Goal: Check status: Check status

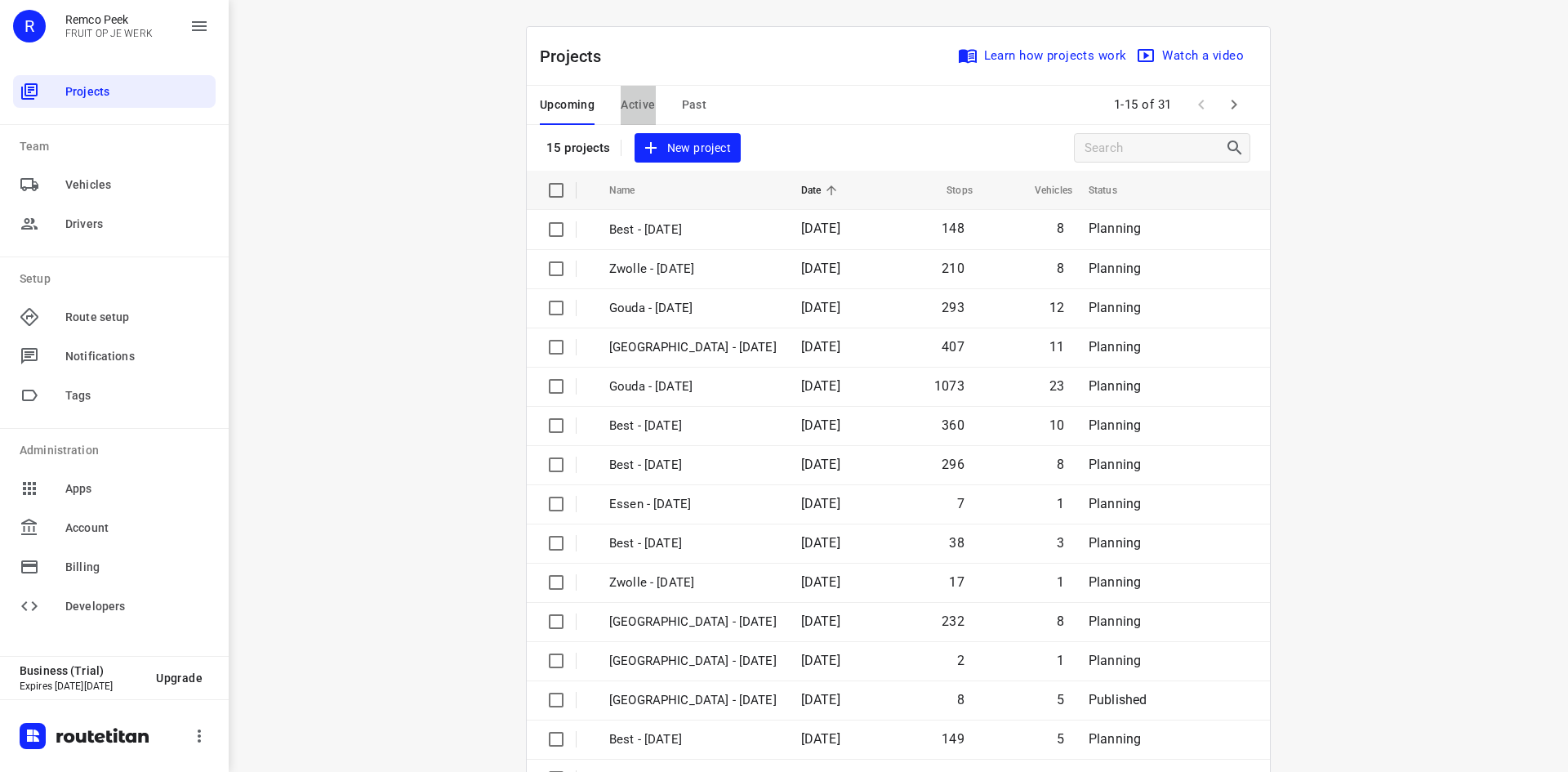
click at [644, 94] on button "Active" at bounding box center [638, 104] width 34 height 39
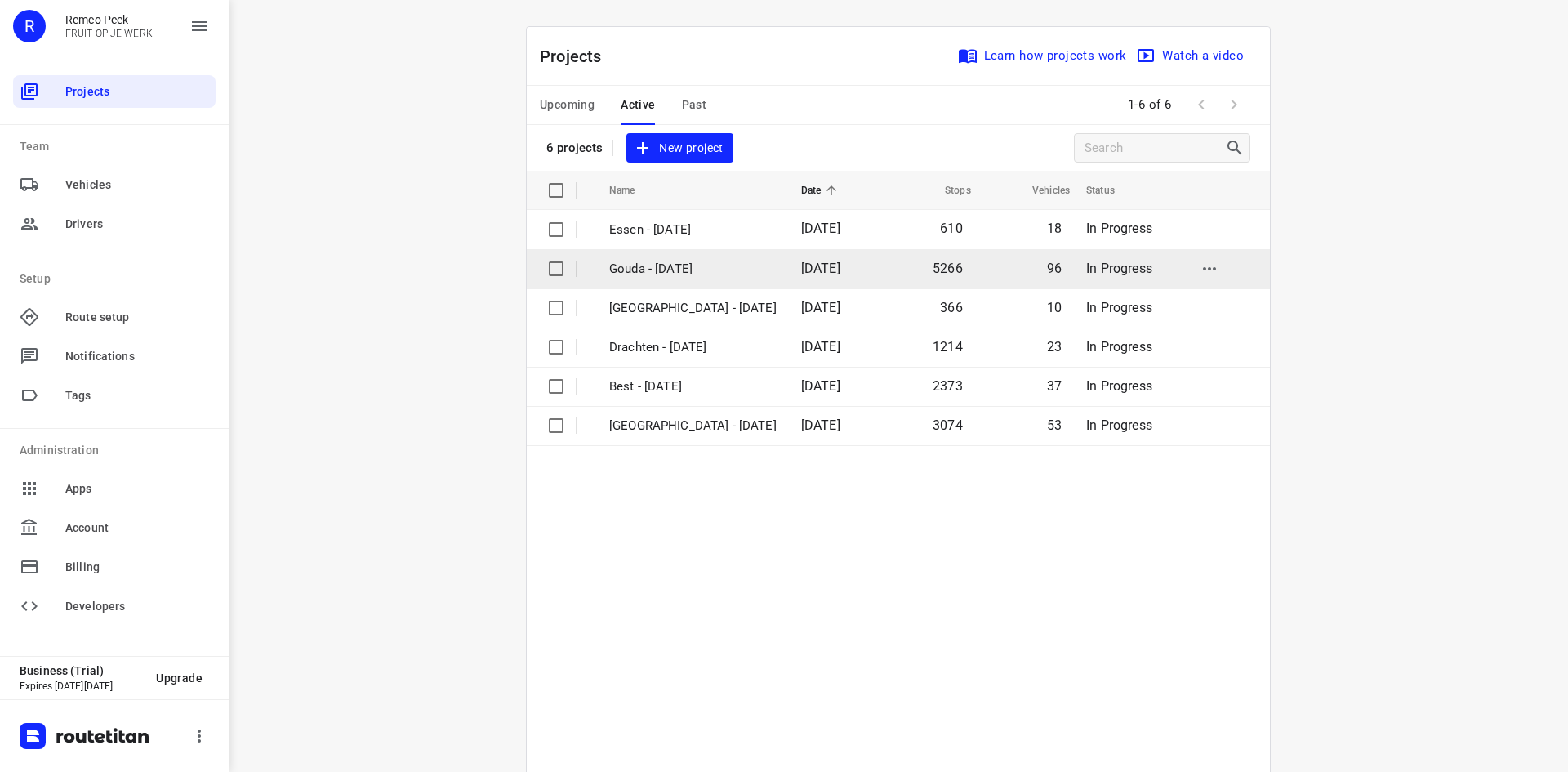
click at [631, 276] on p "Gouda - [DATE]" at bounding box center [693, 270] width 167 height 19
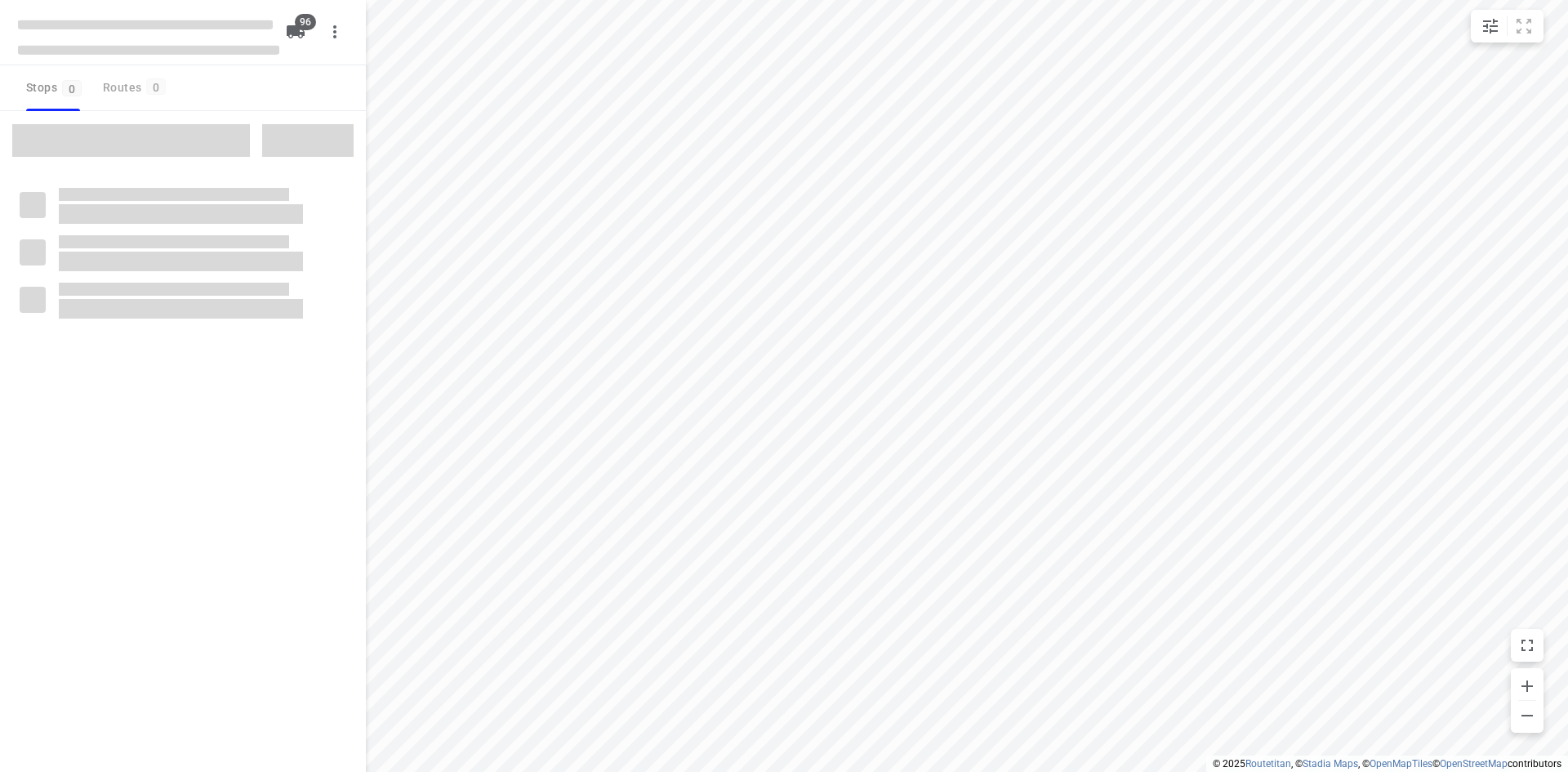
checkbox input "true"
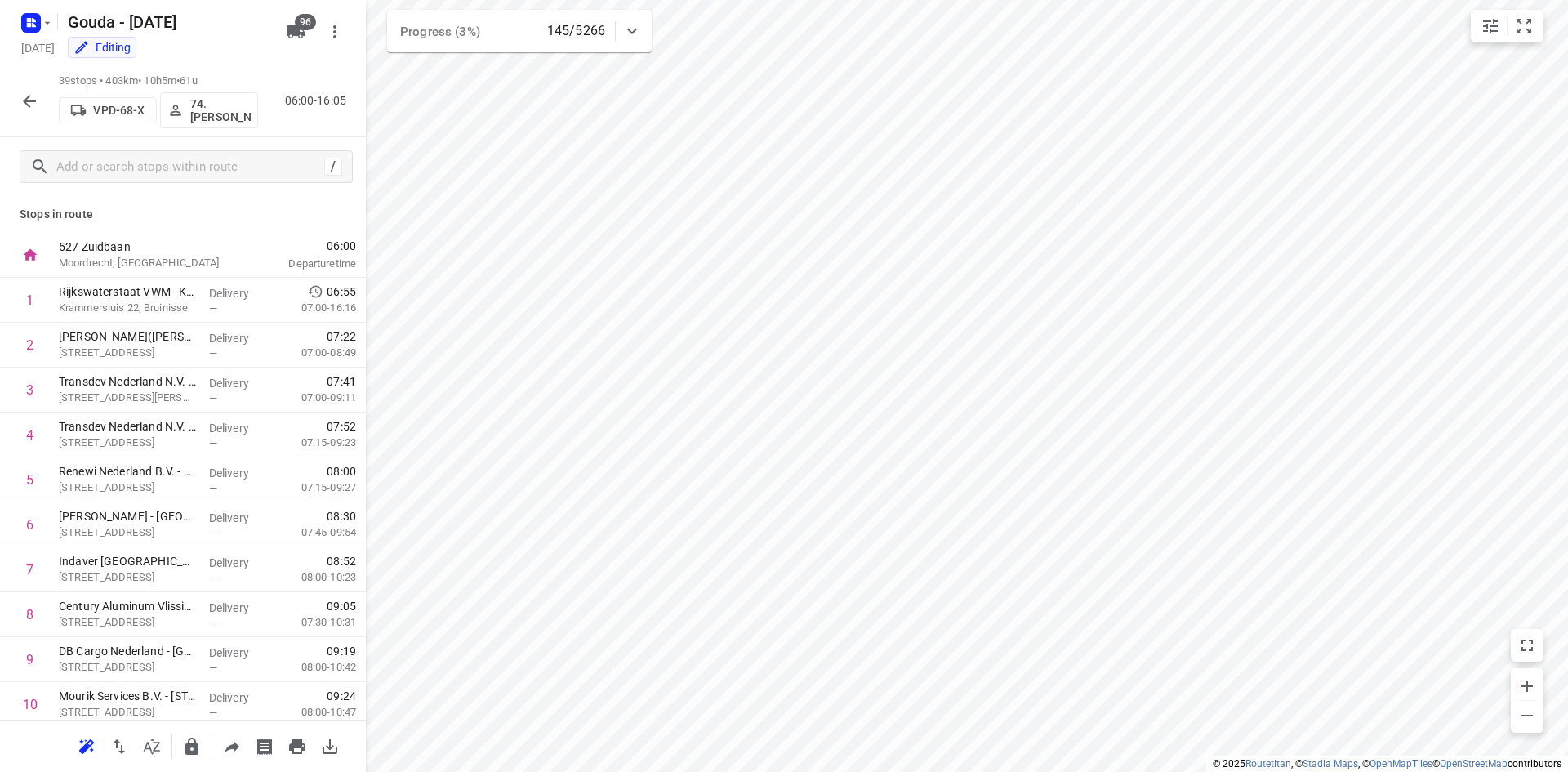
click at [24, 91] on icon "button" at bounding box center [29, 101] width 20 height 20
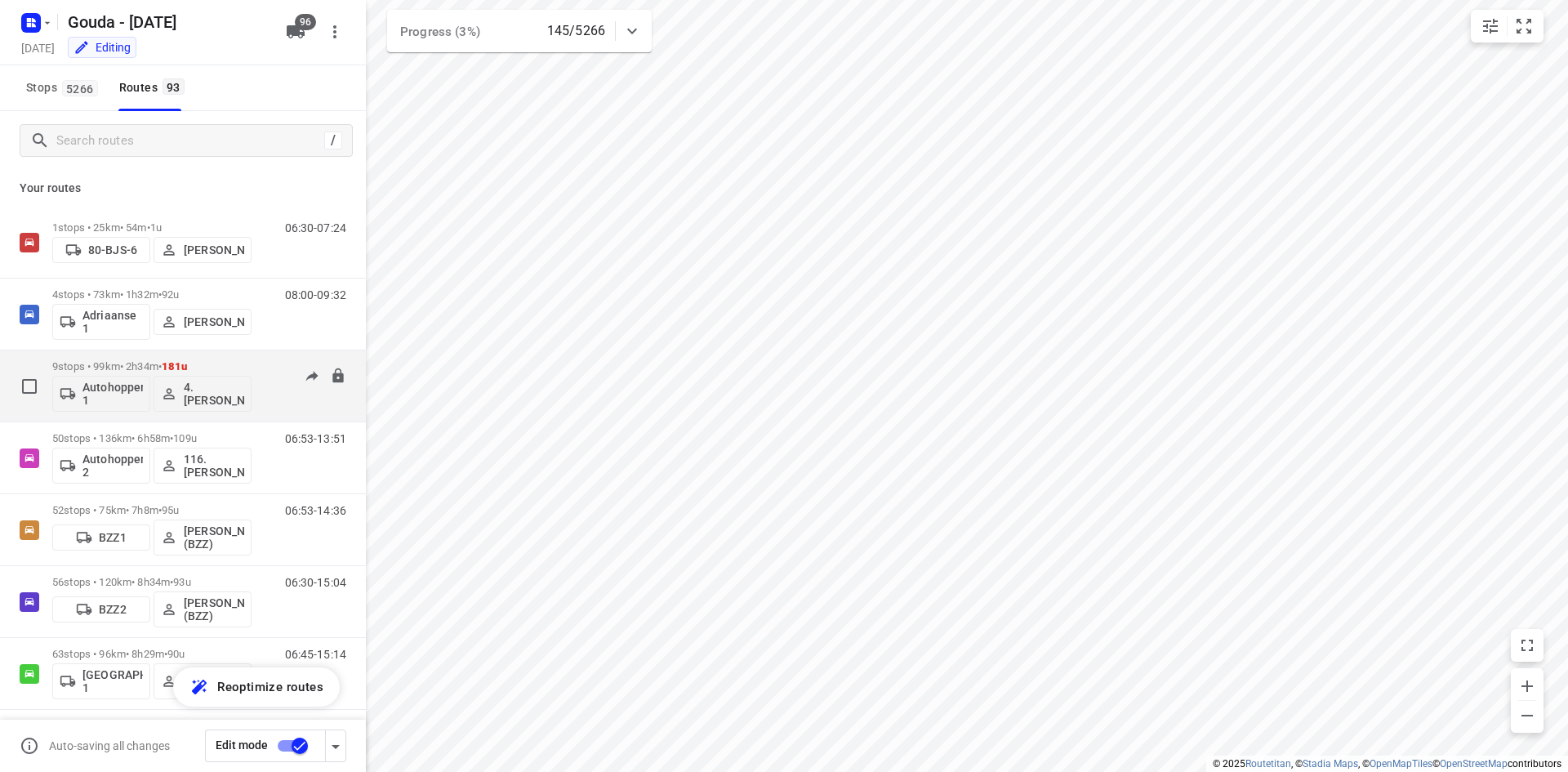
click at [249, 365] on p "9 stops • 99km • 2h34m • 181u" at bounding box center [152, 366] width 199 height 12
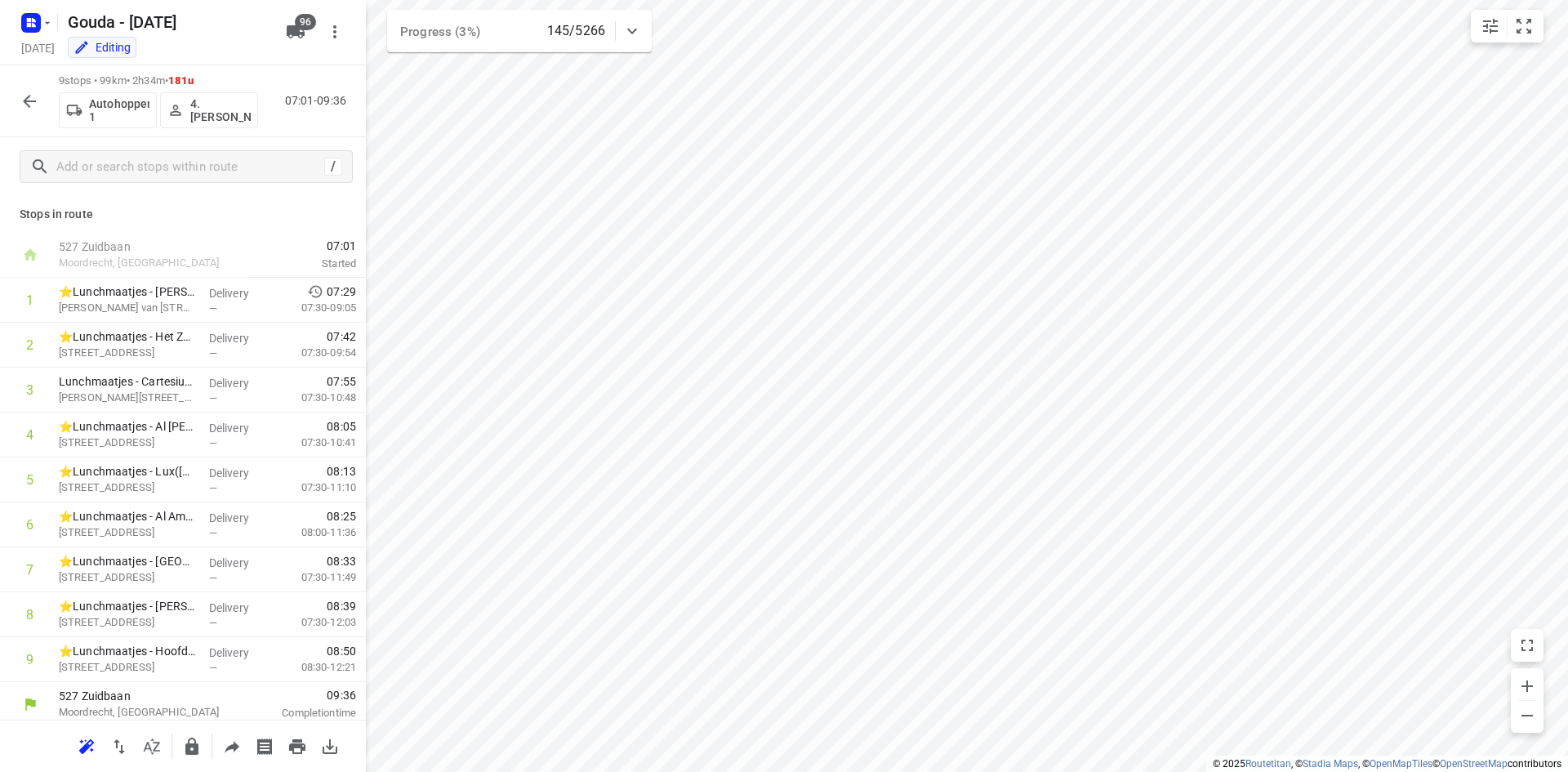
click at [28, 93] on icon "button" at bounding box center [29, 101] width 20 height 20
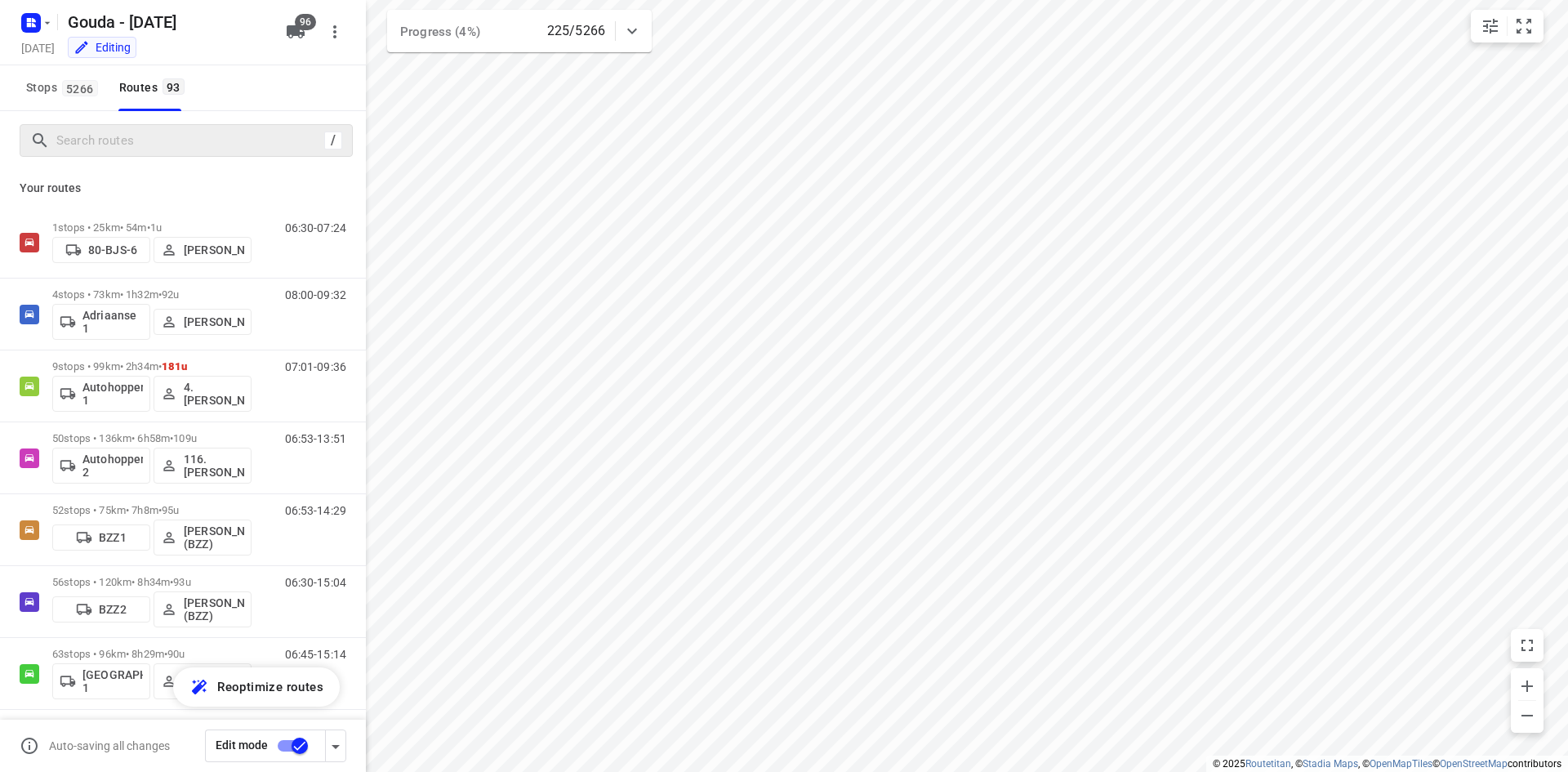
click at [138, 126] on div "/" at bounding box center [186, 141] width 333 height 32
click at [138, 138] on input "Search routes" at bounding box center [204, 141] width 294 height 26
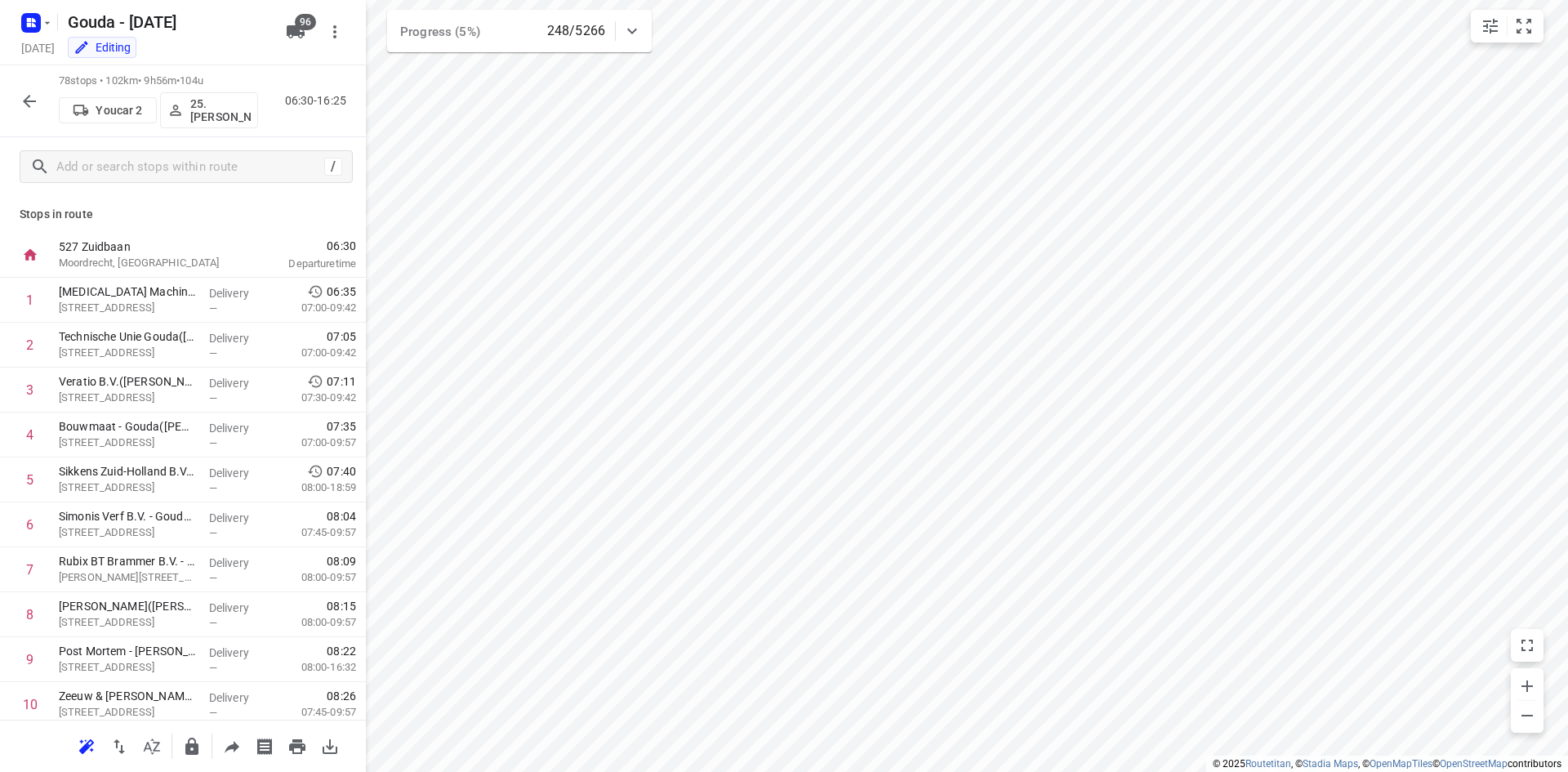
click at [28, 113] on button "button" at bounding box center [29, 101] width 32 height 32
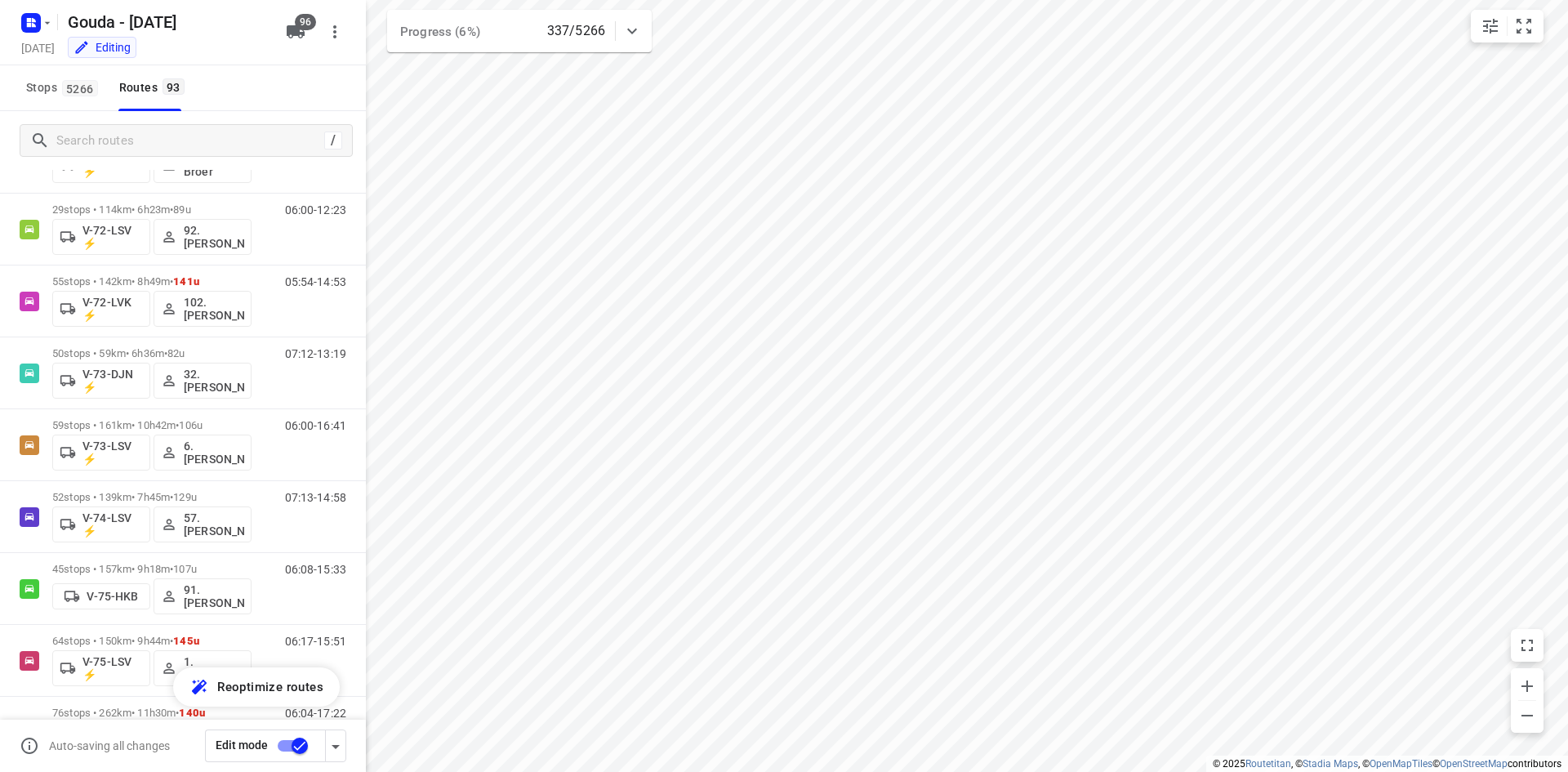
scroll to position [6190, 0]
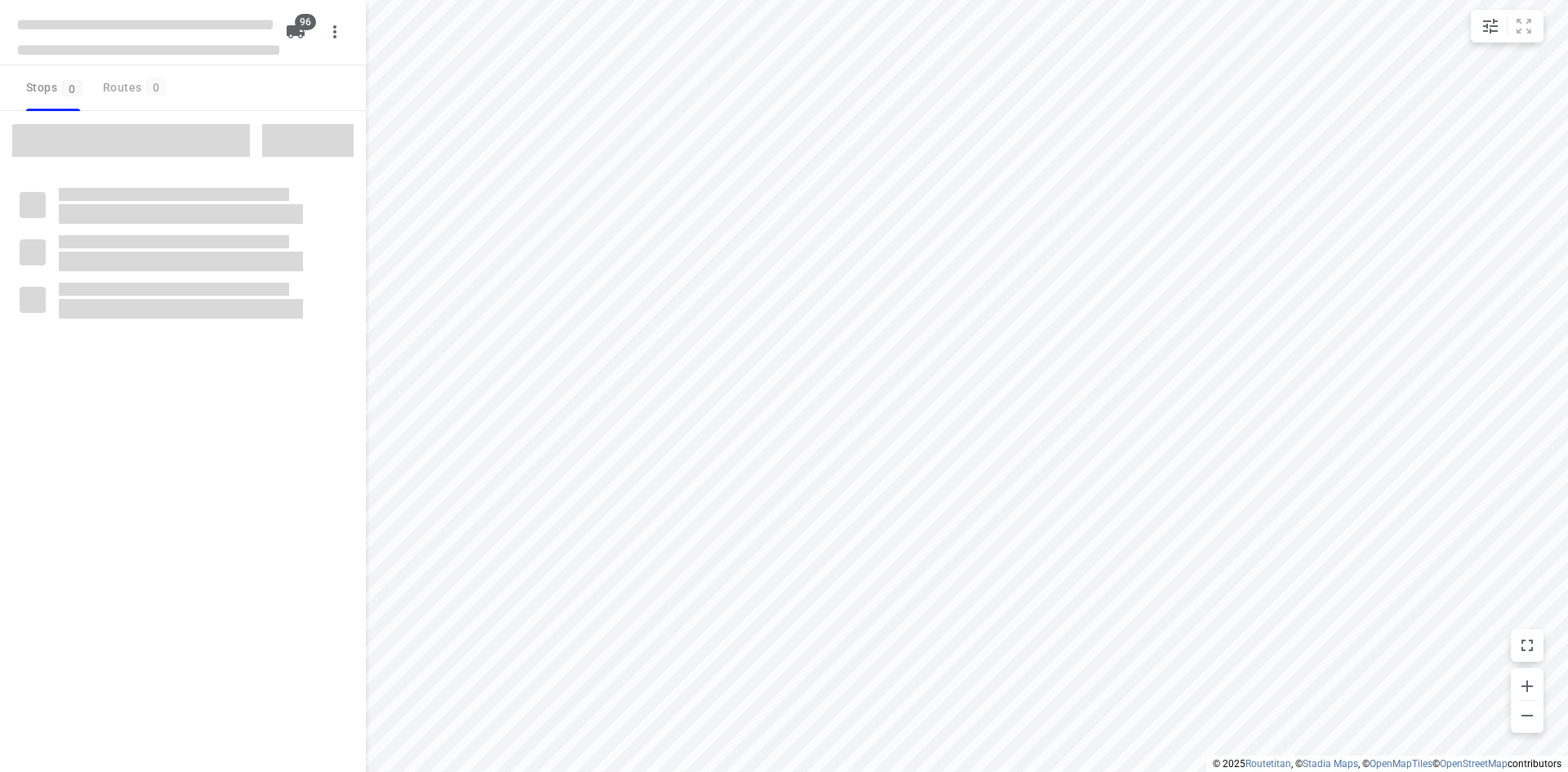
checkbox input "true"
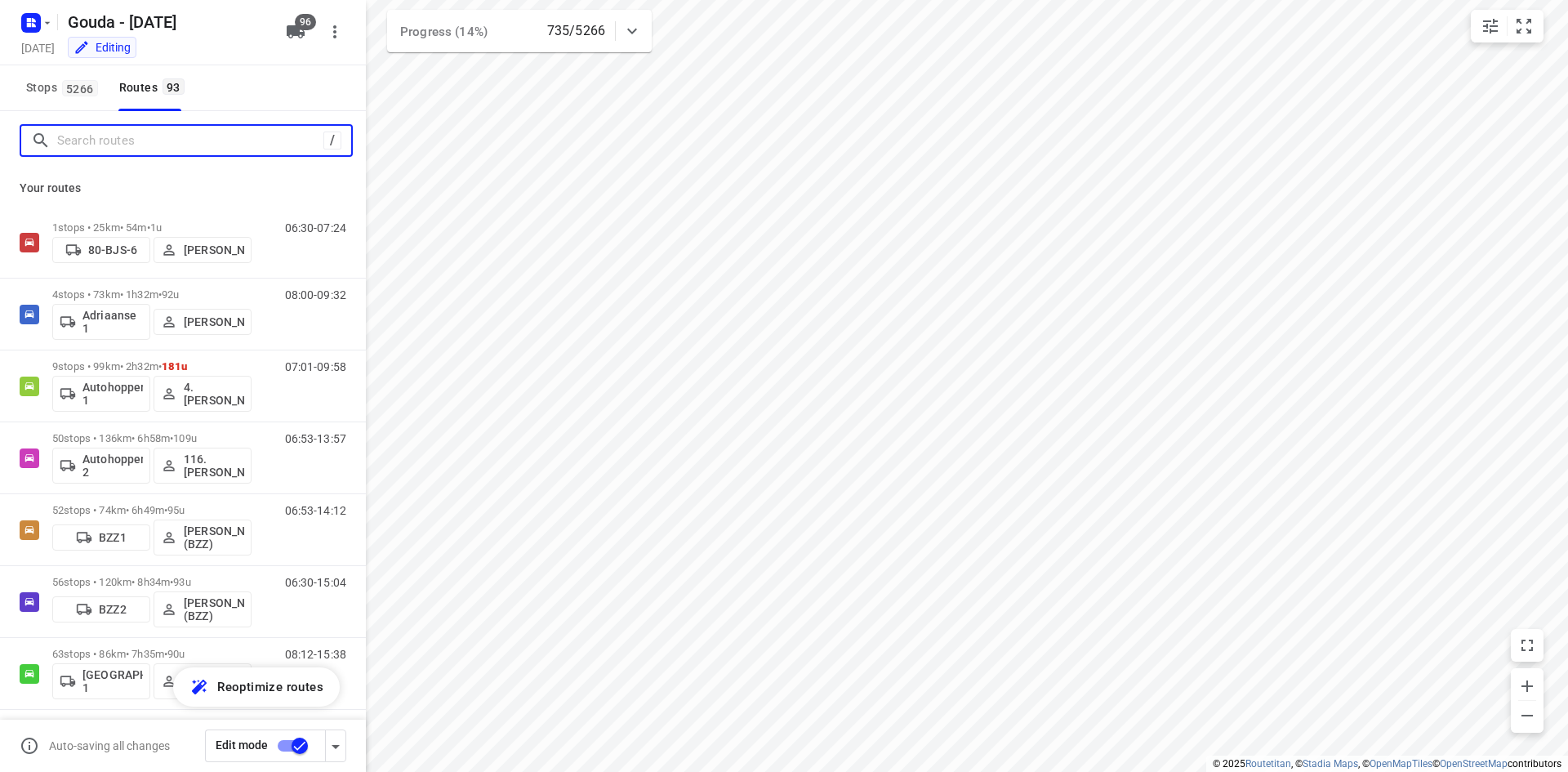
click at [217, 138] on input "Search routes" at bounding box center [190, 141] width 267 height 26
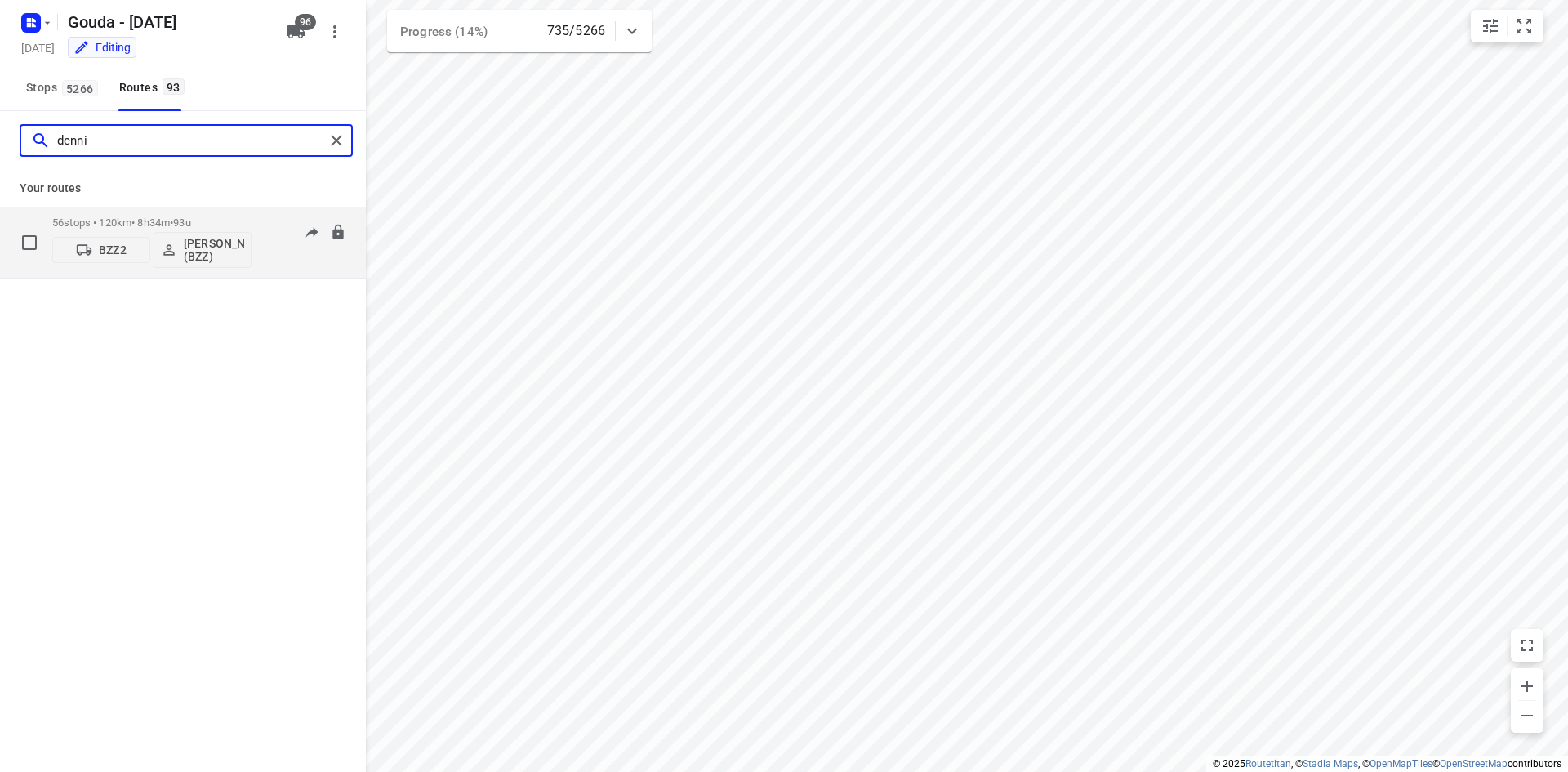
type input "denni"
click at [217, 214] on div "56 stops • 120km • 8h34m • 93u BZZ2 Dennis Dorian Babeu (BZZ)" at bounding box center [152, 241] width 199 height 67
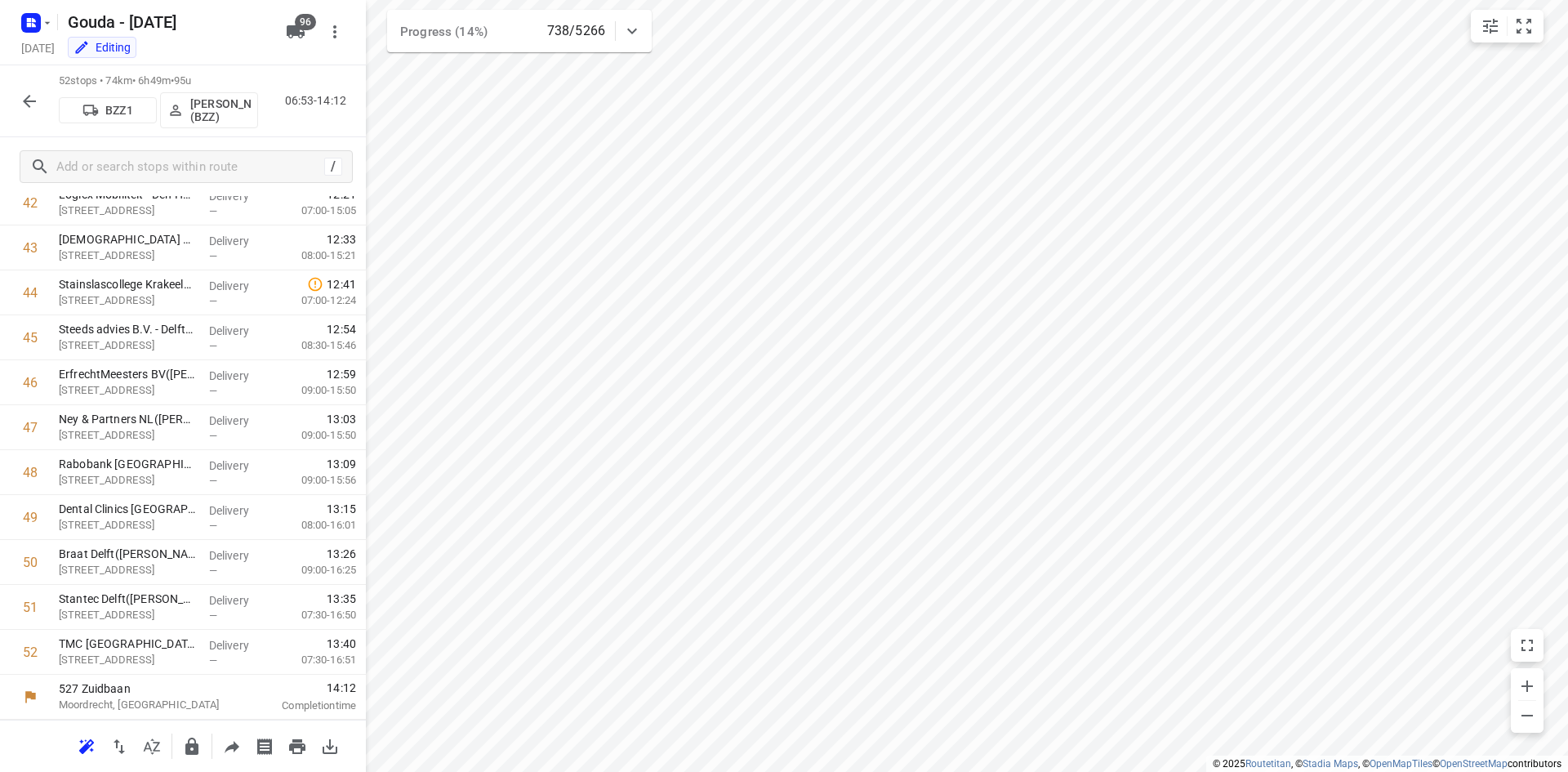
scroll to position [1940, 0]
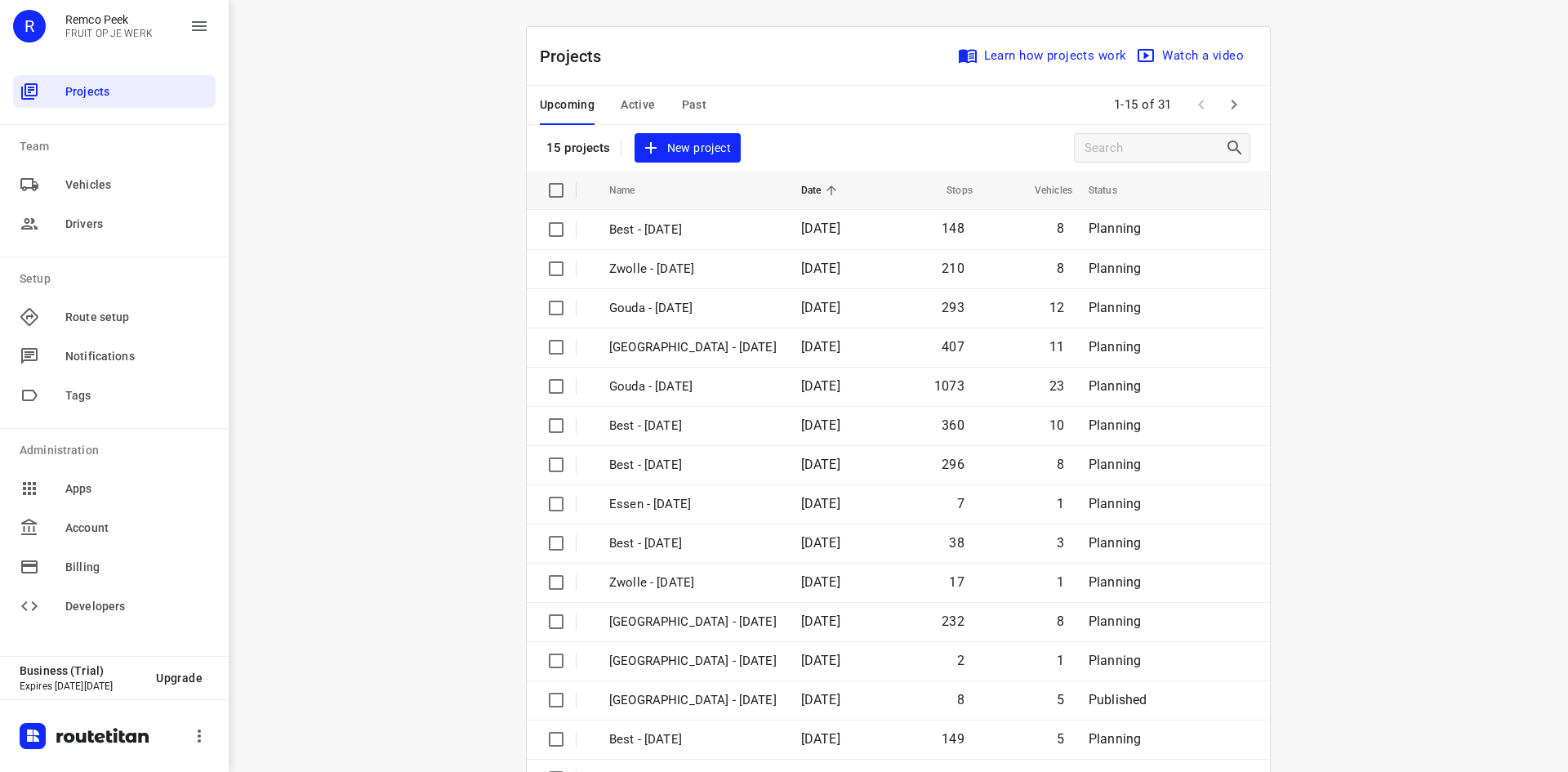
click at [647, 96] on span "Active" at bounding box center [638, 105] width 34 height 21
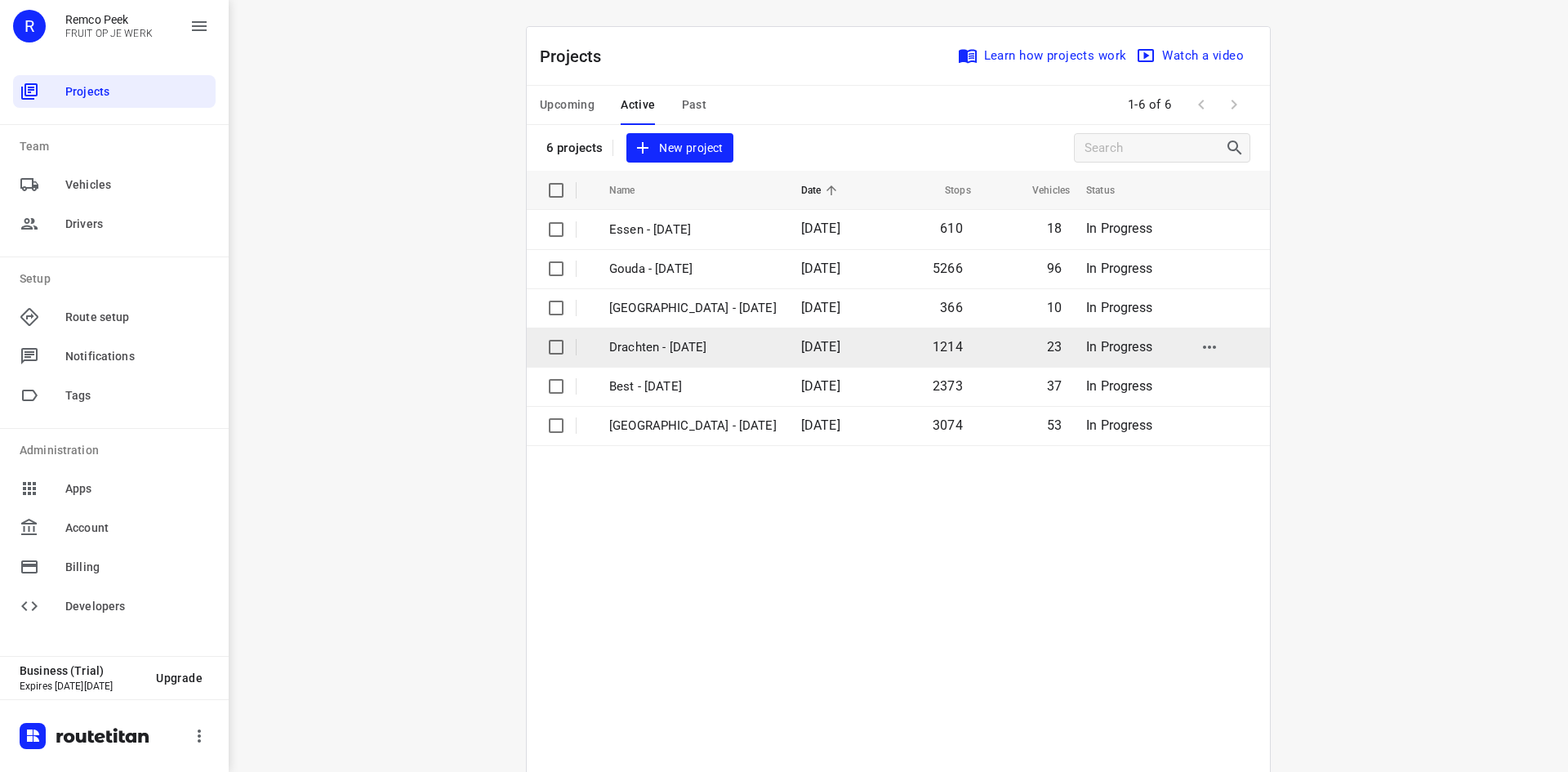
click at [655, 344] on p "Drachten - Monday" at bounding box center [693, 348] width 167 height 19
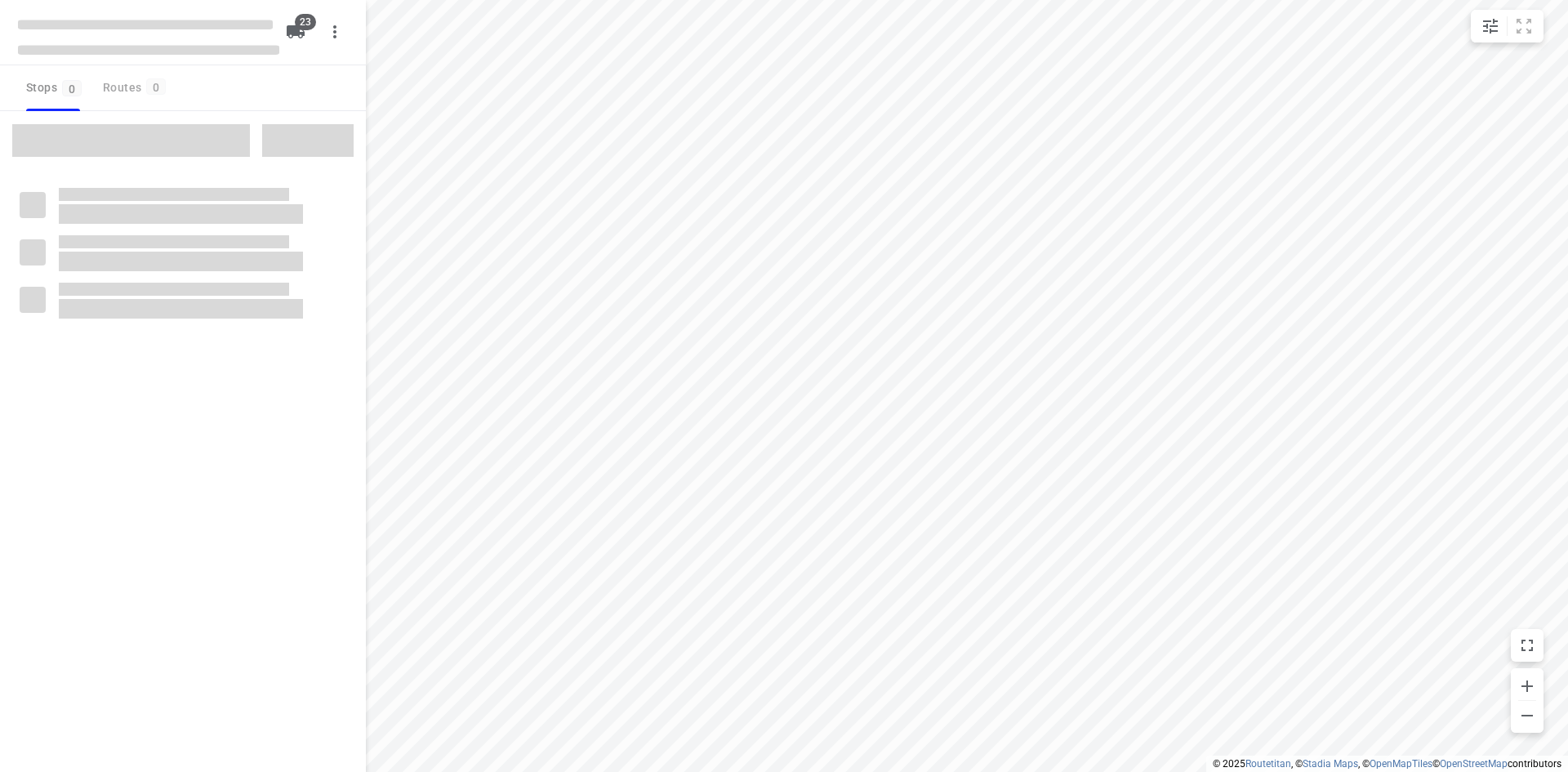
checkbox input "true"
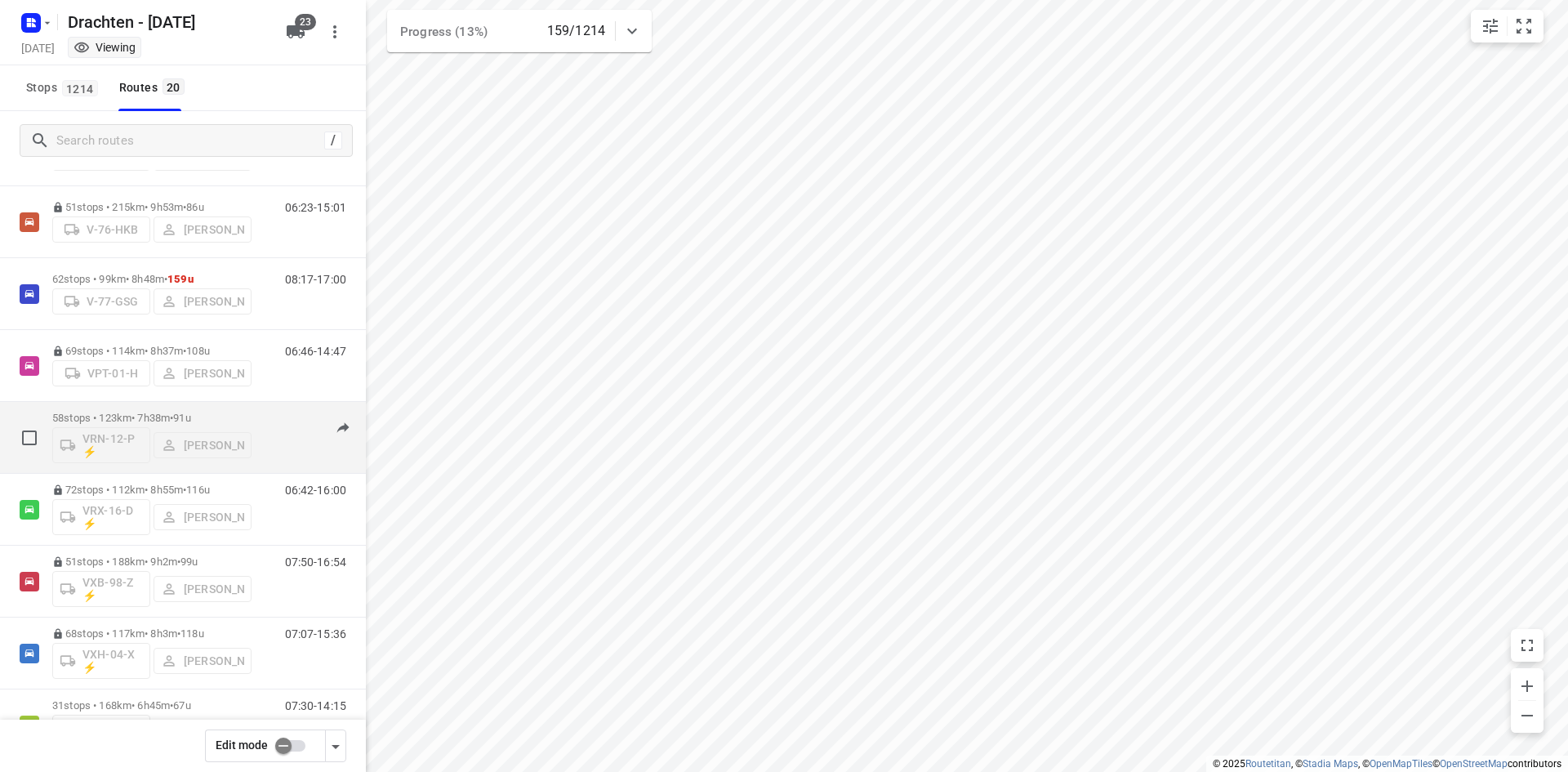
scroll to position [817, 0]
click at [190, 407] on span "91u" at bounding box center [181, 412] width 17 height 12
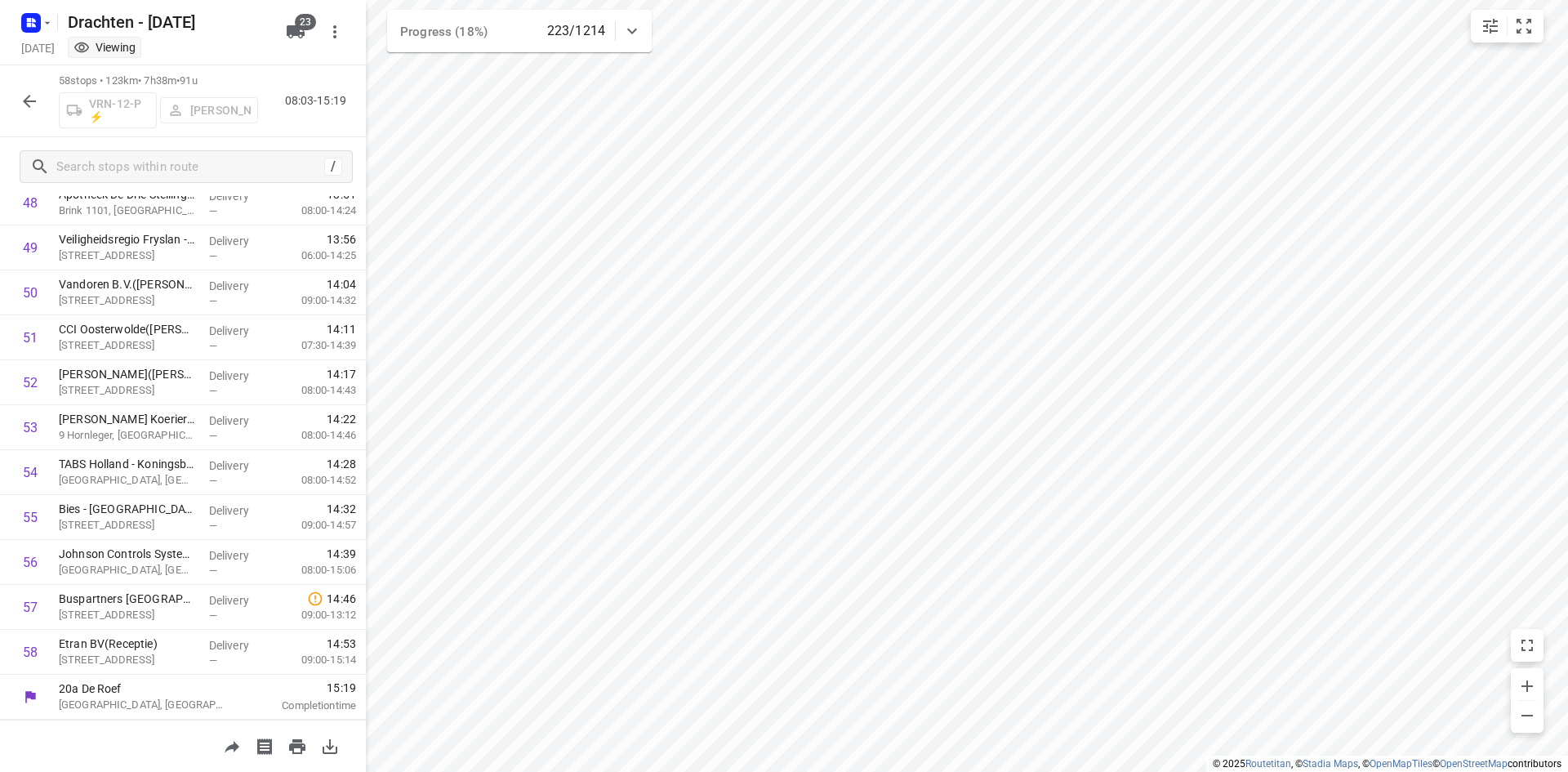
scroll to position [2210, 0]
click at [45, 102] on button "button" at bounding box center [29, 101] width 32 height 32
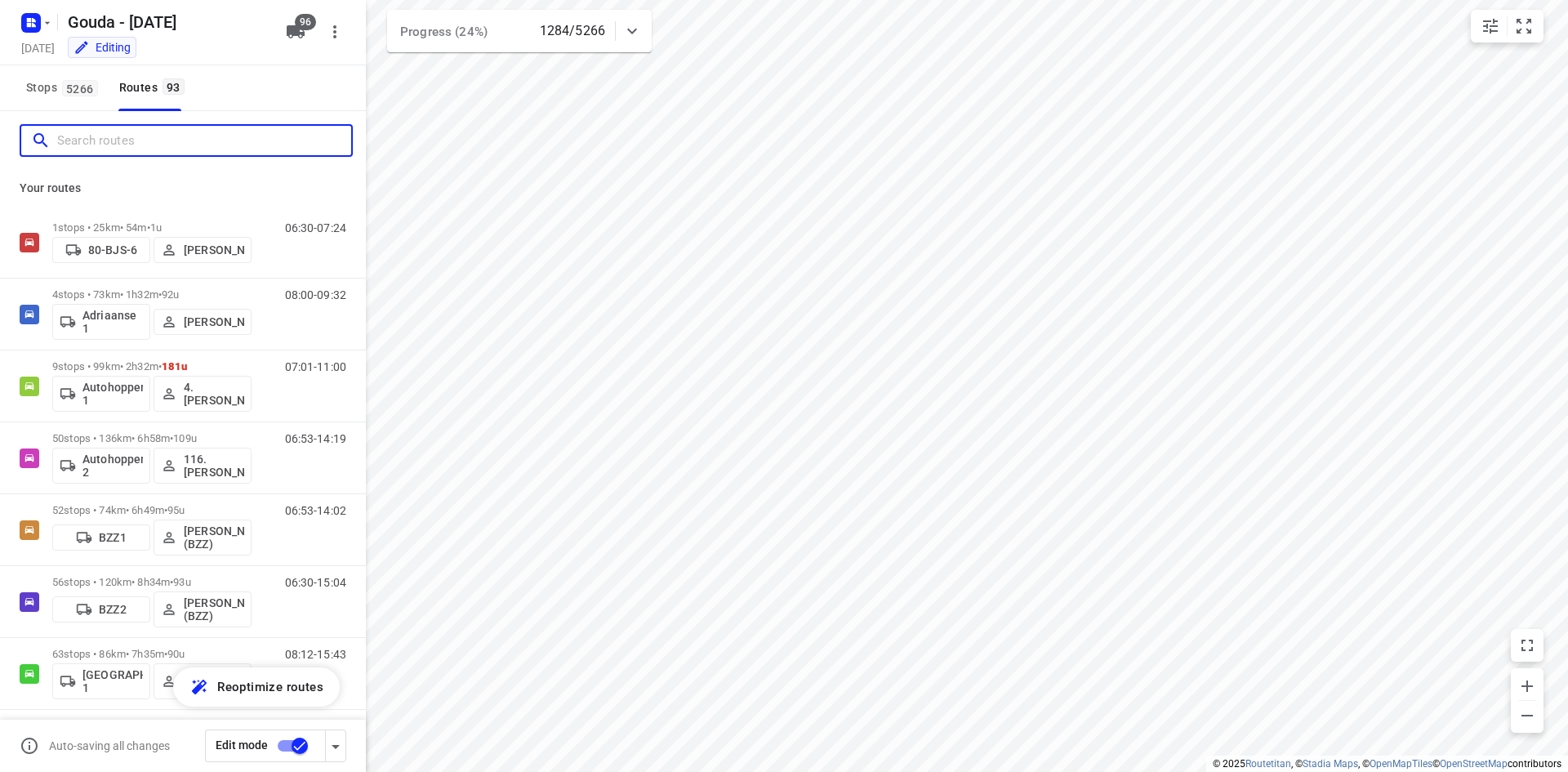
click at [122, 141] on input "Search routes" at bounding box center [204, 141] width 294 height 26
type input "jan"
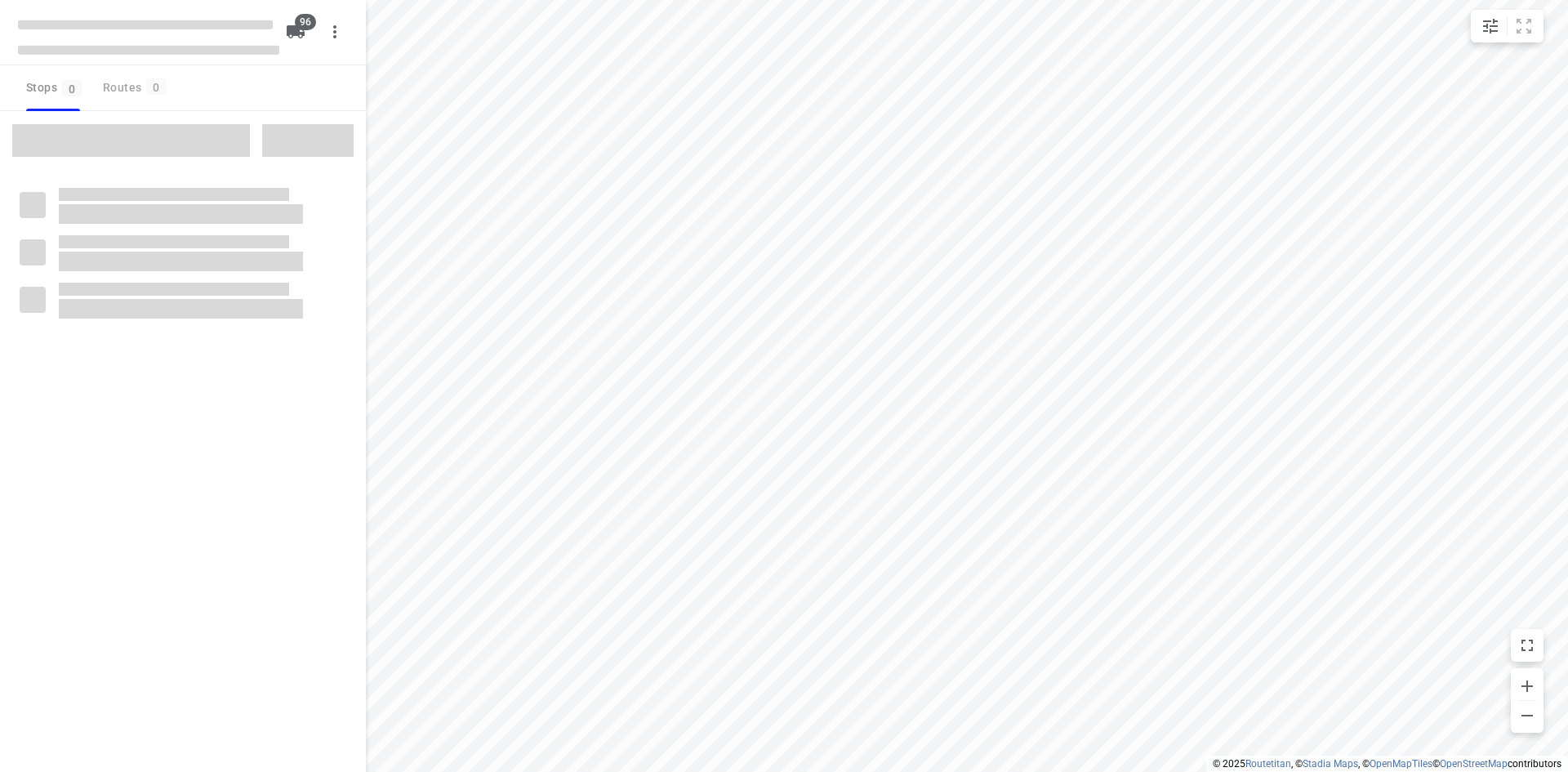
checkbox input "true"
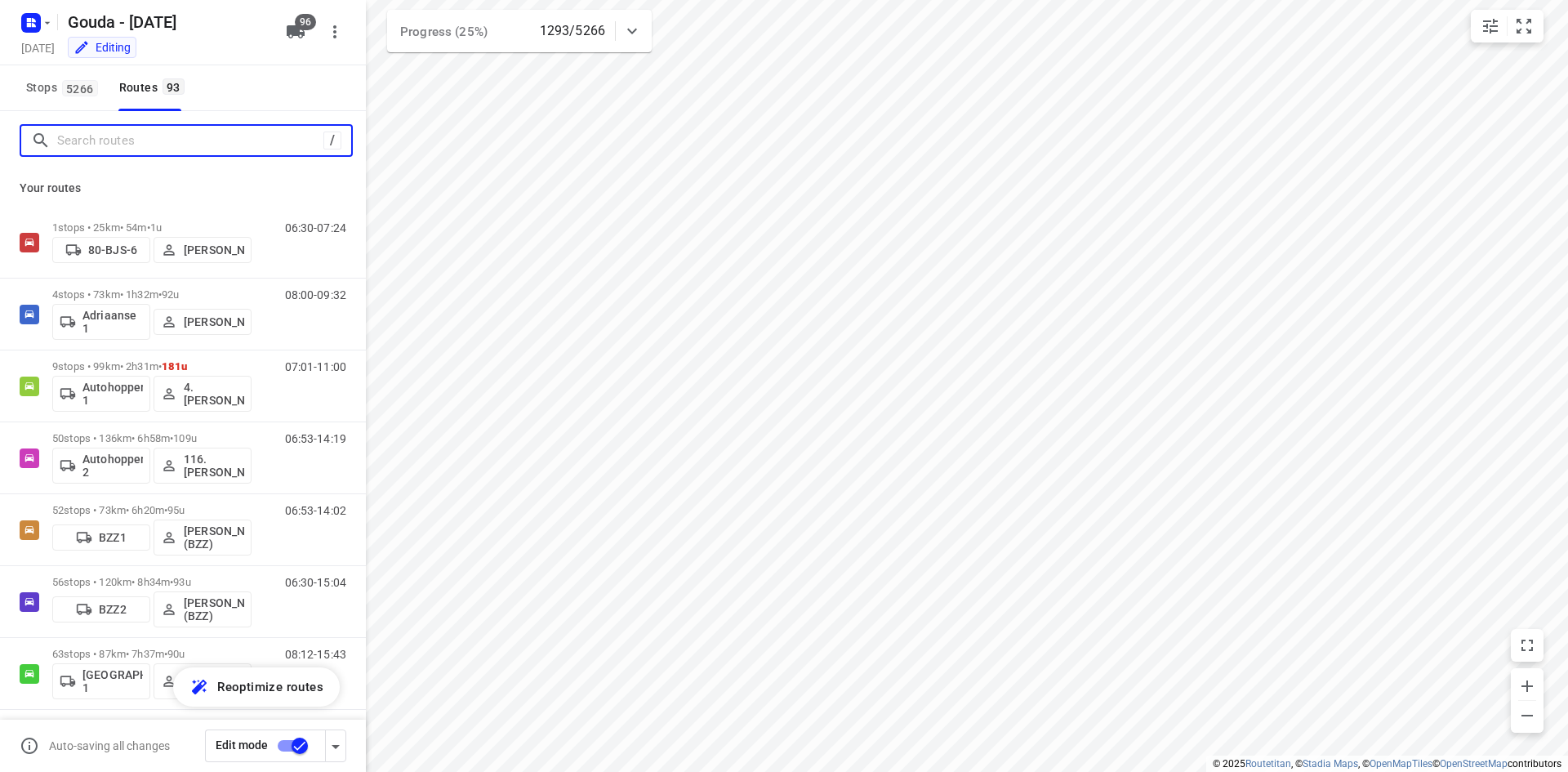
click at [215, 145] on input "Search routes" at bounding box center [190, 141] width 267 height 26
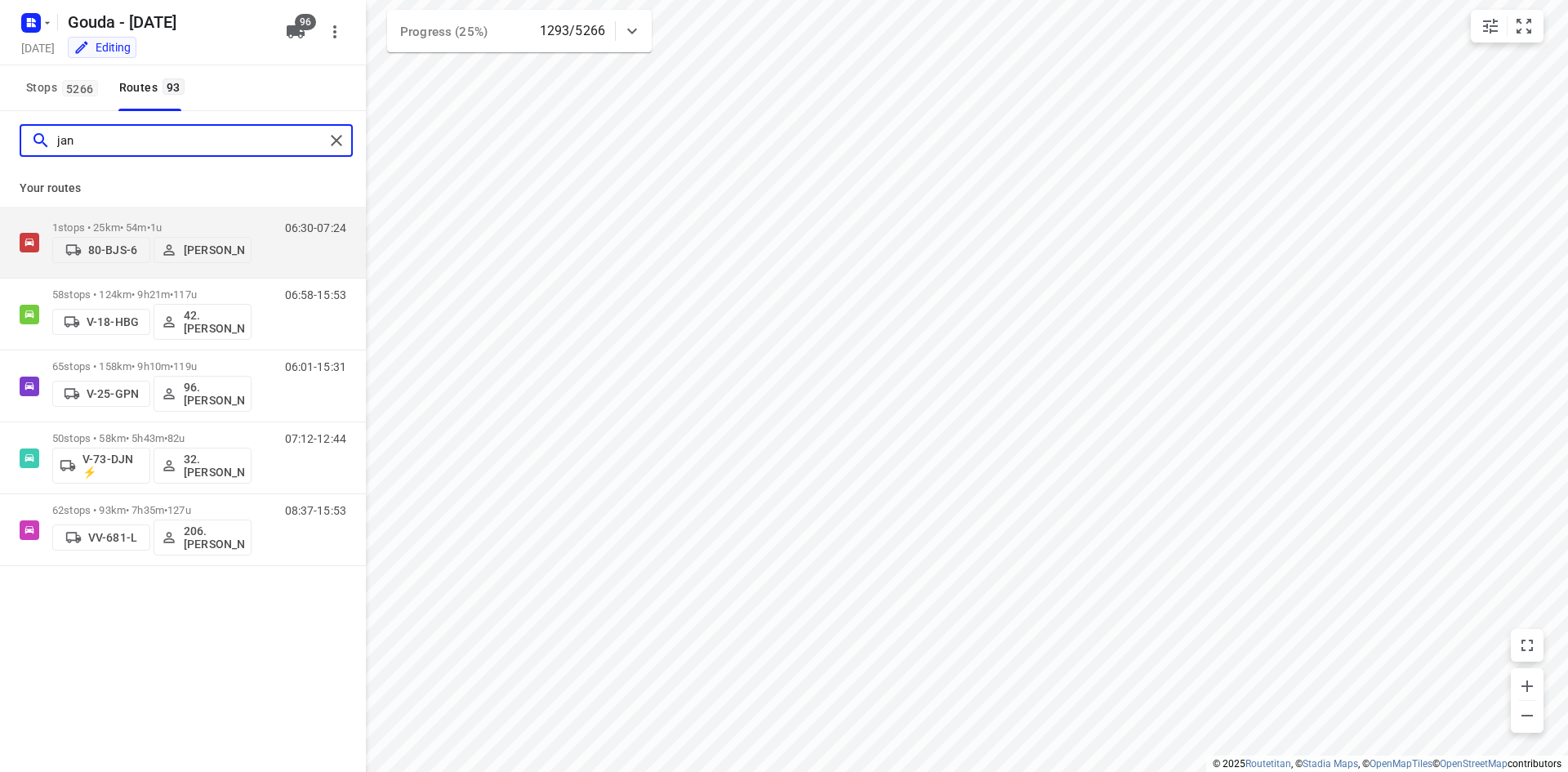
type input "jan"
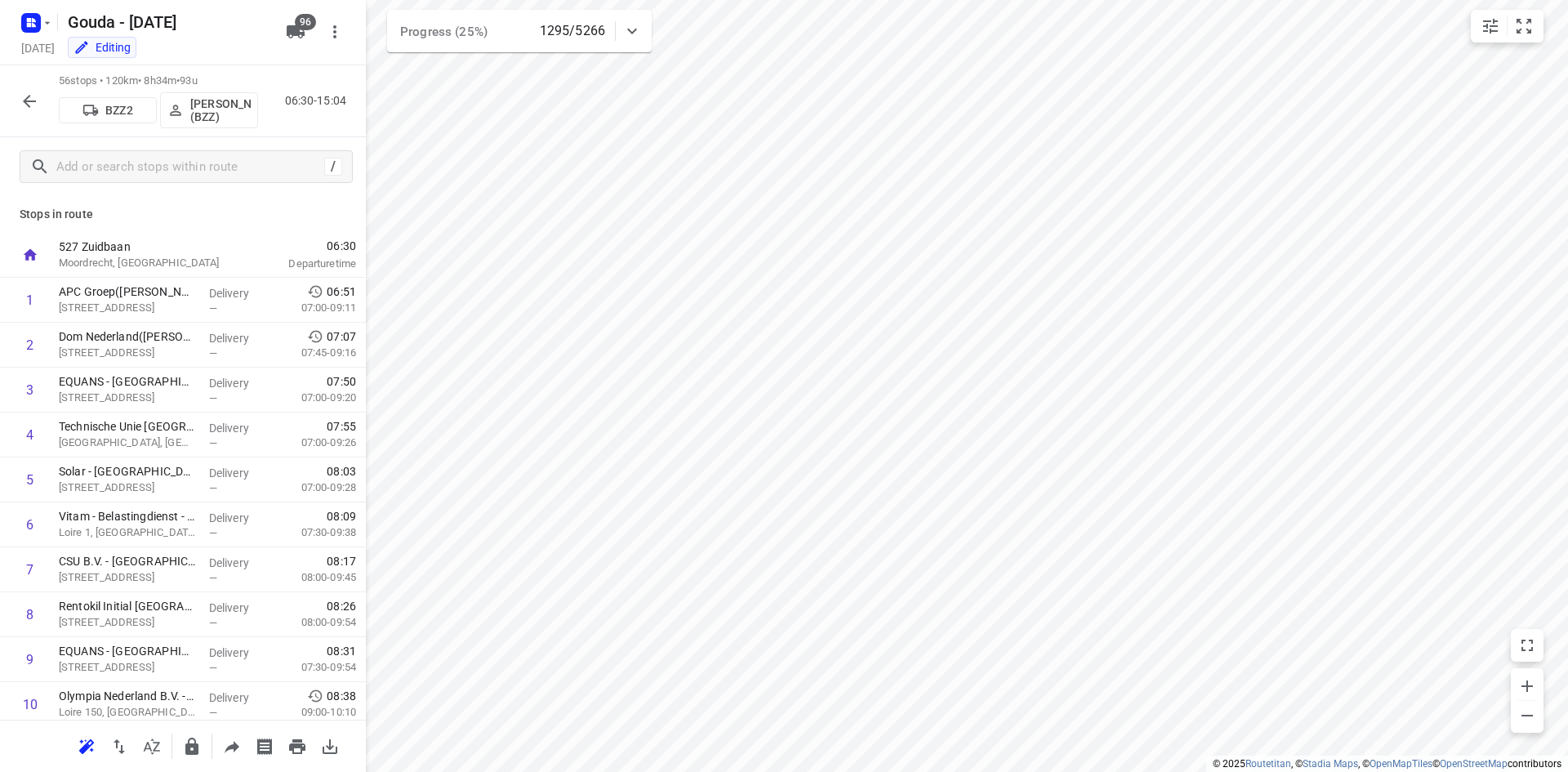
click at [42, 96] on button "button" at bounding box center [29, 101] width 32 height 32
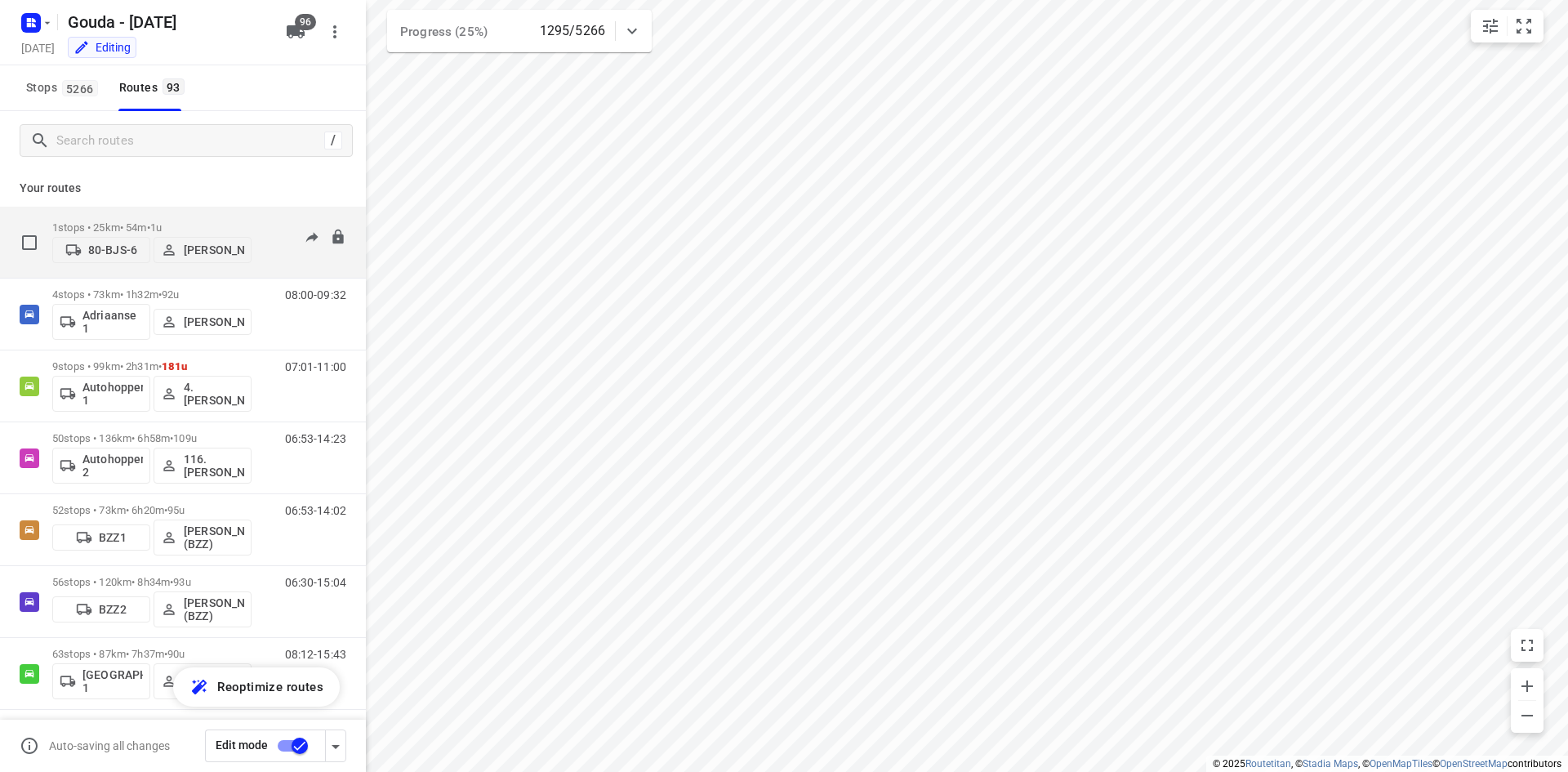
click at [184, 214] on div "1 stops • 25km • 54m • 1u 80-BJS-6 Jan de Haan" at bounding box center [152, 242] width 199 height 58
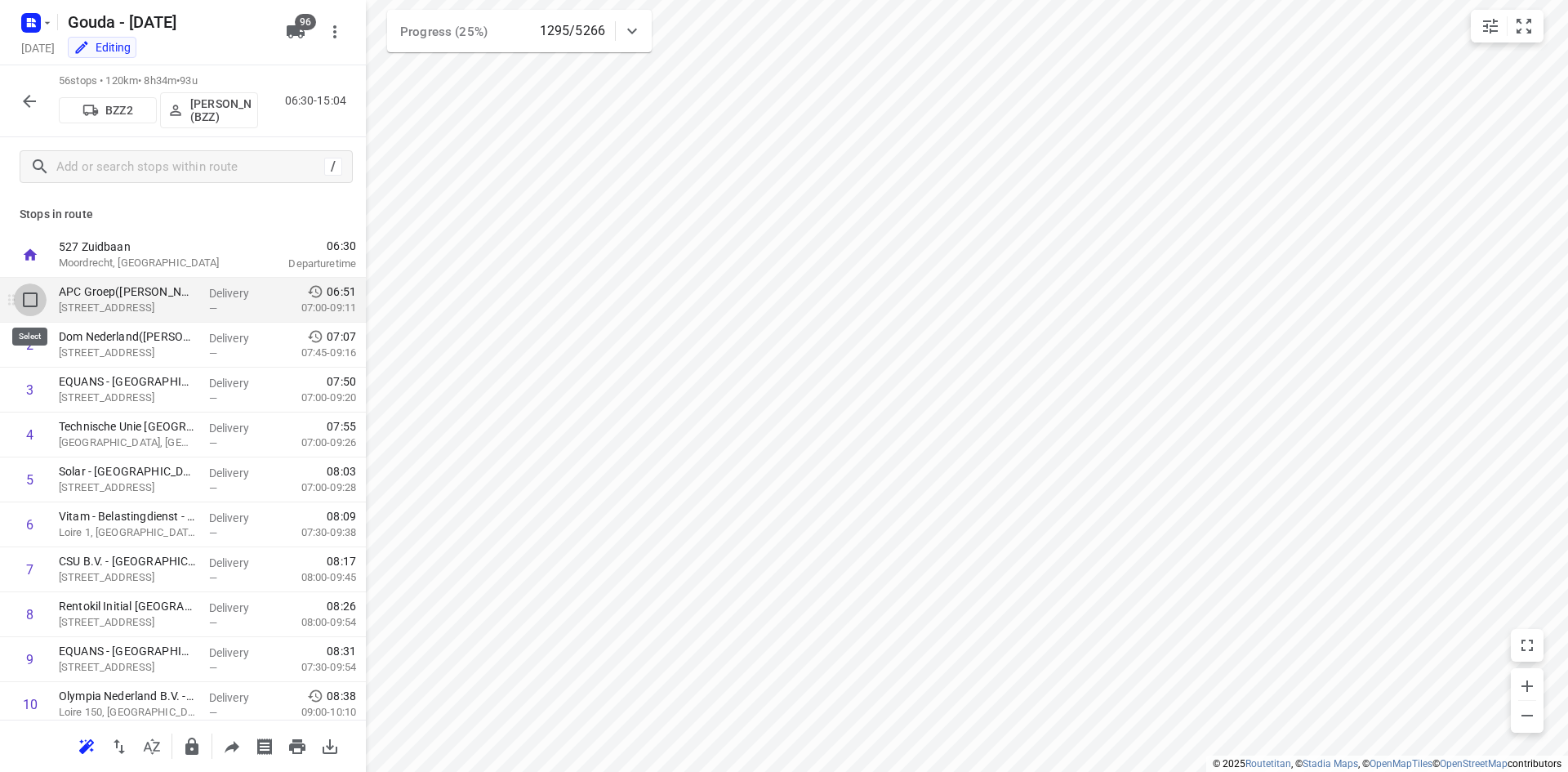
click at [32, 304] on input "checkbox" at bounding box center [30, 300] width 32 height 32
checkbox input "true"
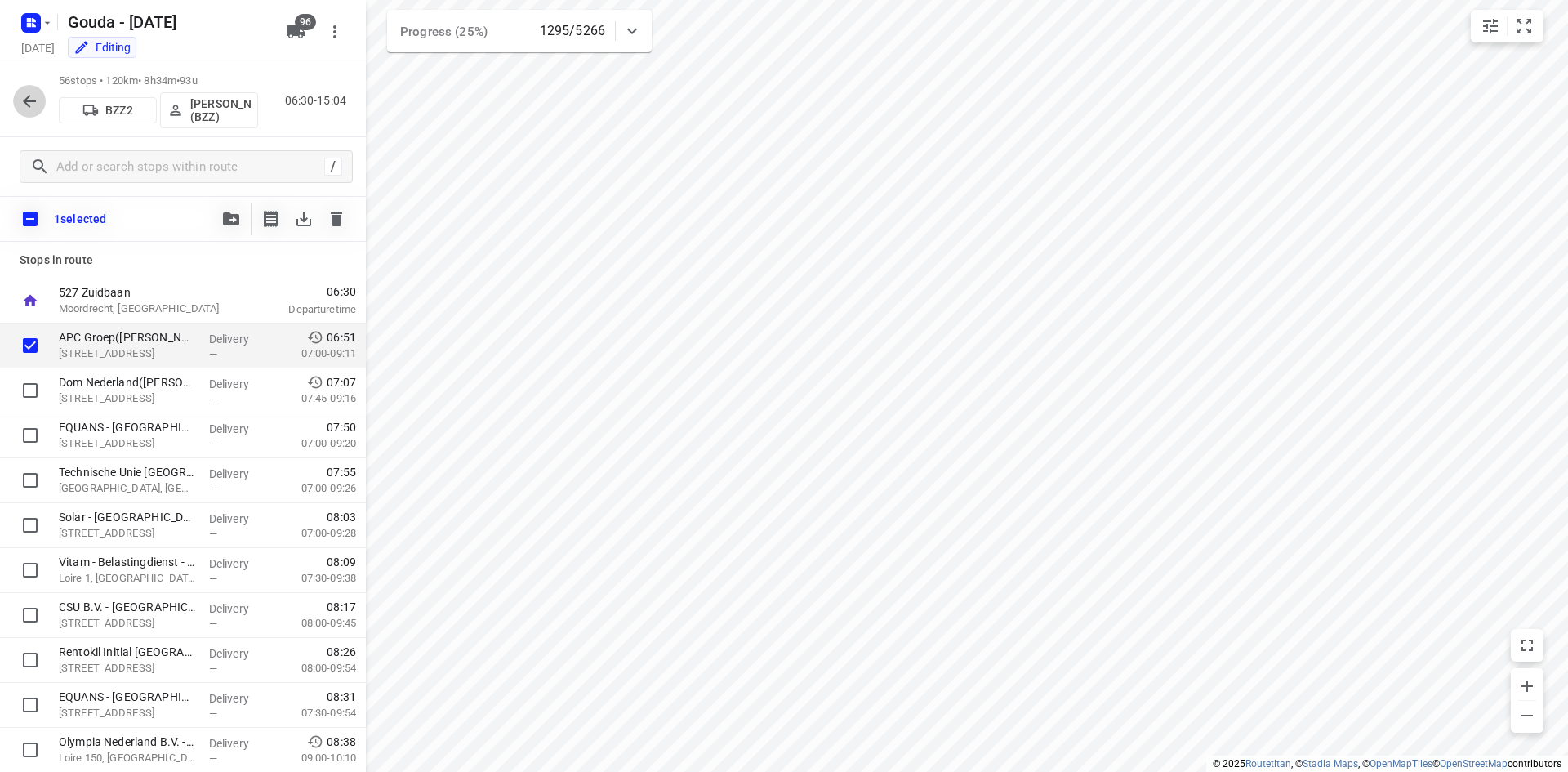
click at [28, 103] on icon "button" at bounding box center [29, 101] width 20 height 20
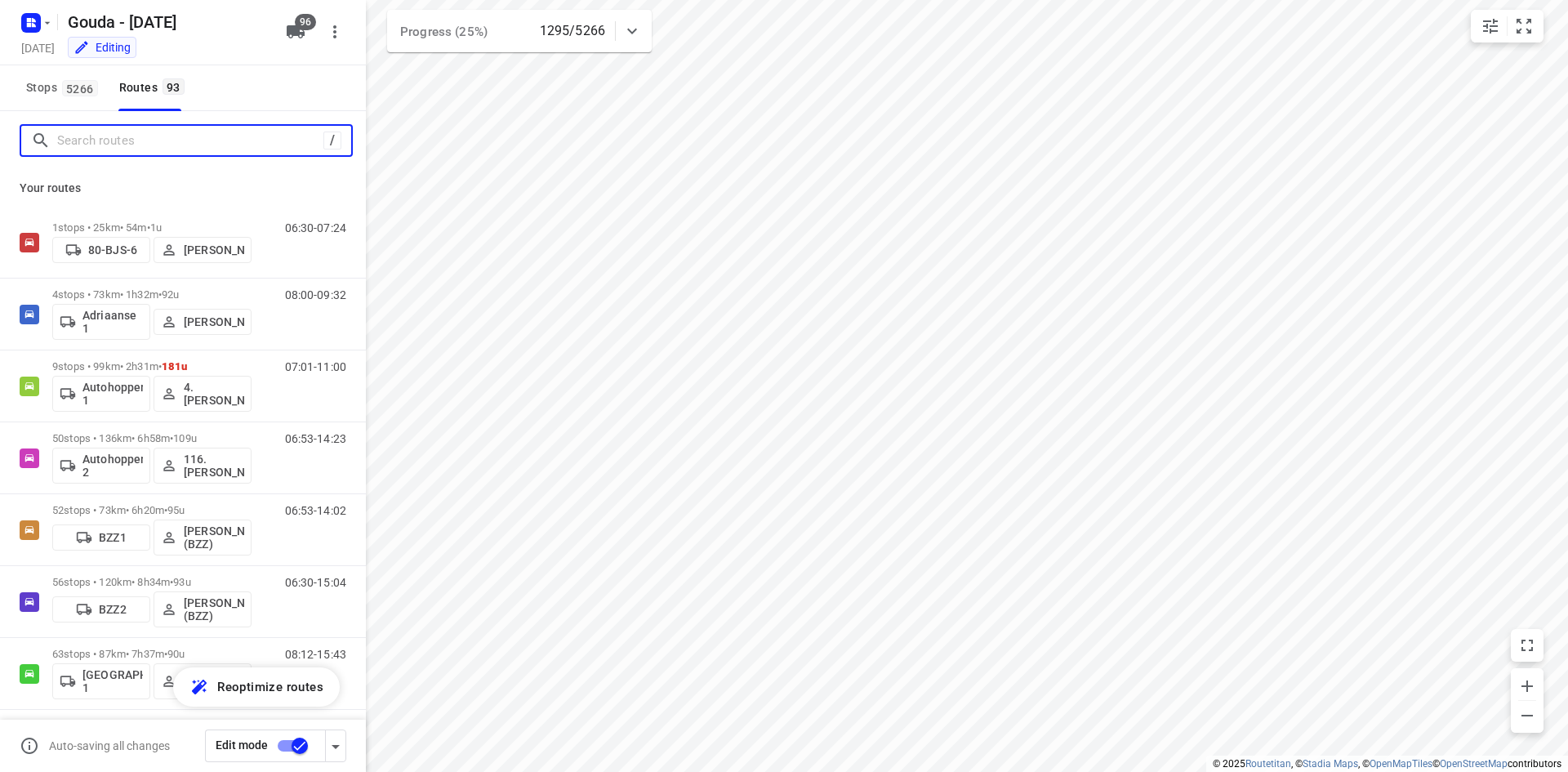
click at [163, 152] on input "Search routes" at bounding box center [190, 141] width 267 height 26
click at [163, 145] on input "Search routes" at bounding box center [204, 141] width 294 height 26
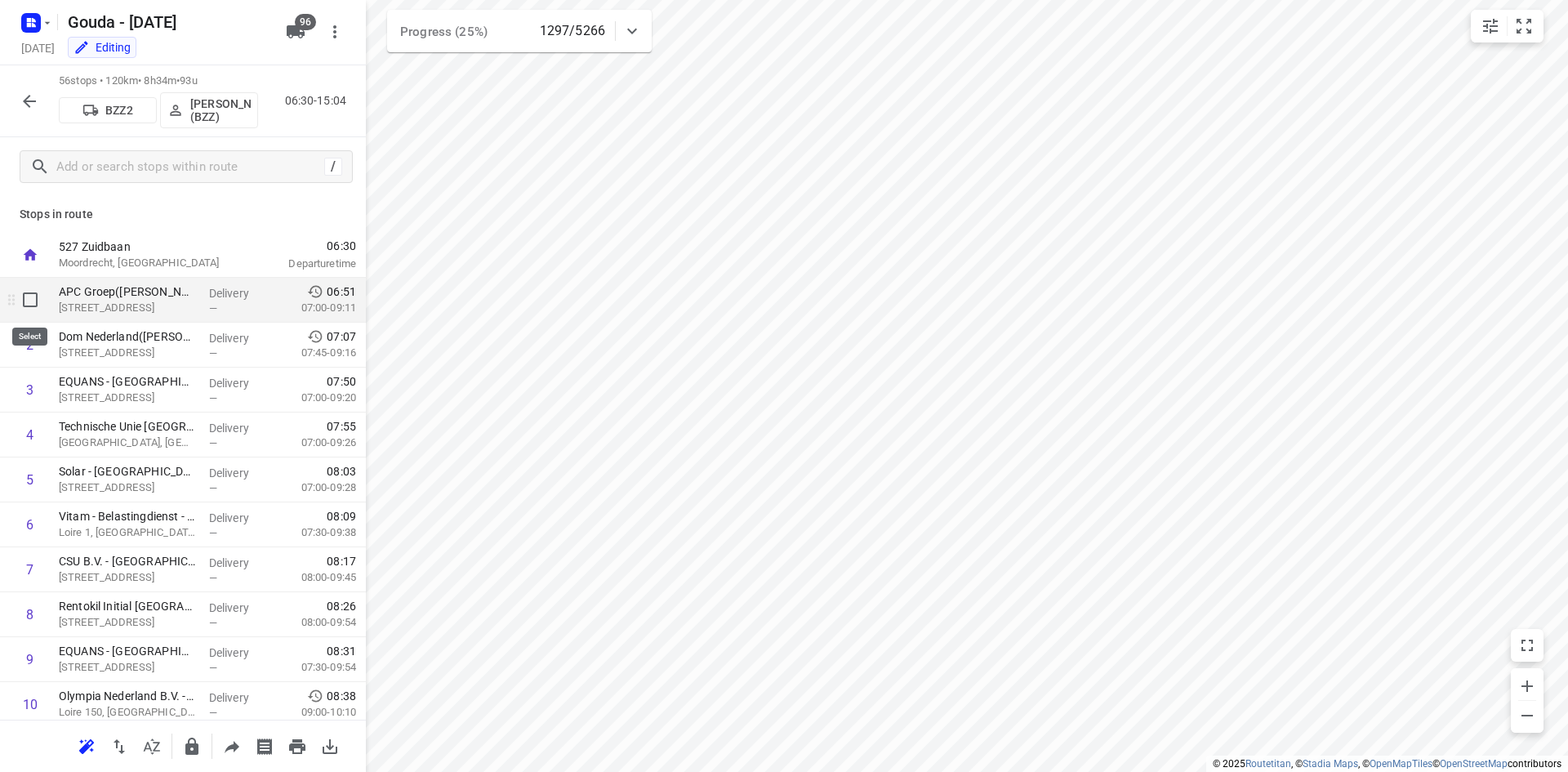
click at [32, 303] on input "checkbox" at bounding box center [30, 300] width 32 height 32
checkbox input "true"
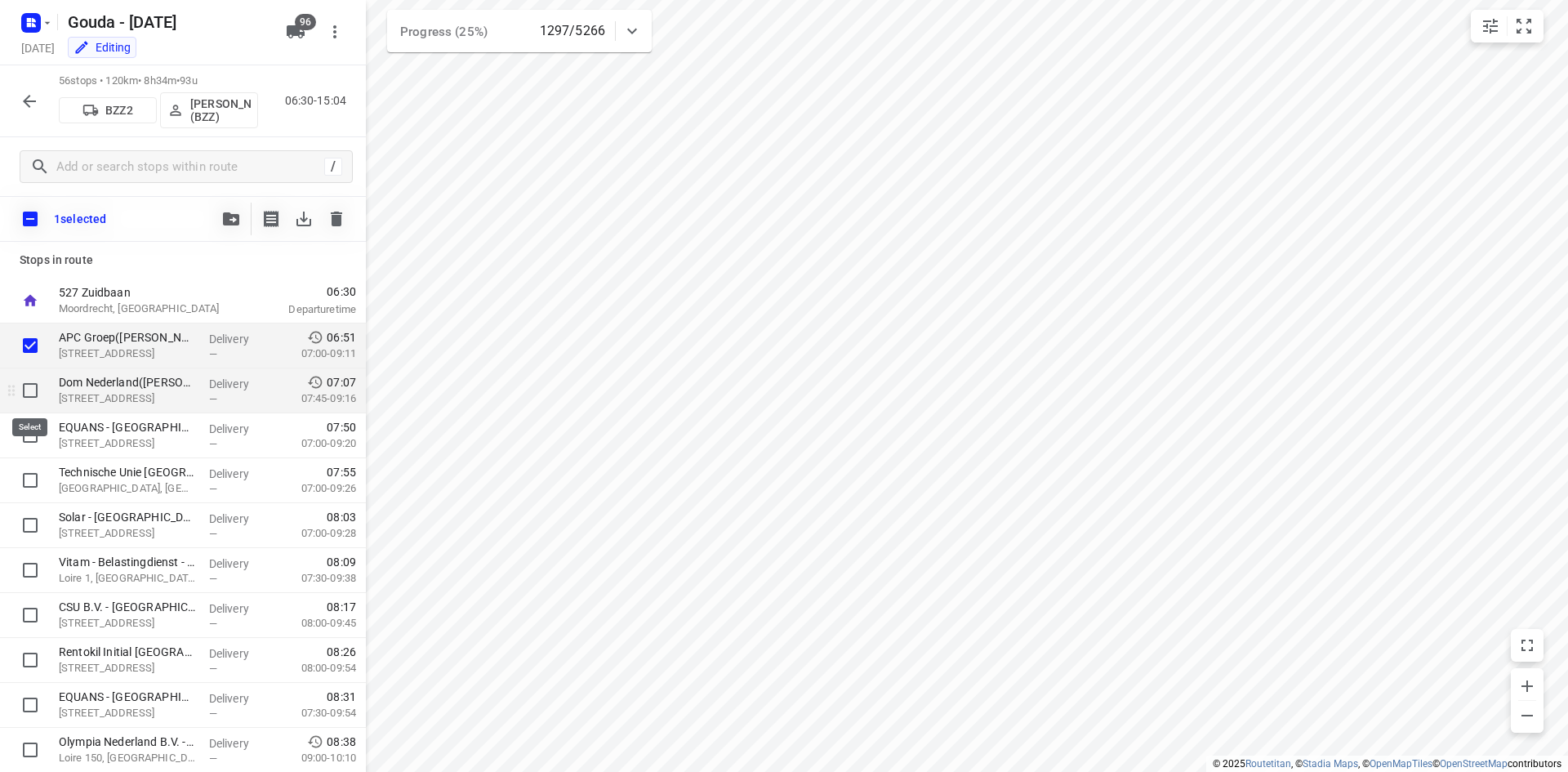
click at [28, 387] on input "checkbox" at bounding box center [30, 390] width 32 height 32
checkbox input "true"
click at [30, 436] on input "checkbox" at bounding box center [30, 435] width 32 height 32
checkbox input "true"
click at [32, 482] on input "checkbox" at bounding box center [30, 480] width 32 height 32
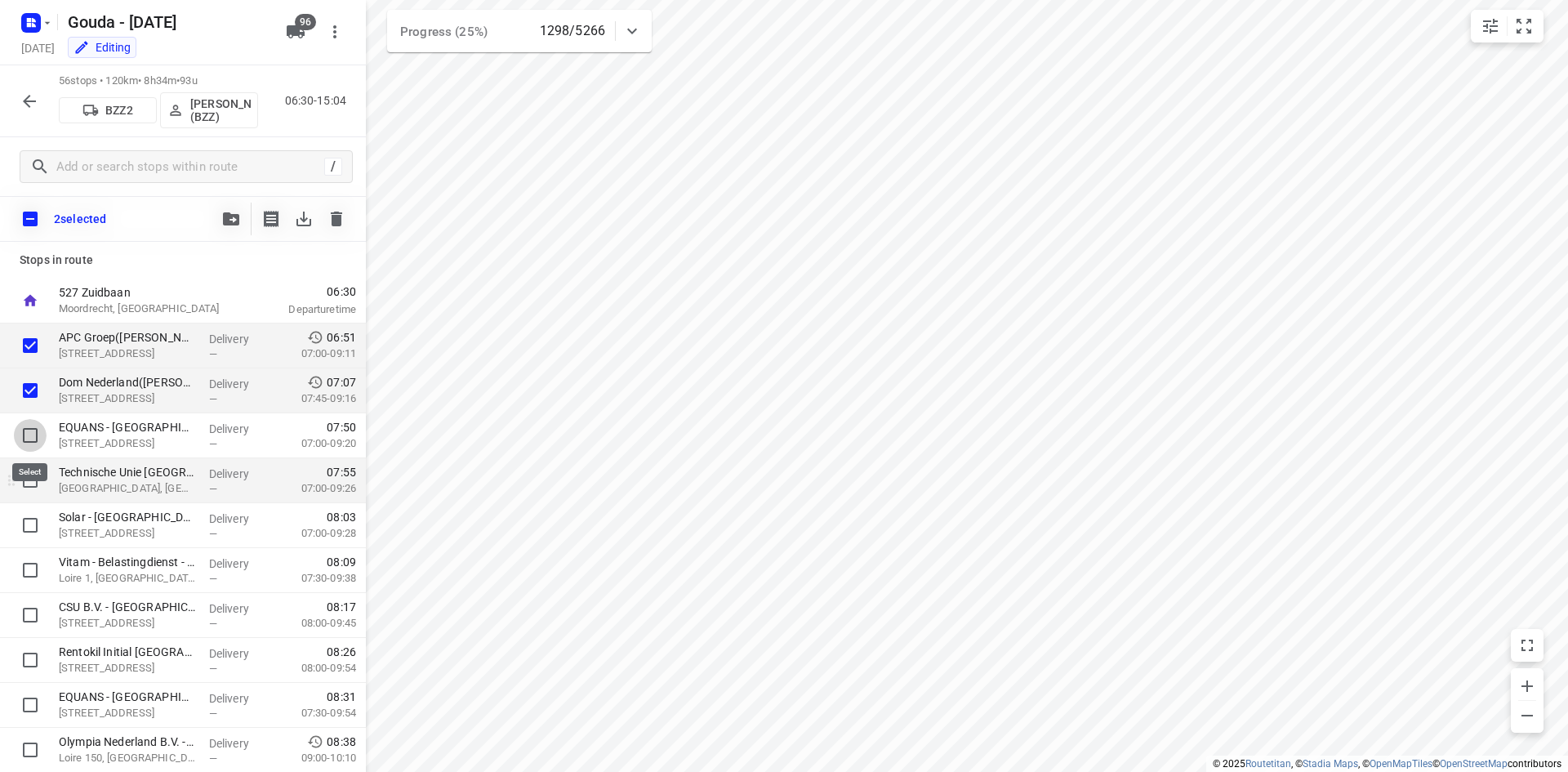
checkbox input "true"
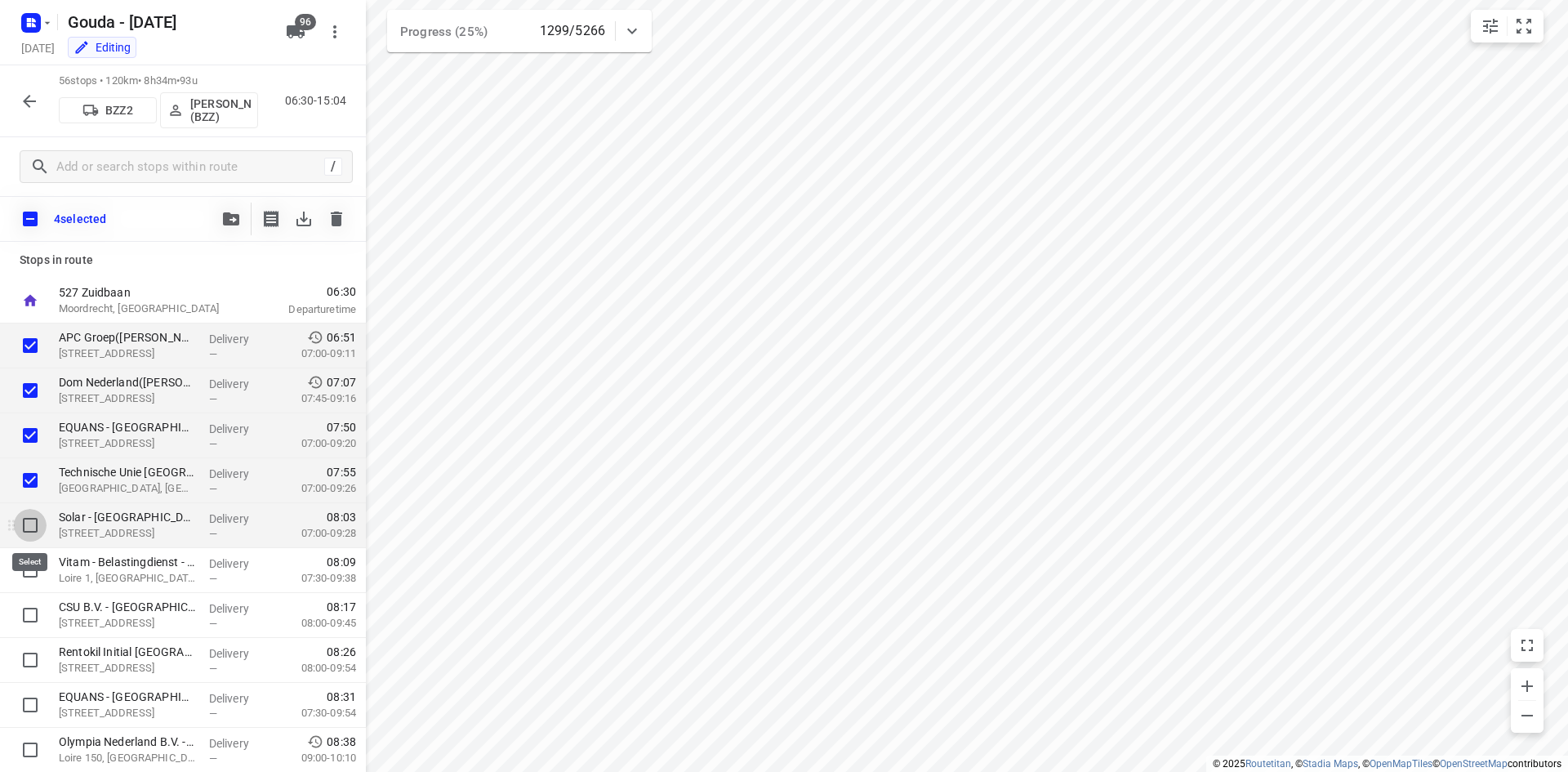
click at [32, 521] on input "checkbox" at bounding box center [30, 525] width 32 height 32
checkbox input "true"
click at [29, 570] on input "checkbox" at bounding box center [30, 570] width 32 height 32
checkbox input "true"
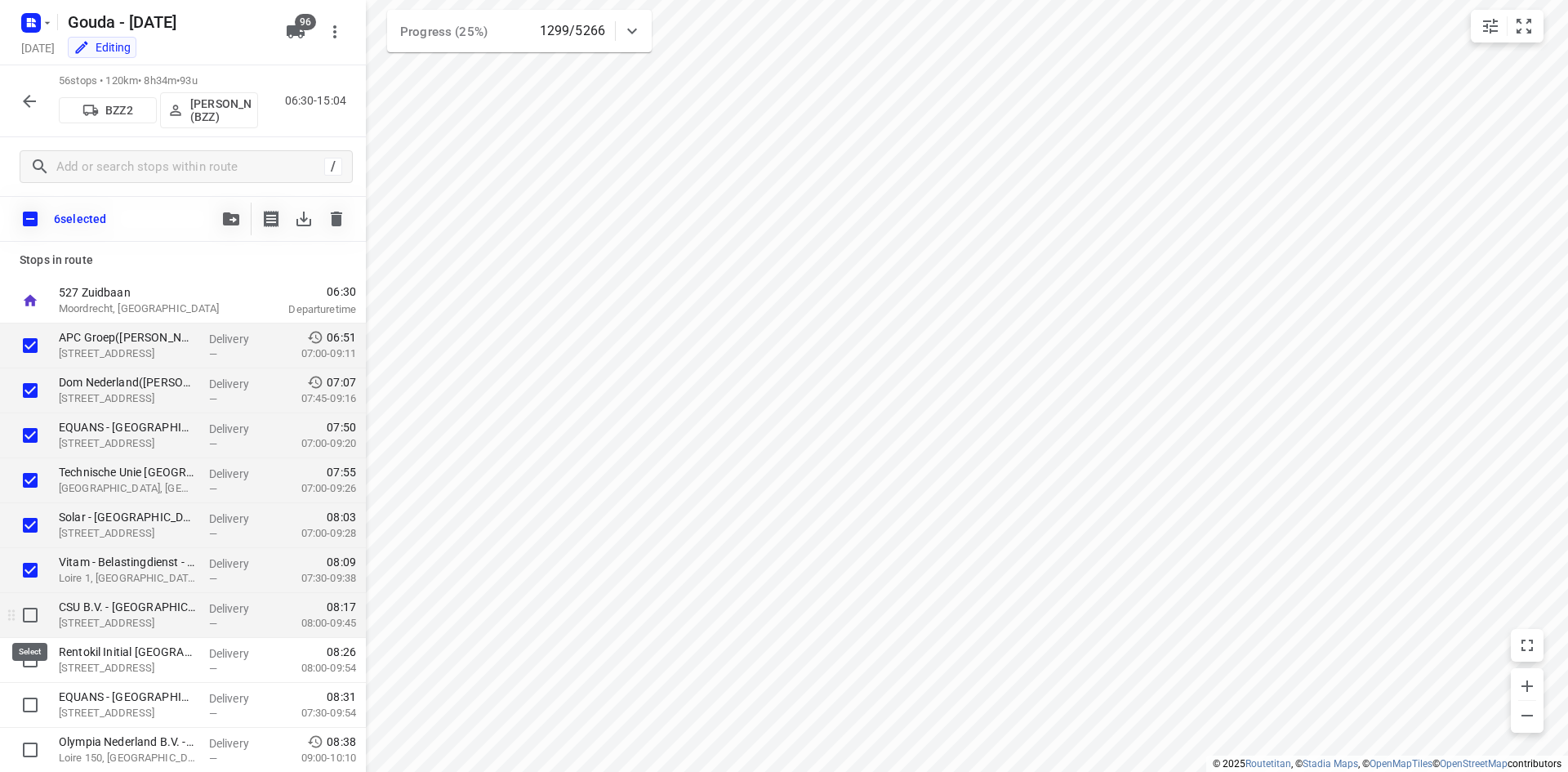
click at [28, 617] on input "checkbox" at bounding box center [30, 615] width 32 height 32
checkbox input "true"
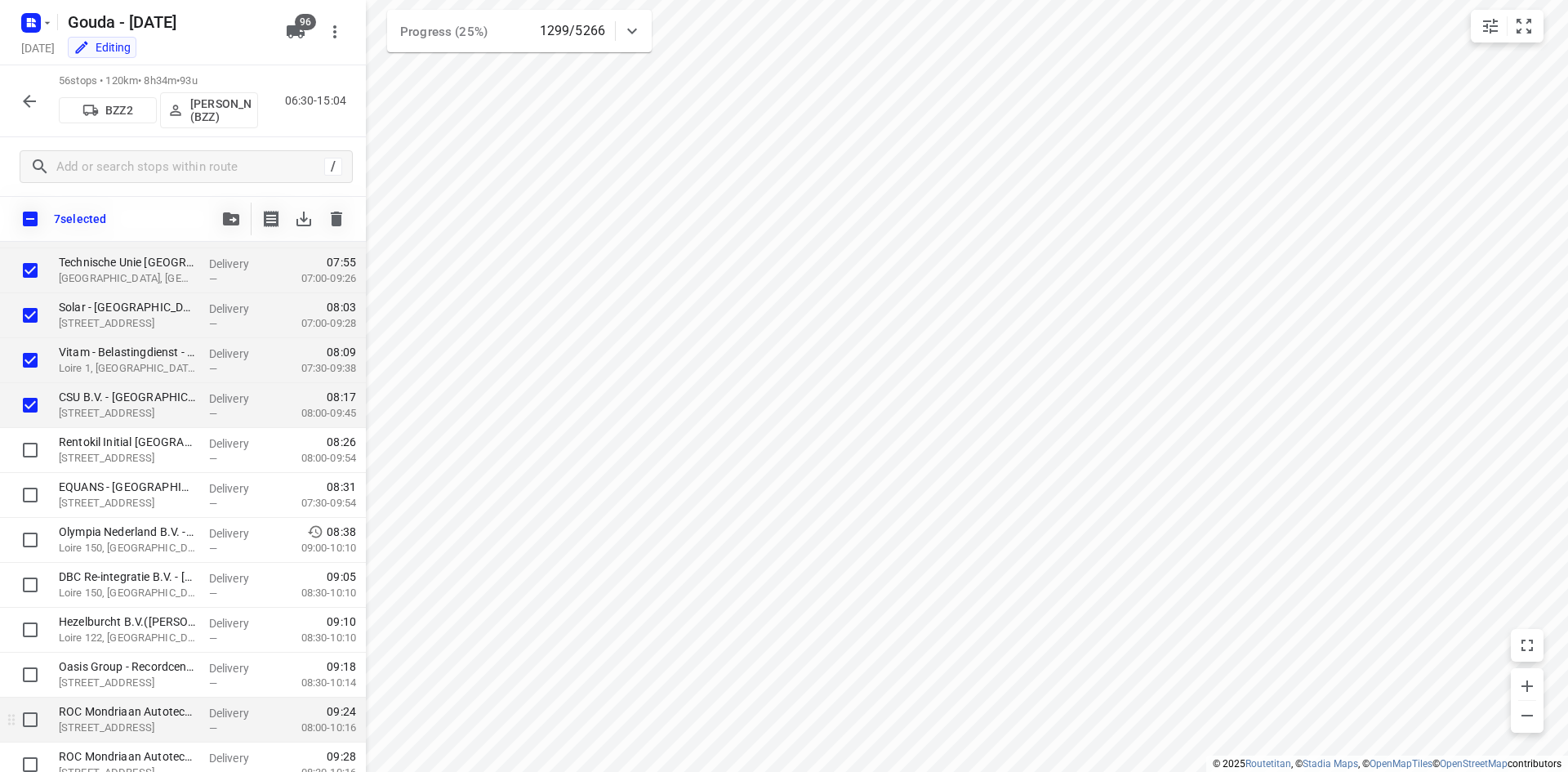
scroll to position [327, 0]
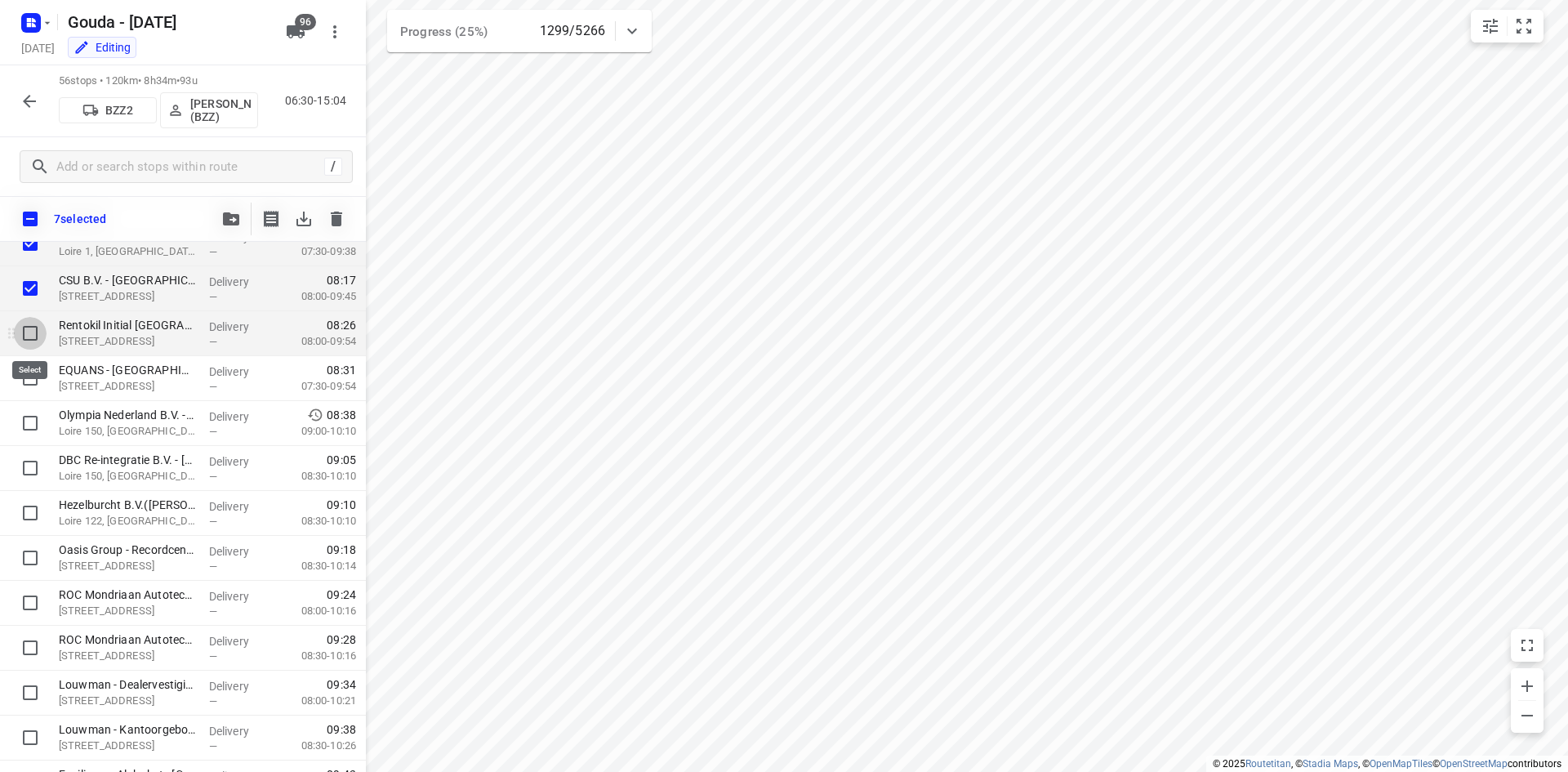
click at [30, 330] on input "checkbox" at bounding box center [30, 333] width 32 height 32
checkbox input "true"
click at [28, 372] on input "checkbox" at bounding box center [30, 378] width 32 height 32
checkbox input "true"
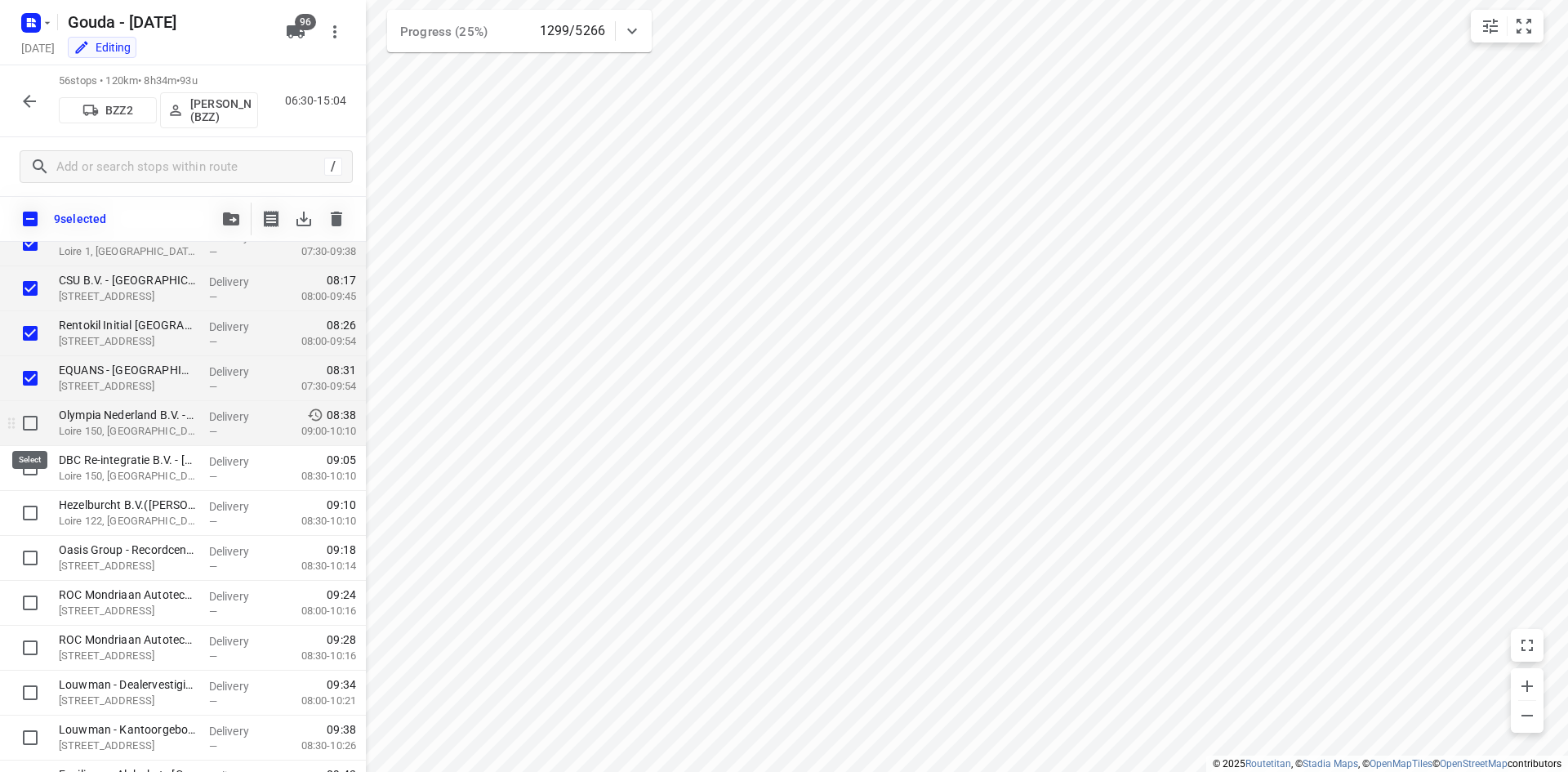
click at [26, 421] on input "checkbox" at bounding box center [30, 424] width 32 height 32
checkbox input "true"
click at [26, 475] on input "checkbox" at bounding box center [30, 468] width 32 height 32
checkbox input "true"
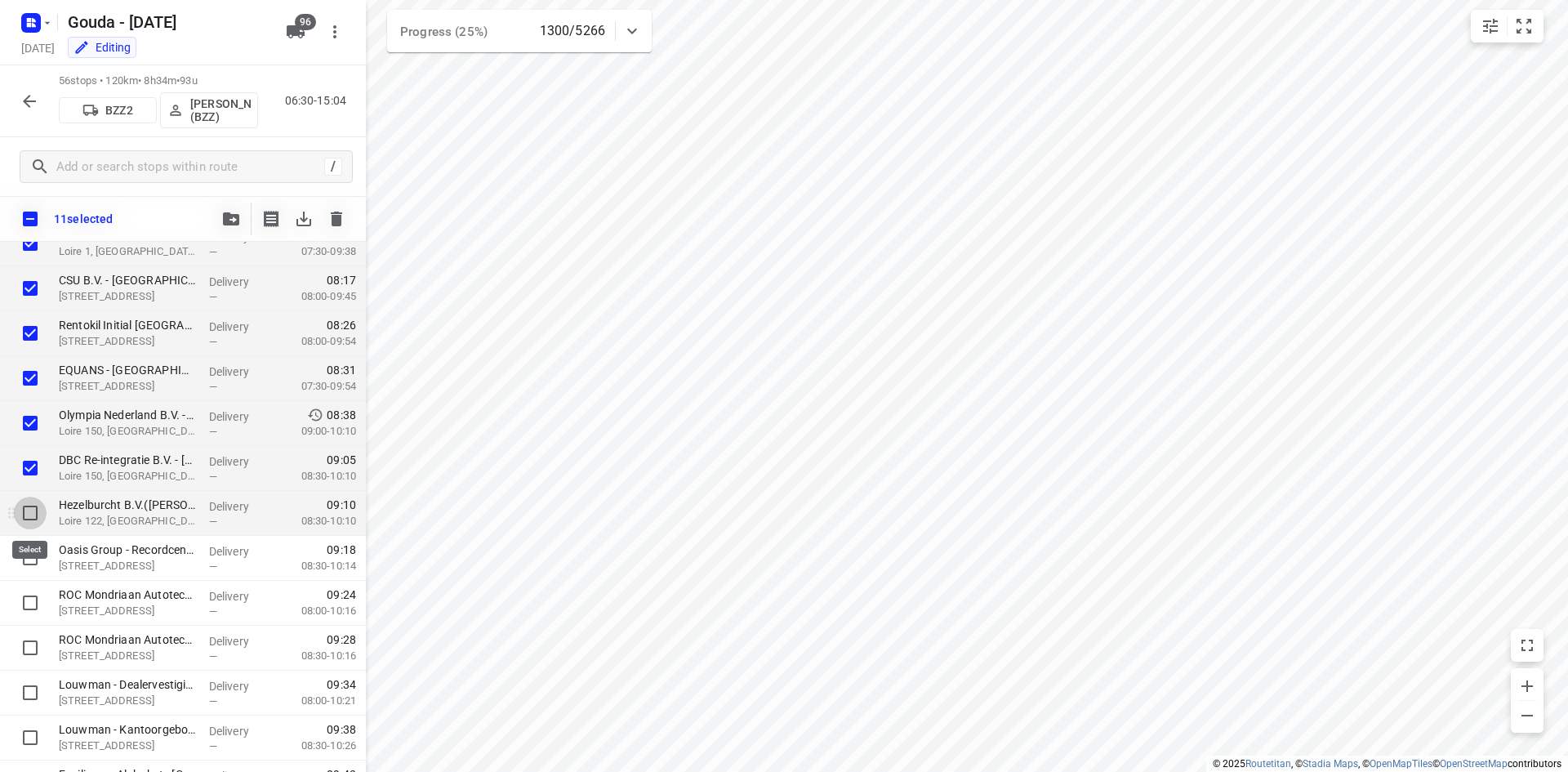
click at [29, 518] on input "checkbox" at bounding box center [30, 513] width 32 height 32
checkbox input "true"
click at [26, 559] on input "checkbox" at bounding box center [30, 557] width 32 height 32
checkbox input "true"
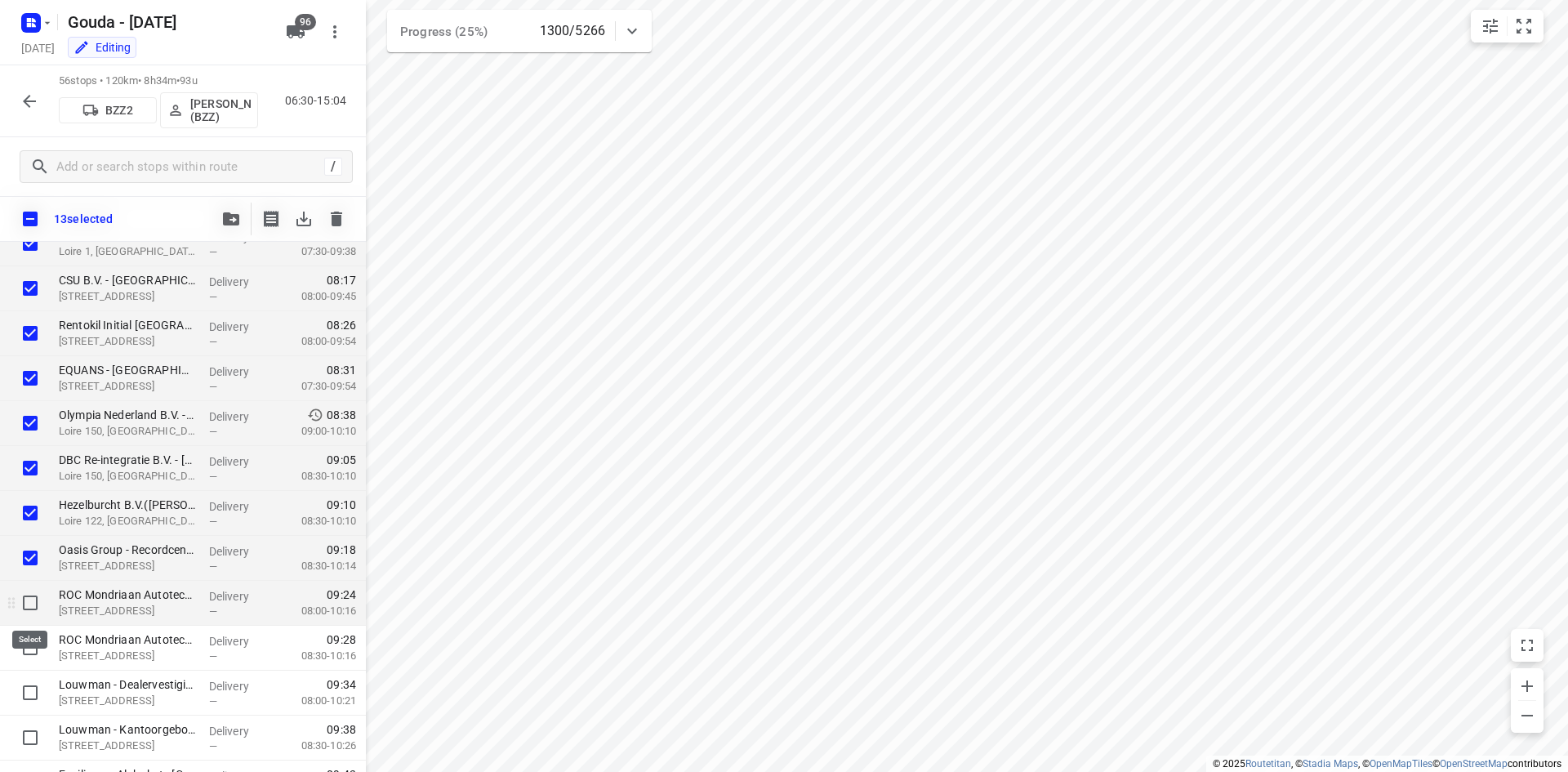
click at [29, 600] on input "checkbox" at bounding box center [30, 603] width 32 height 32
checkbox input "true"
click at [31, 652] on input "checkbox" at bounding box center [30, 648] width 32 height 32
checkbox input "true"
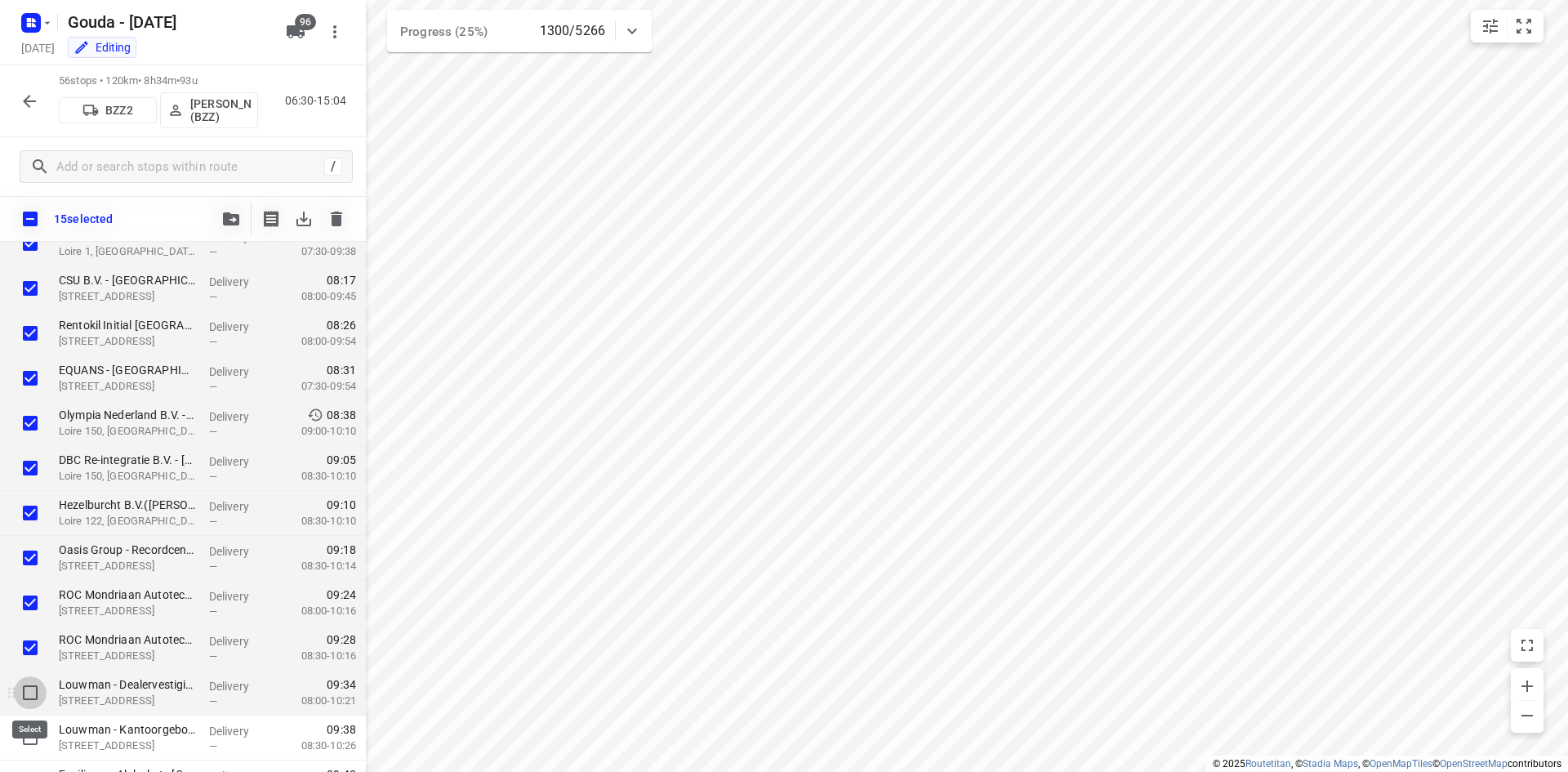
click at [31, 687] on input "checkbox" at bounding box center [30, 692] width 32 height 32
checkbox input "true"
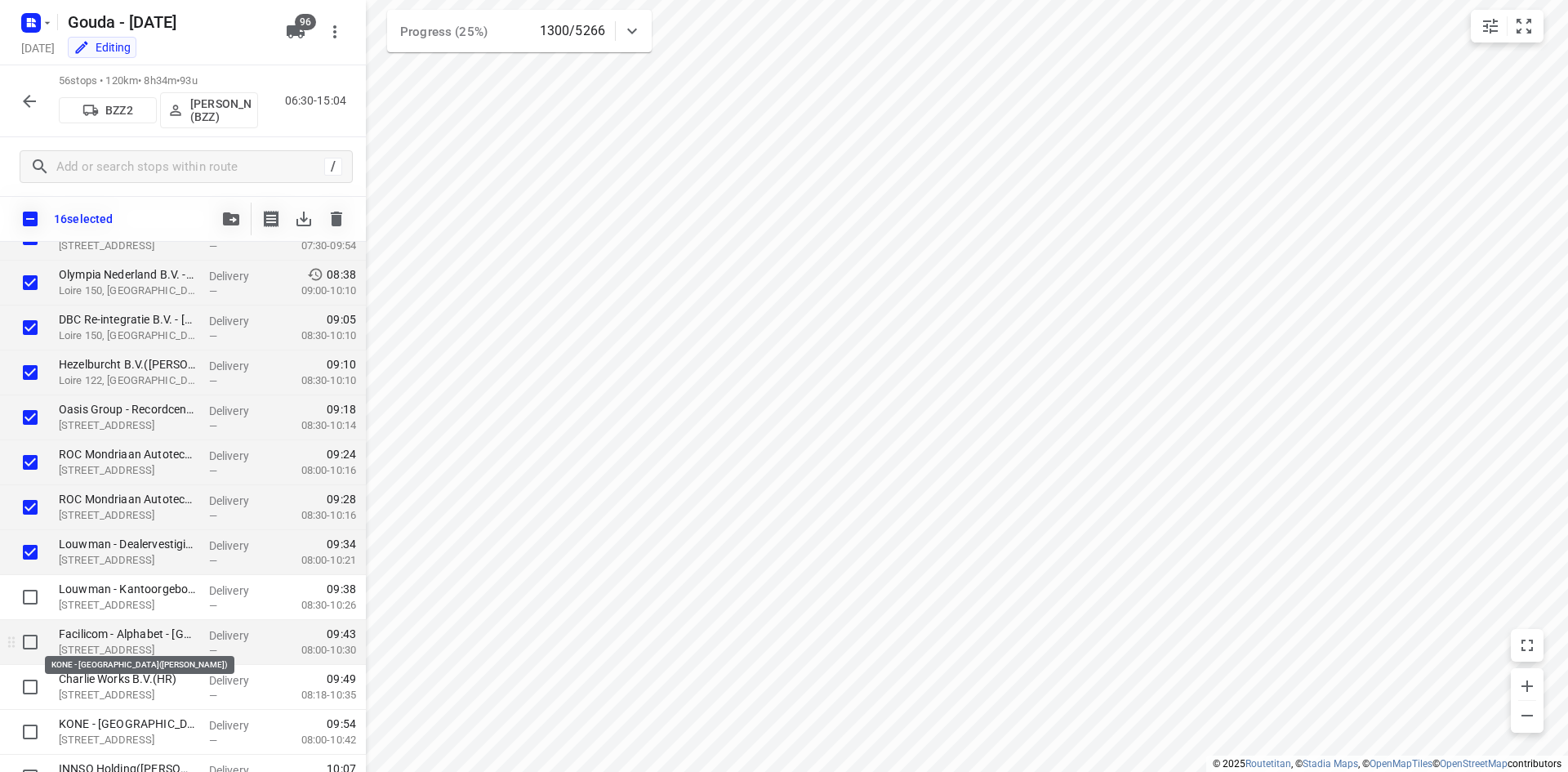
scroll to position [572, 0]
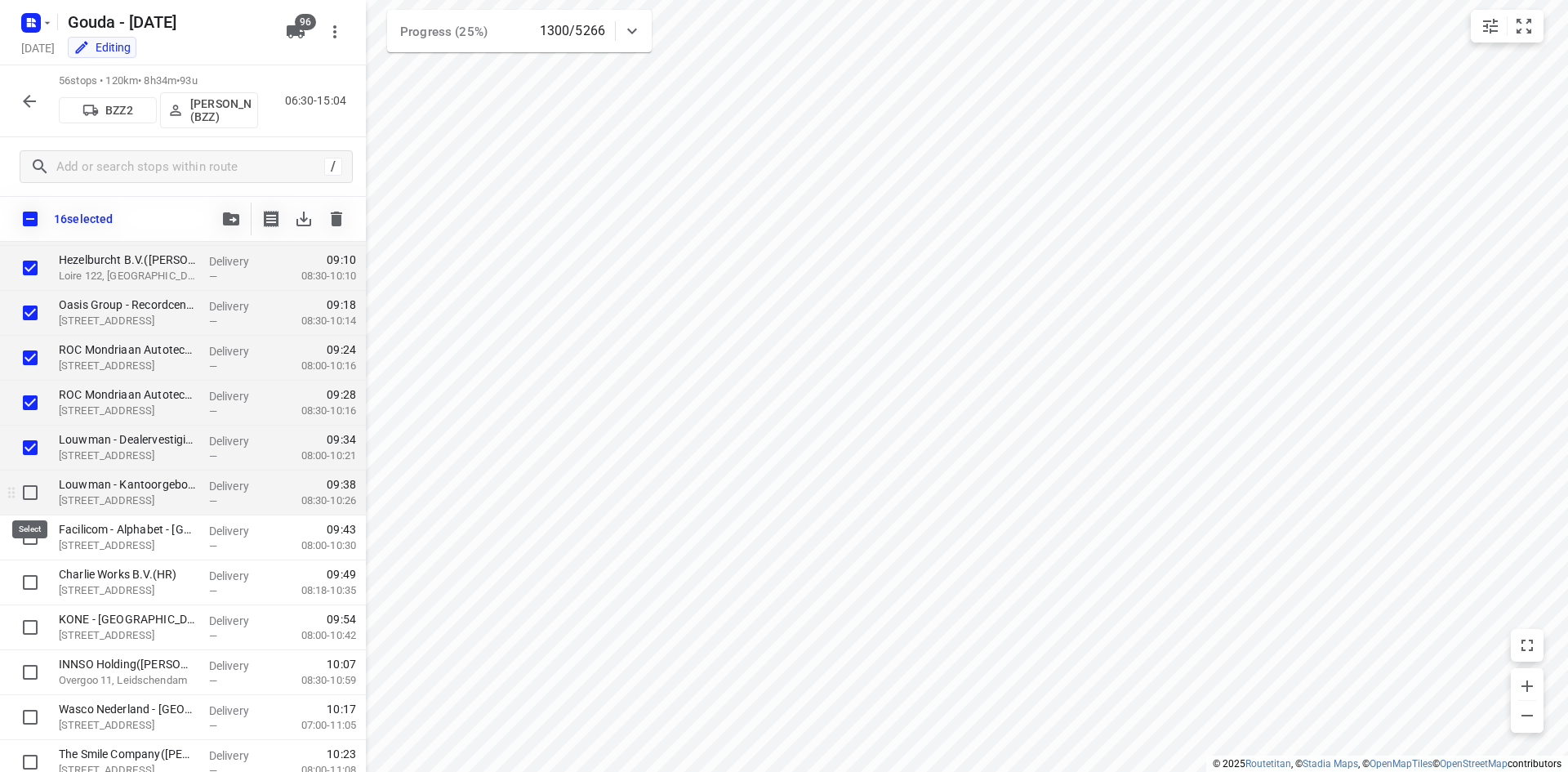
click at [38, 497] on input "checkbox" at bounding box center [30, 493] width 32 height 32
checkbox input "true"
click at [27, 542] on input "checkbox" at bounding box center [30, 537] width 32 height 32
checkbox input "true"
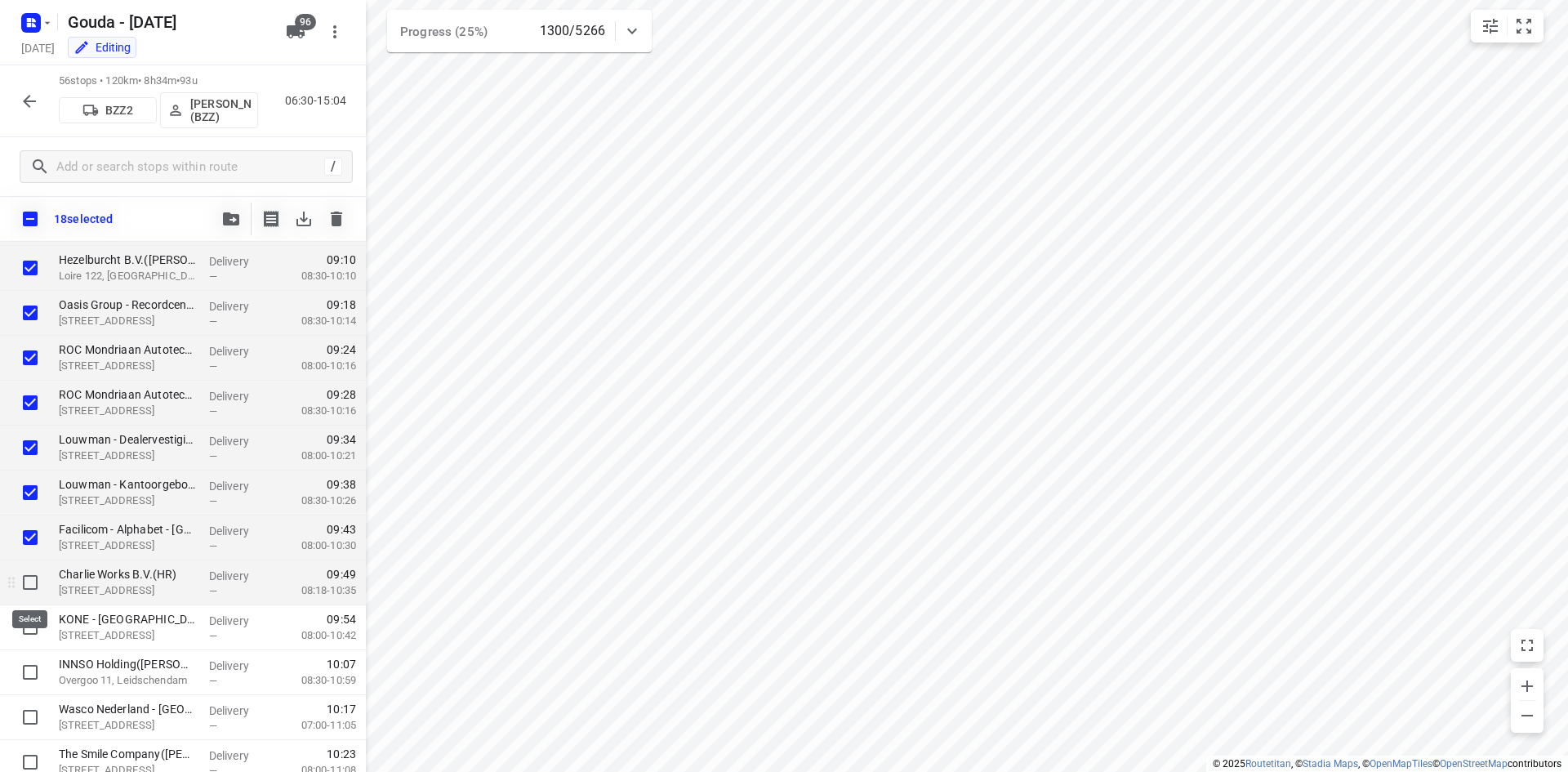
click at [28, 589] on input "checkbox" at bounding box center [30, 582] width 32 height 32
checkbox input "true"
click at [25, 631] on input "checkbox" at bounding box center [30, 628] width 32 height 32
checkbox input "true"
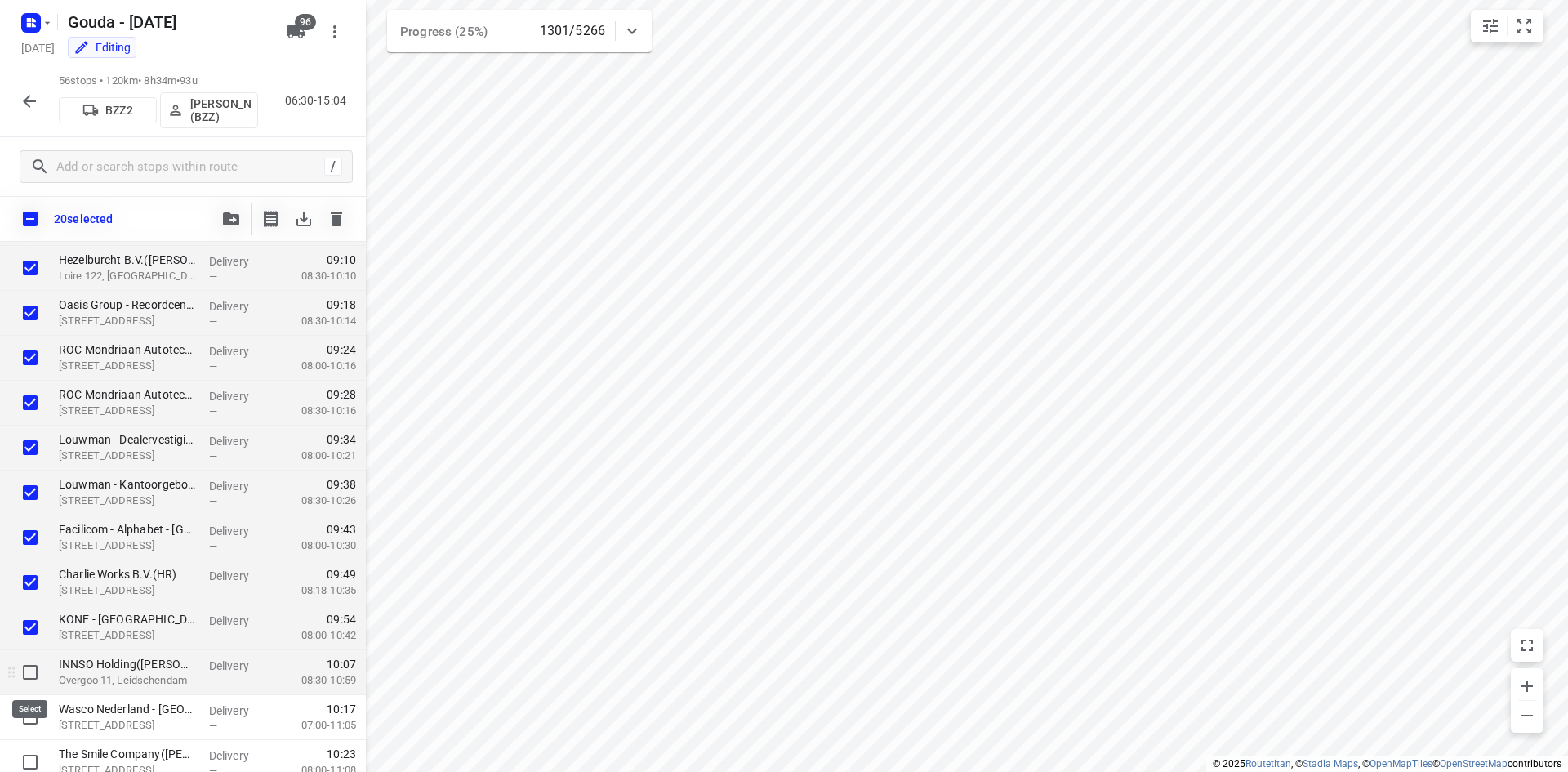
click at [32, 670] on input "checkbox" at bounding box center [30, 672] width 32 height 32
checkbox input "true"
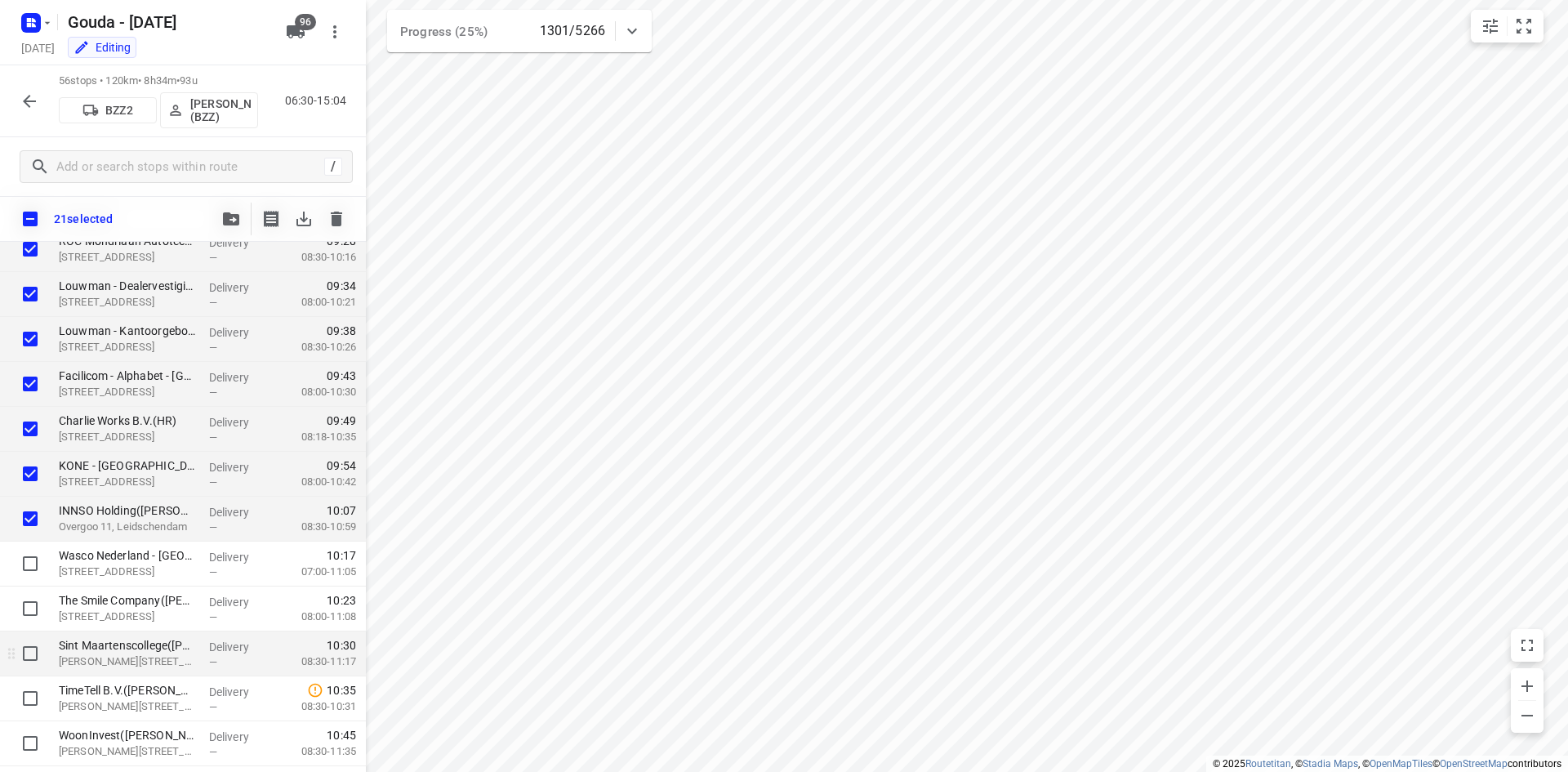
scroll to position [817, 0]
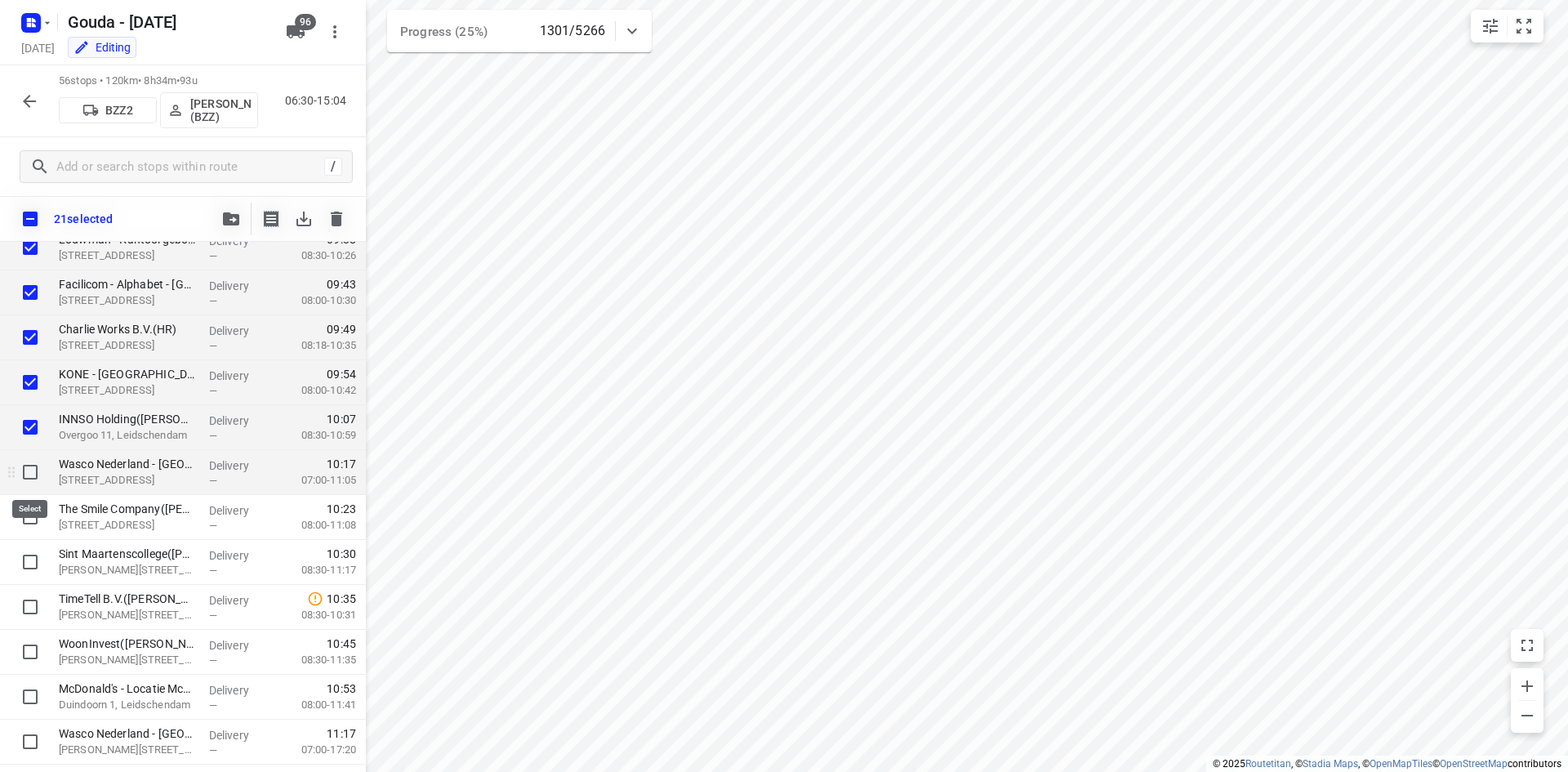
click at [35, 476] on input "checkbox" at bounding box center [30, 472] width 32 height 32
checkbox input "true"
click at [27, 522] on input "checkbox" at bounding box center [30, 517] width 32 height 32
checkbox input "true"
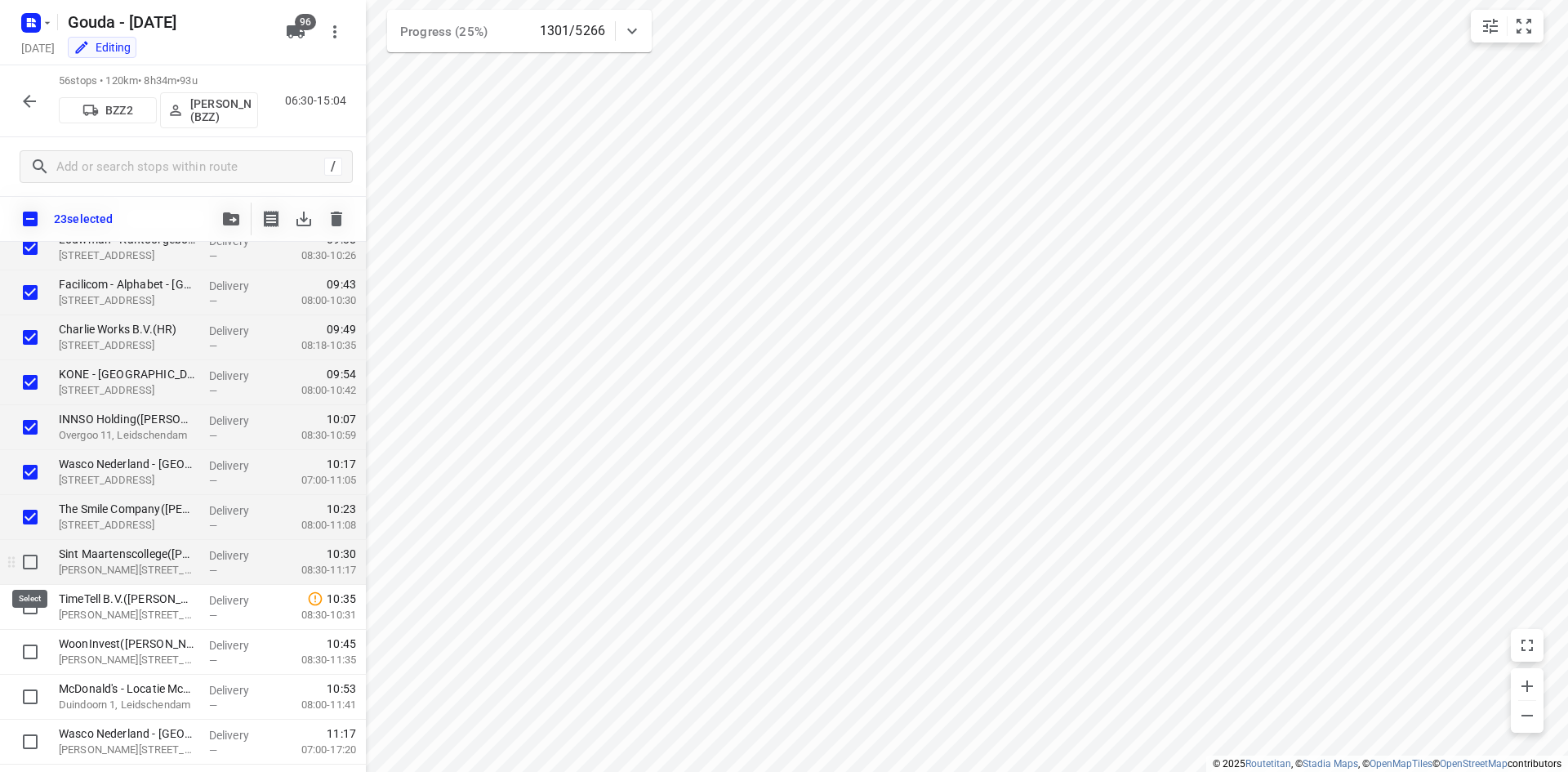
click at [25, 561] on input "checkbox" at bounding box center [30, 562] width 32 height 32
checkbox input "true"
click at [22, 596] on input "checkbox" at bounding box center [30, 607] width 32 height 32
checkbox input "true"
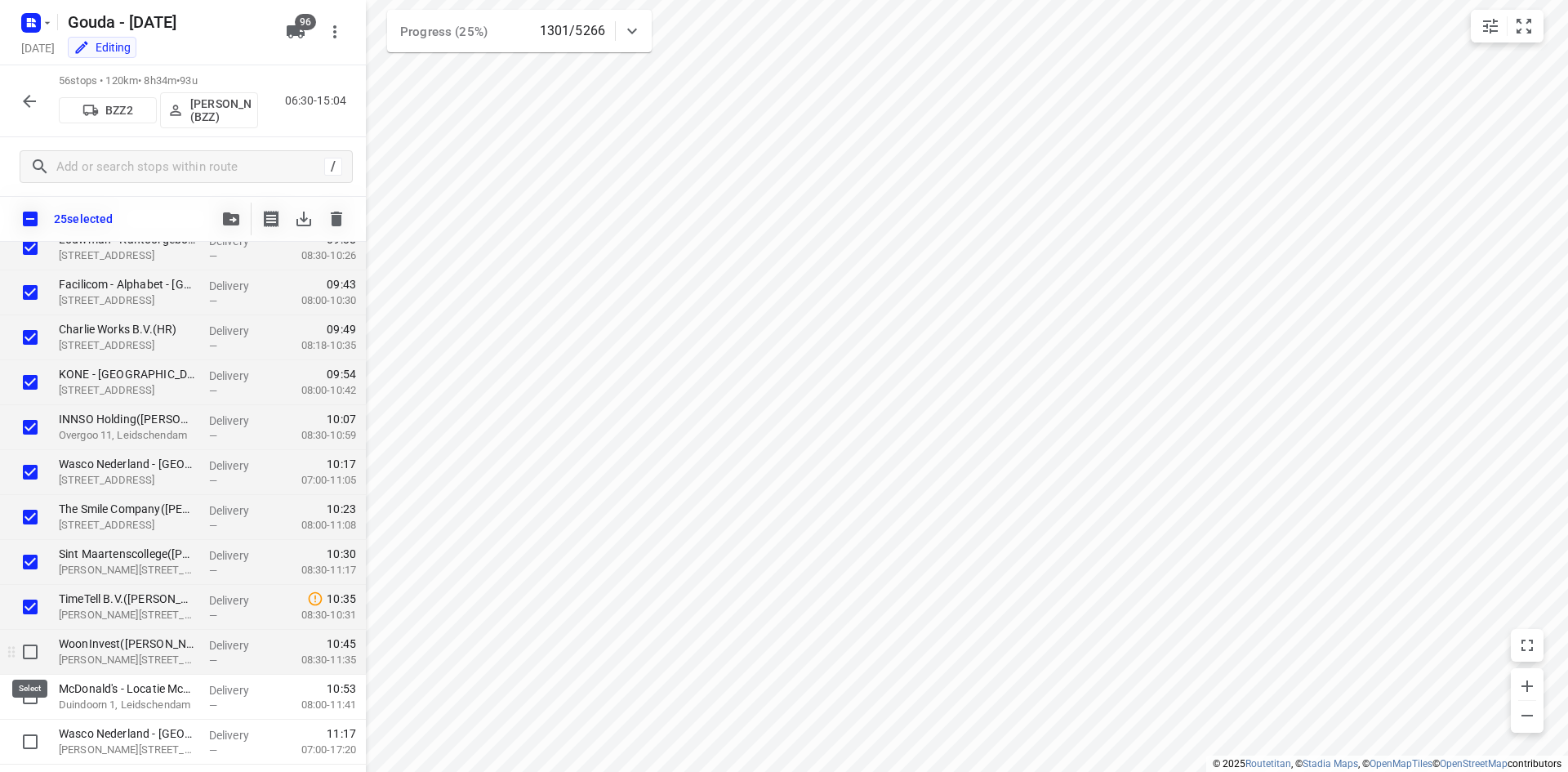
click at [27, 648] on input "checkbox" at bounding box center [30, 651] width 32 height 32
checkbox input "true"
click at [31, 693] on input "checkbox" at bounding box center [30, 697] width 32 height 32
checkbox input "true"
click at [229, 211] on button "button" at bounding box center [231, 218] width 32 height 32
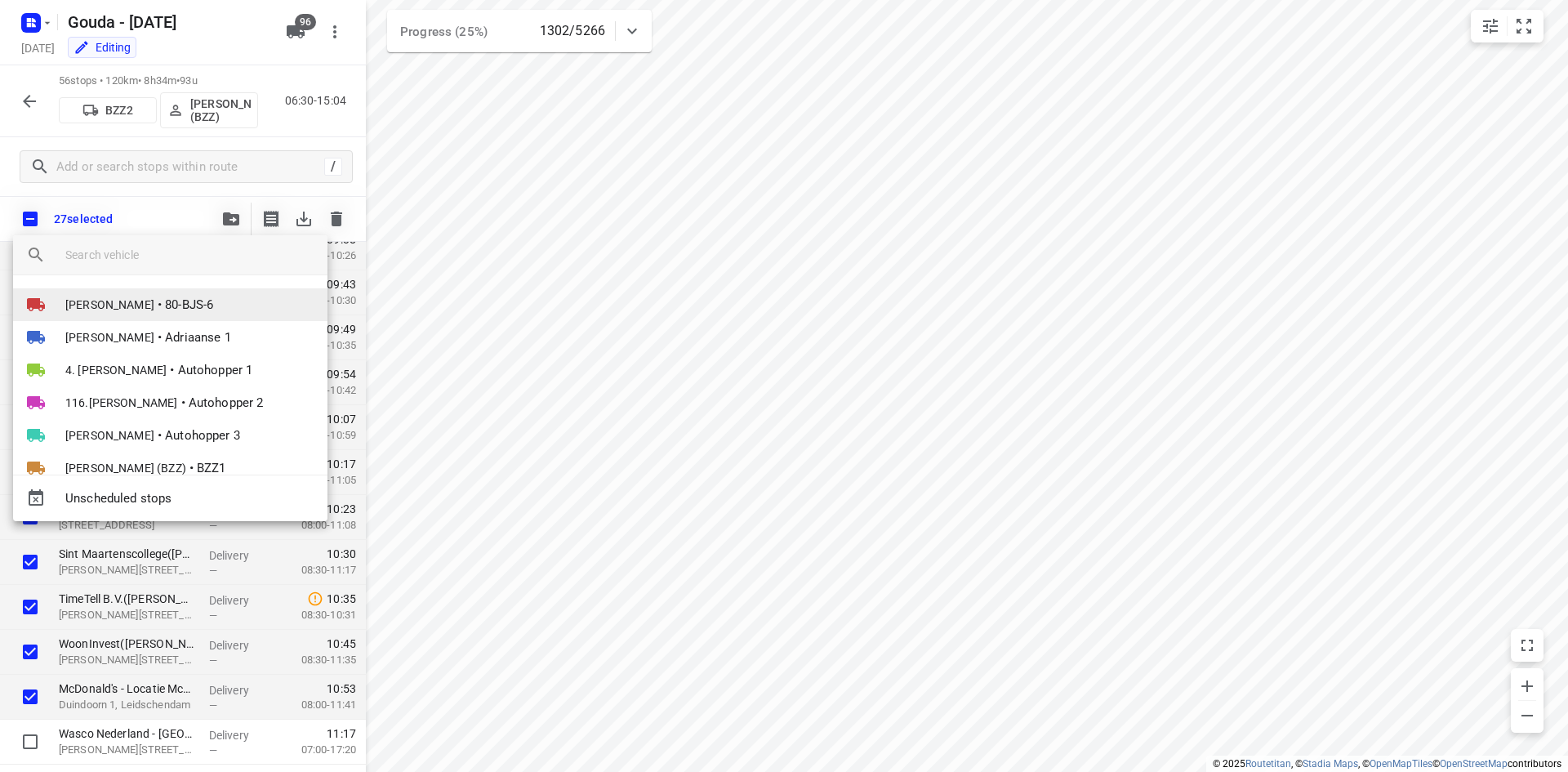
click at [165, 302] on span "80-BJS-6" at bounding box center [189, 305] width 48 height 19
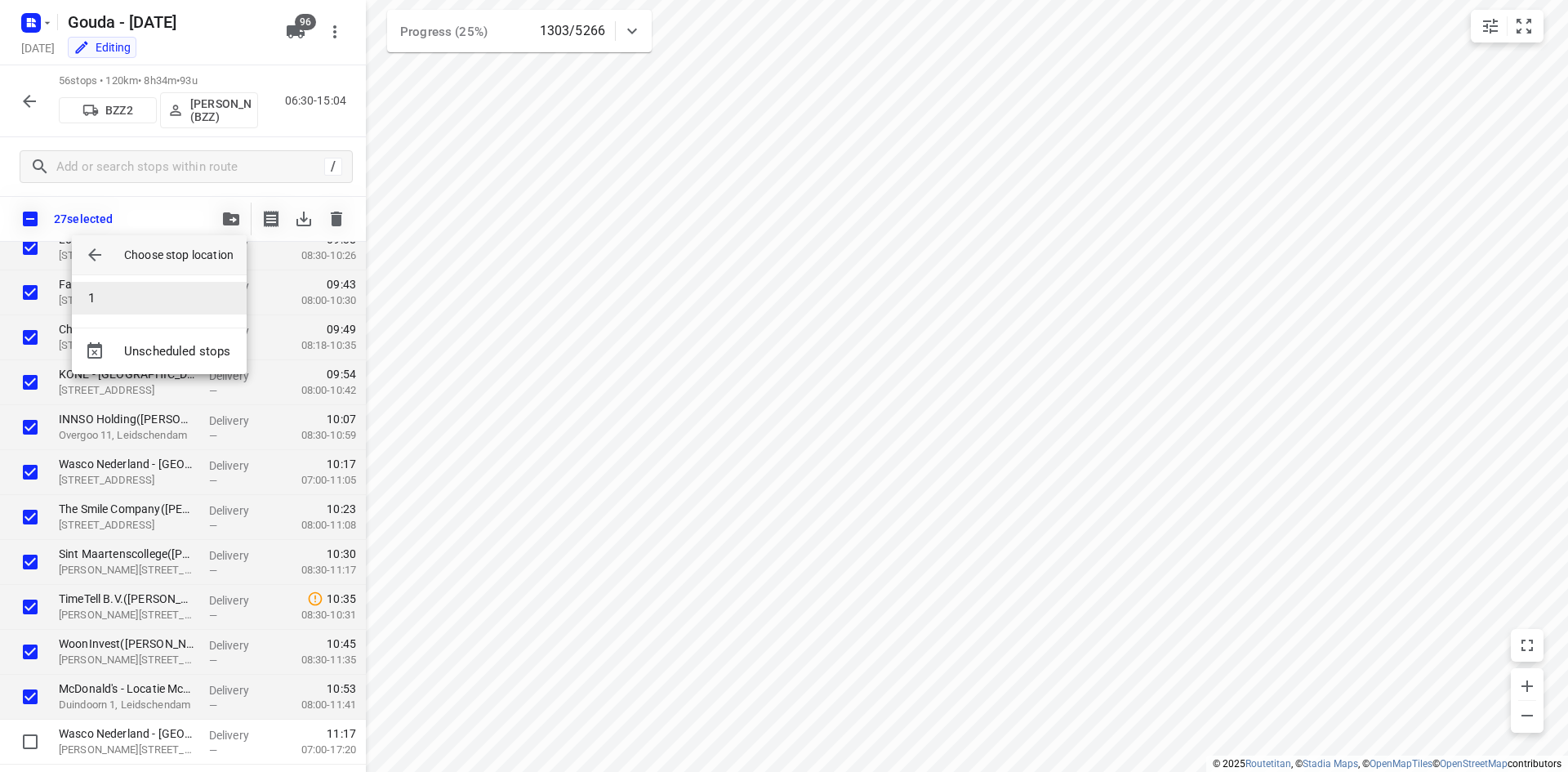
click at [147, 300] on li "1" at bounding box center [159, 298] width 175 height 32
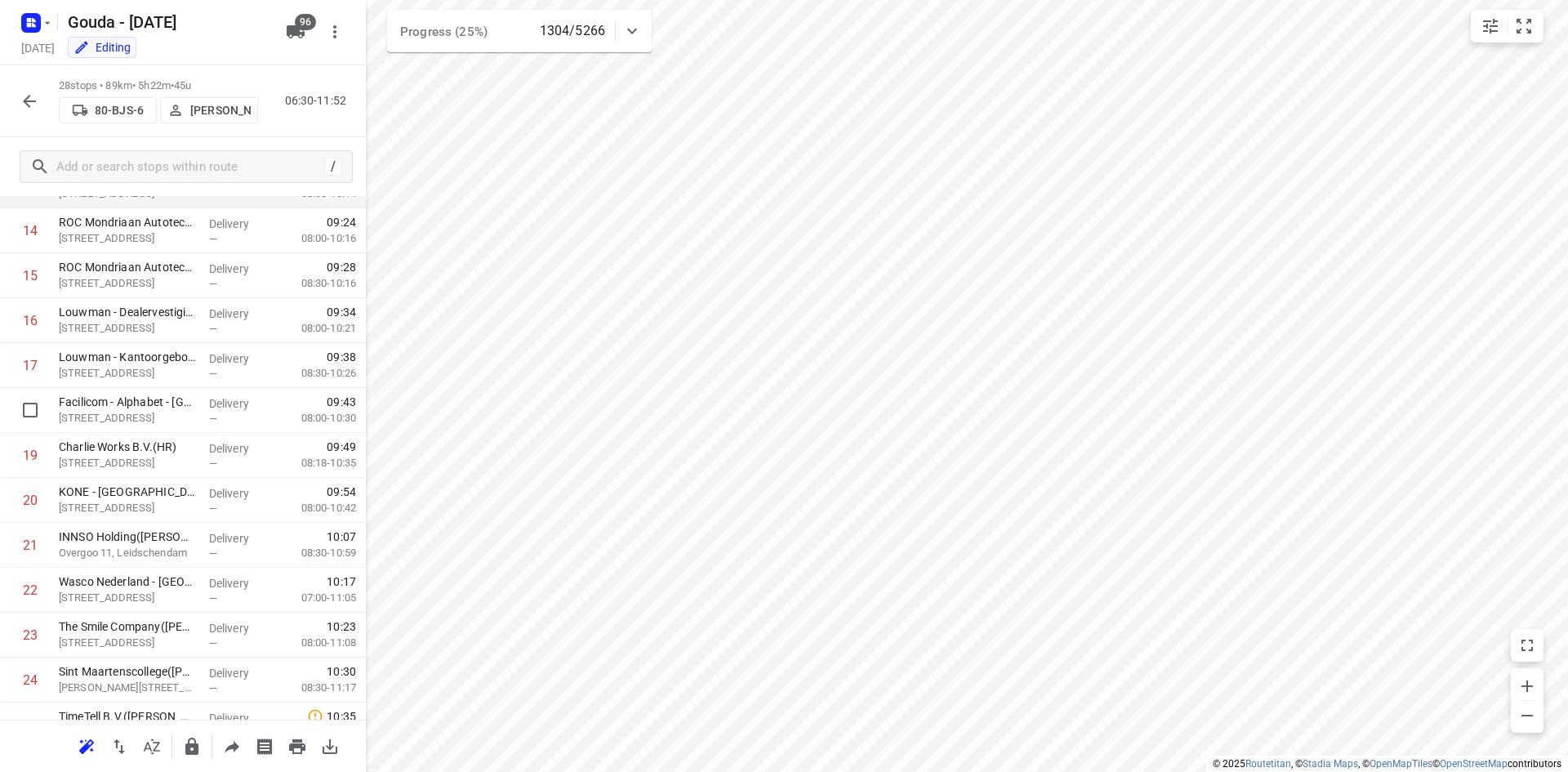
scroll to position [861, 0]
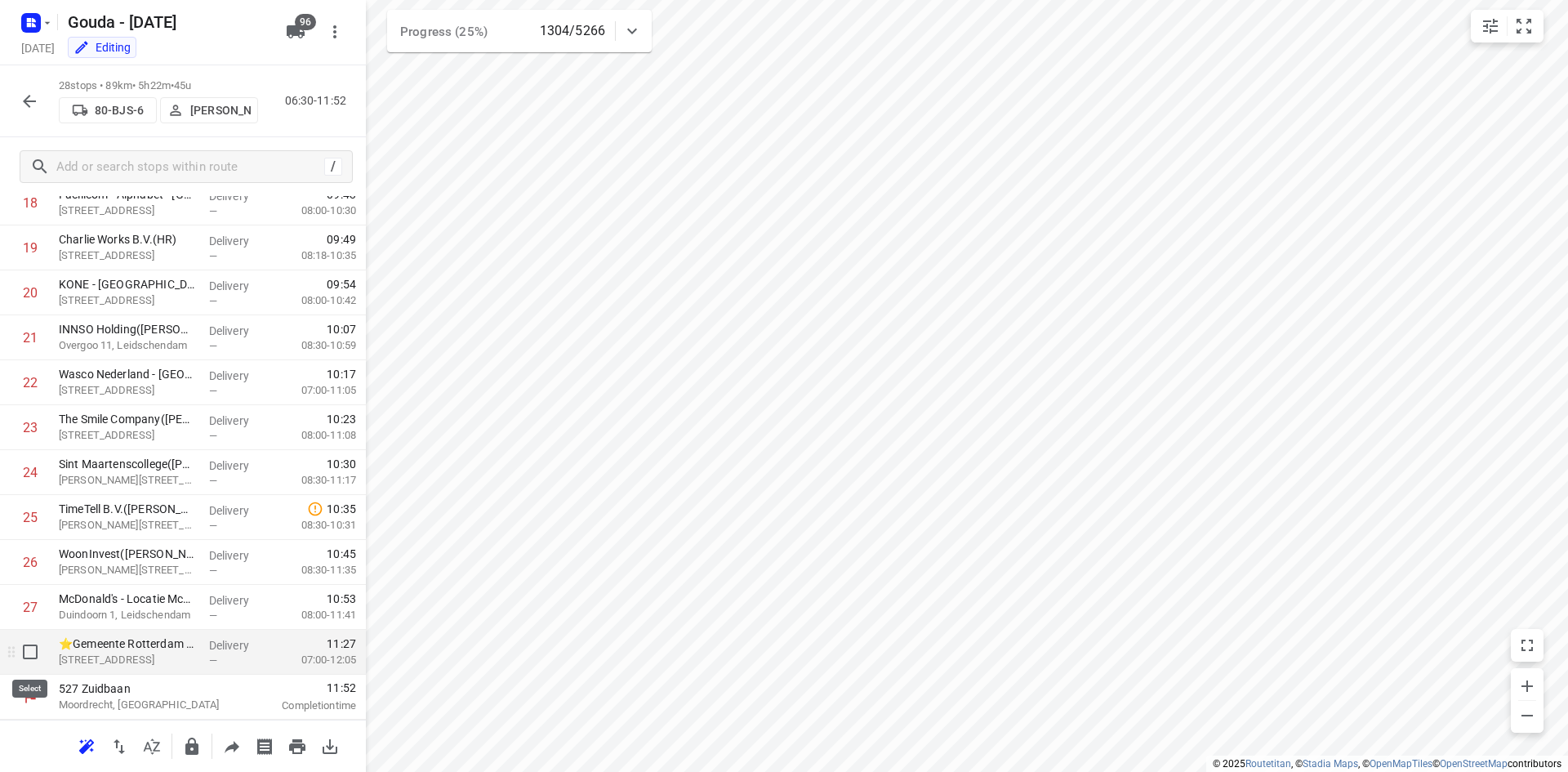
click at [26, 655] on input "checkbox" at bounding box center [30, 651] width 32 height 32
checkbox input "true"
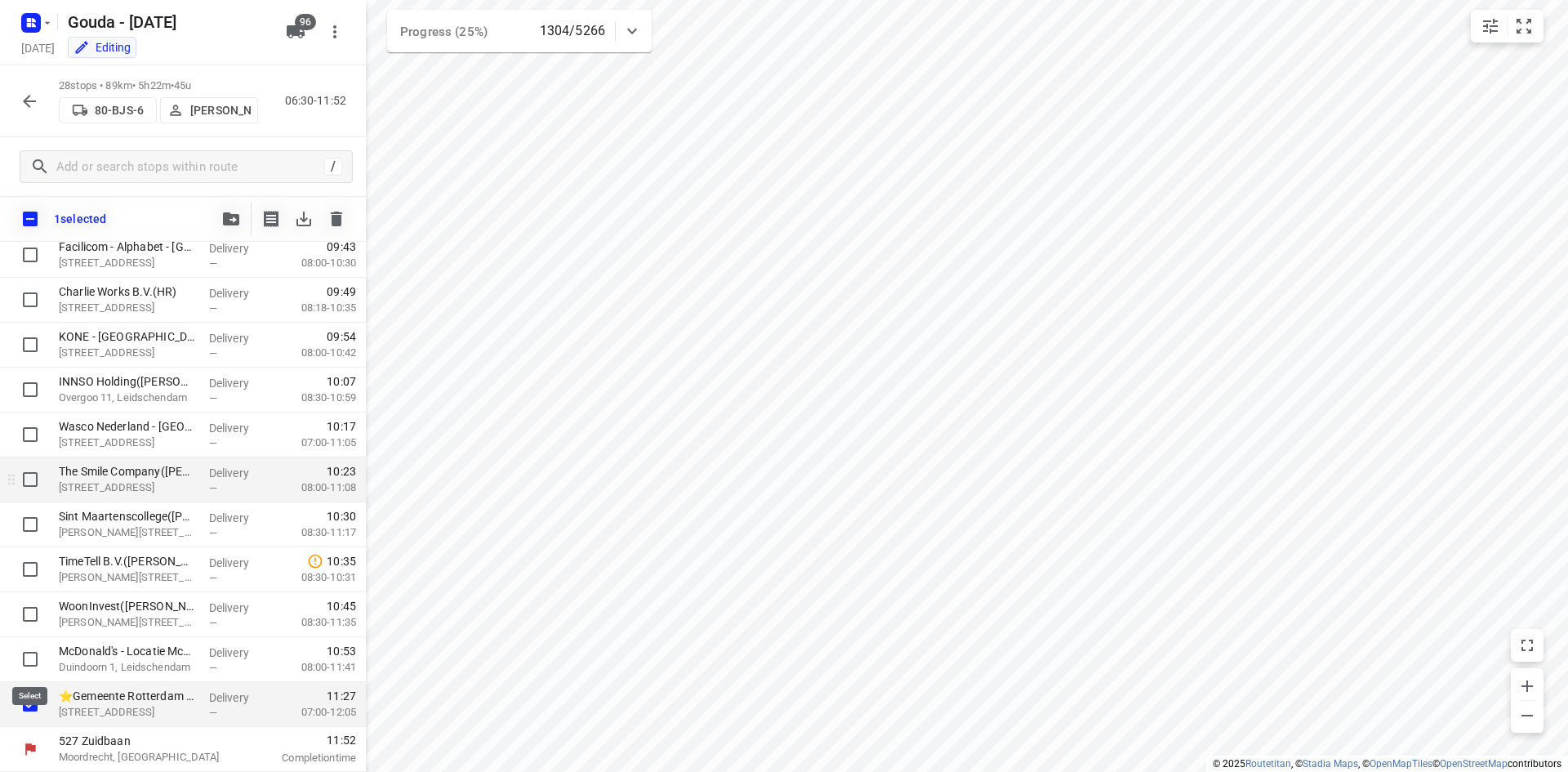
scroll to position [855, 0]
click at [226, 225] on icon "button" at bounding box center [231, 219] width 16 height 13
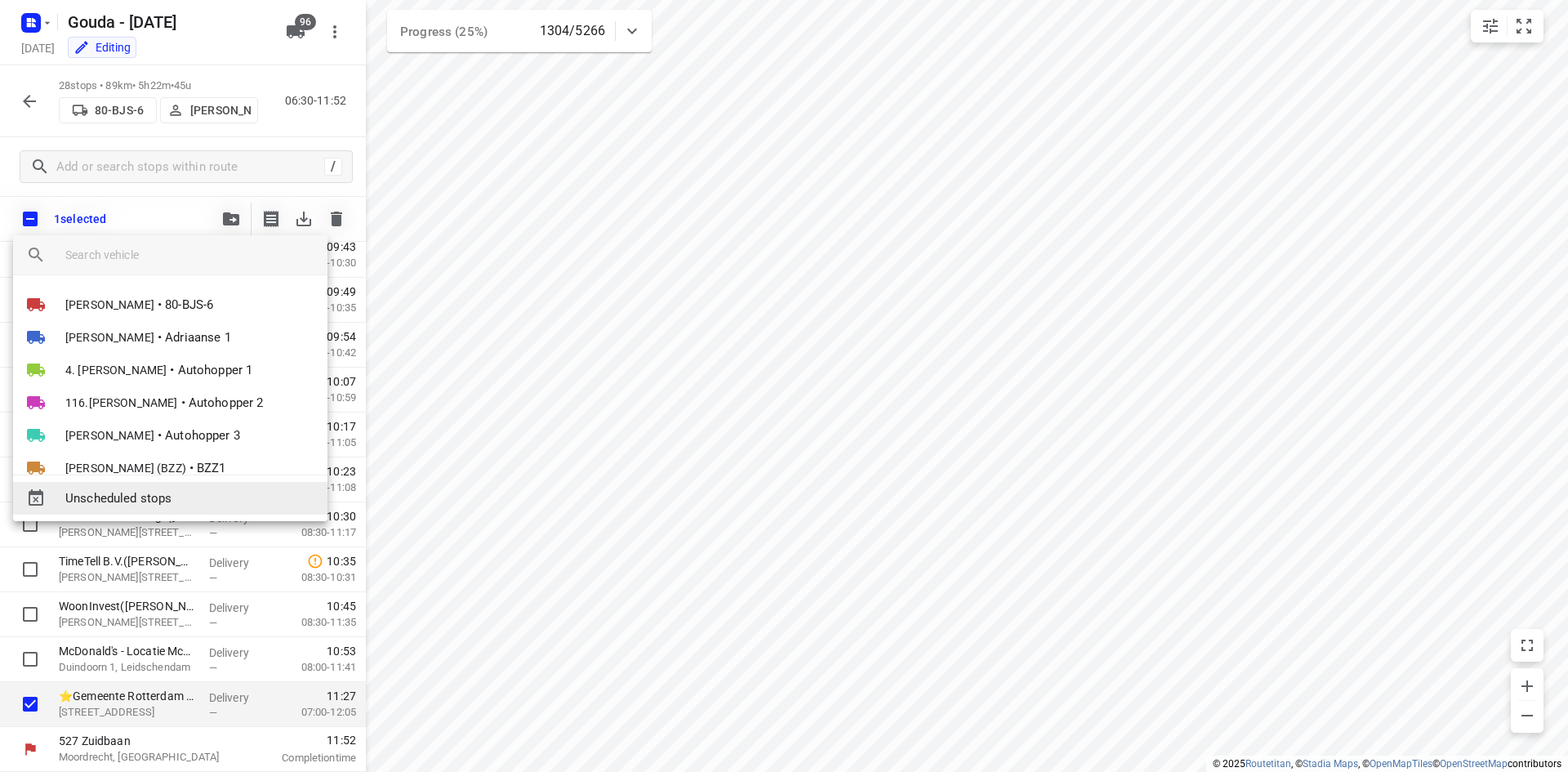
click at [184, 496] on span "Unscheduled stops" at bounding box center [190, 499] width 249 height 19
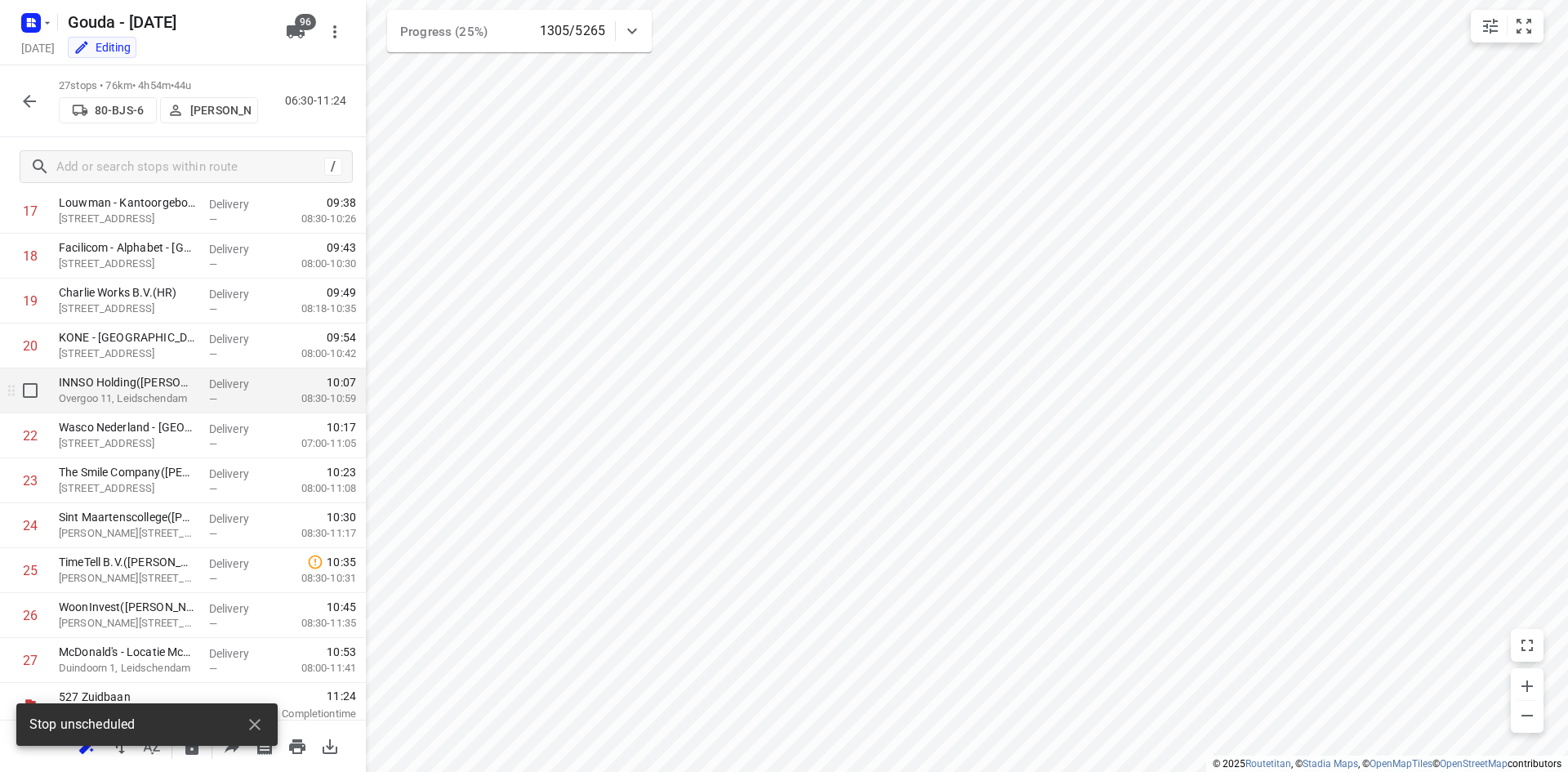
scroll to position [0, 0]
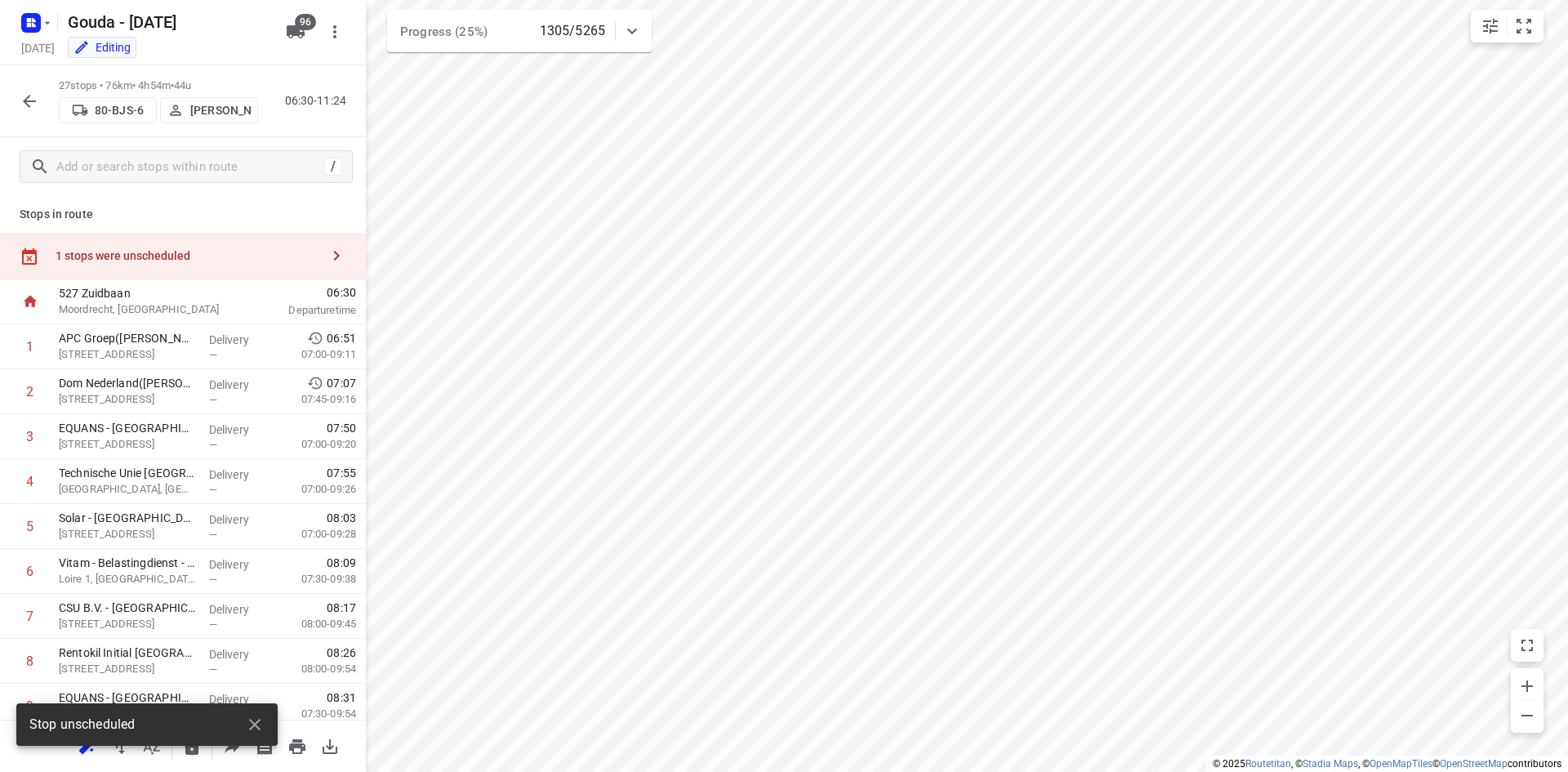
click at [249, 722] on icon "button" at bounding box center [254, 725] width 20 height 20
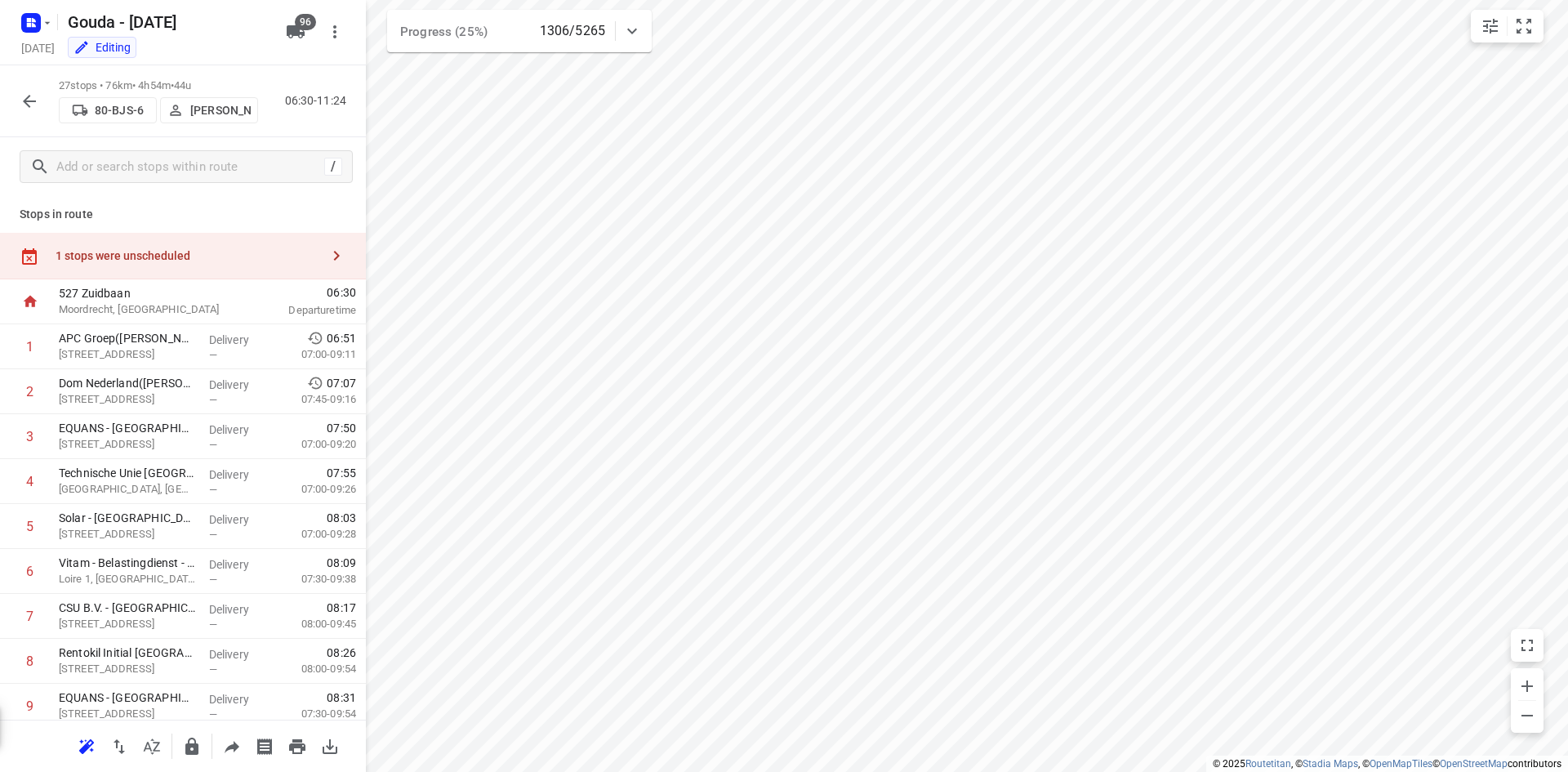
click at [229, 748] on div "Stop unscheduled" at bounding box center [146, 729] width 261 height 52
click at [237, 740] on icon "button" at bounding box center [232, 746] width 20 height 20
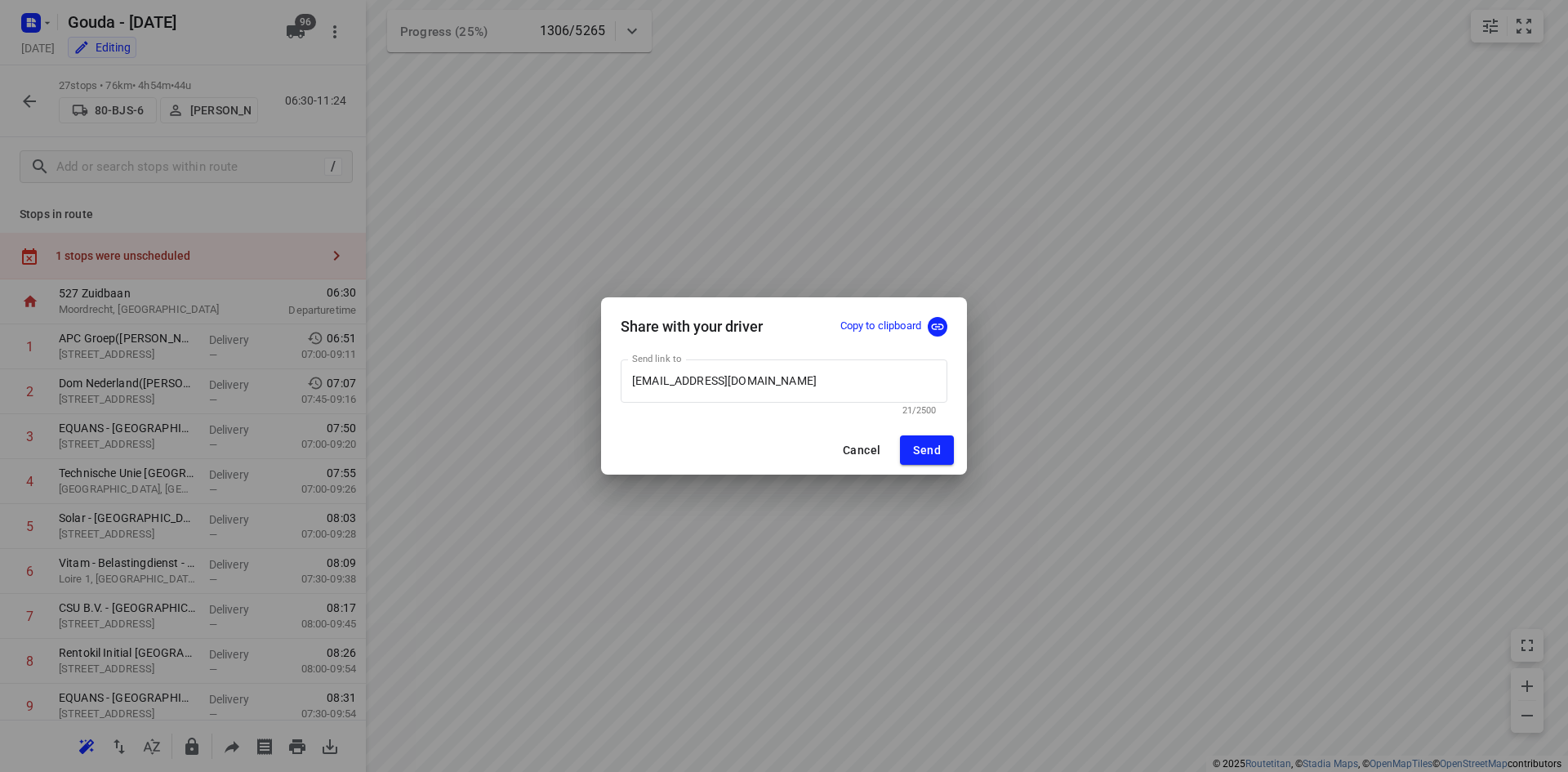
click at [858, 321] on p "Copy to clipboard" at bounding box center [880, 327] width 81 height 15
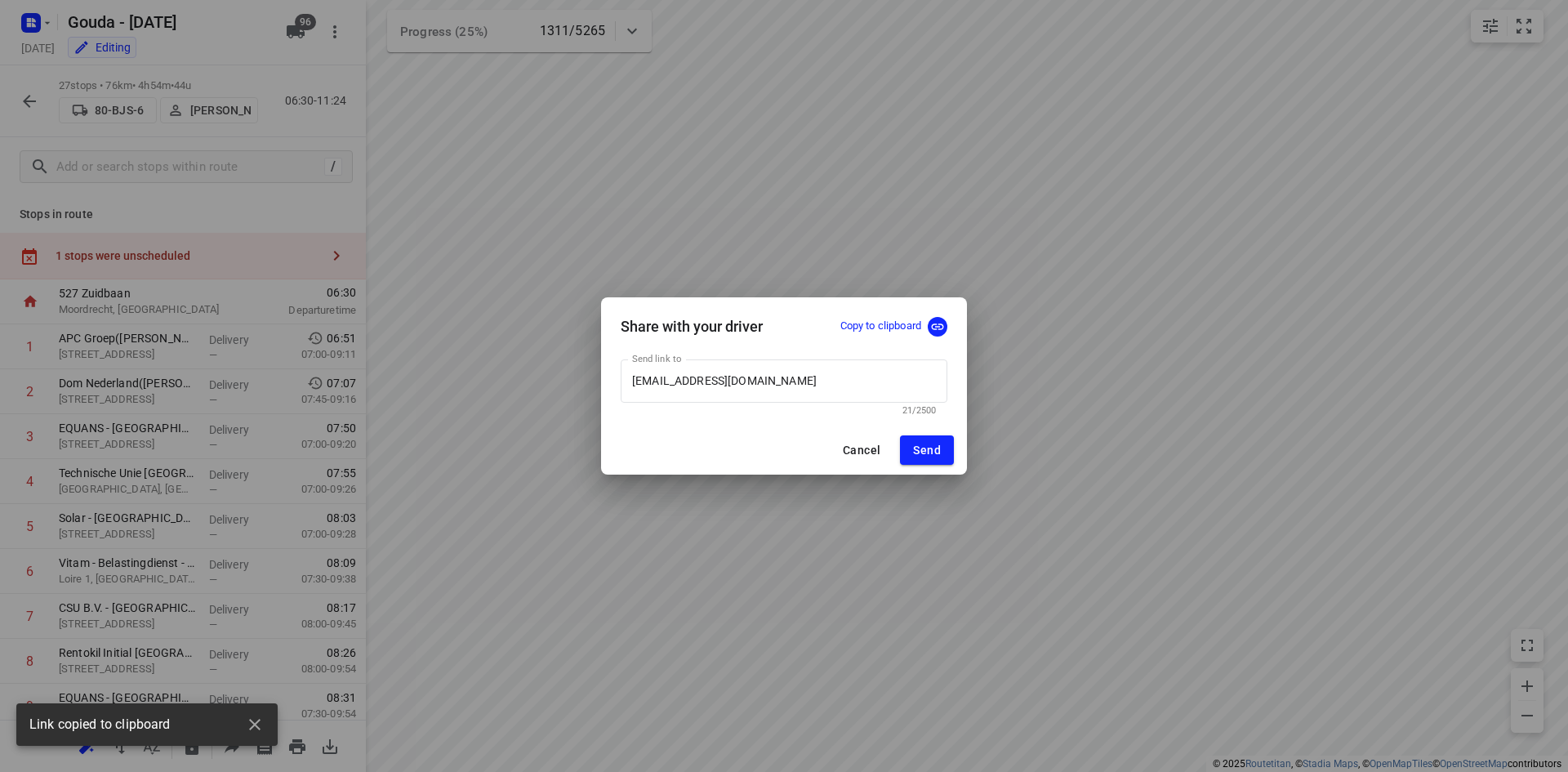
click at [858, 446] on span "Cancel" at bounding box center [862, 450] width 38 height 13
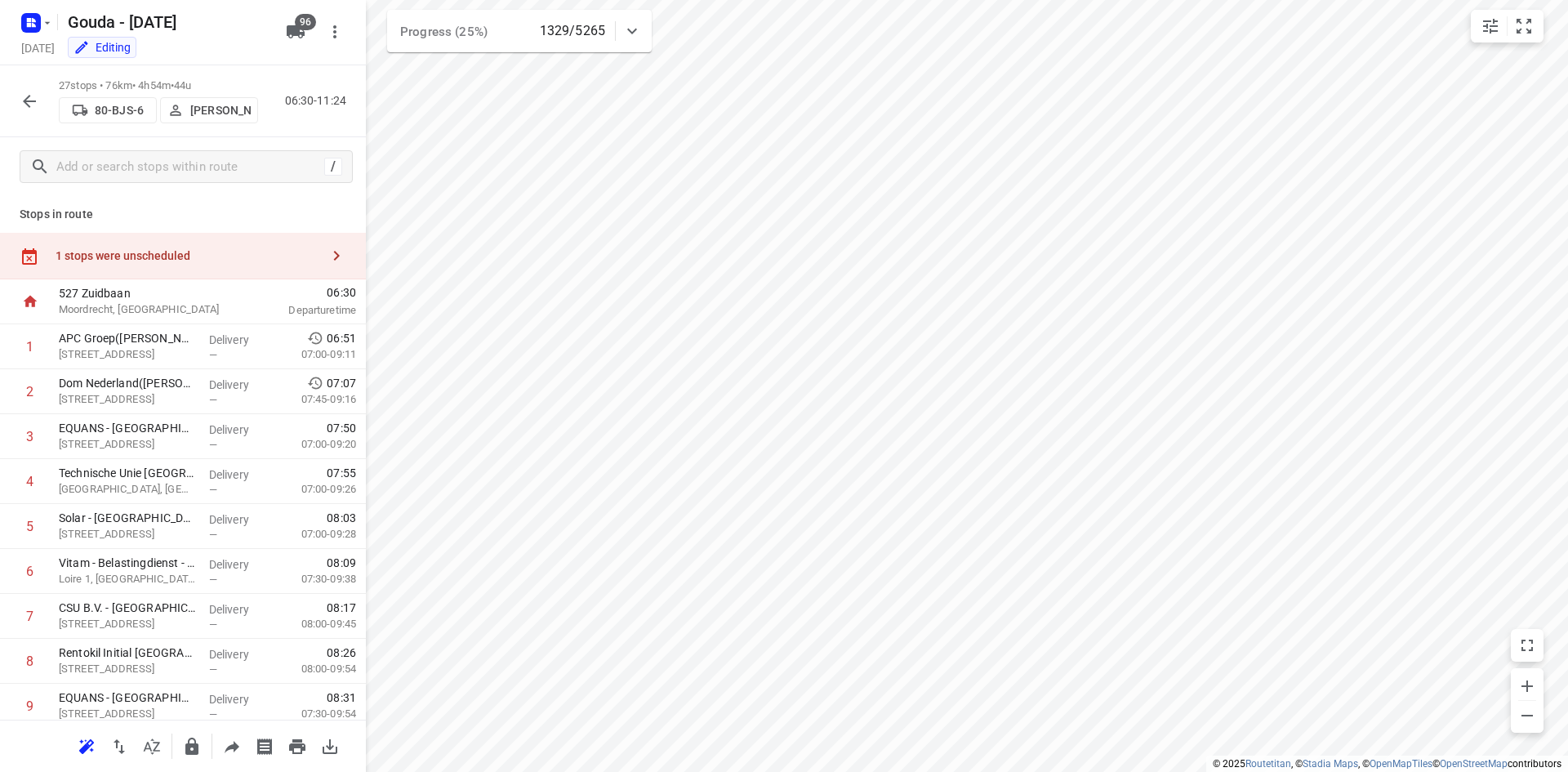
click at [27, 99] on icon "button" at bounding box center [29, 102] width 13 height 13
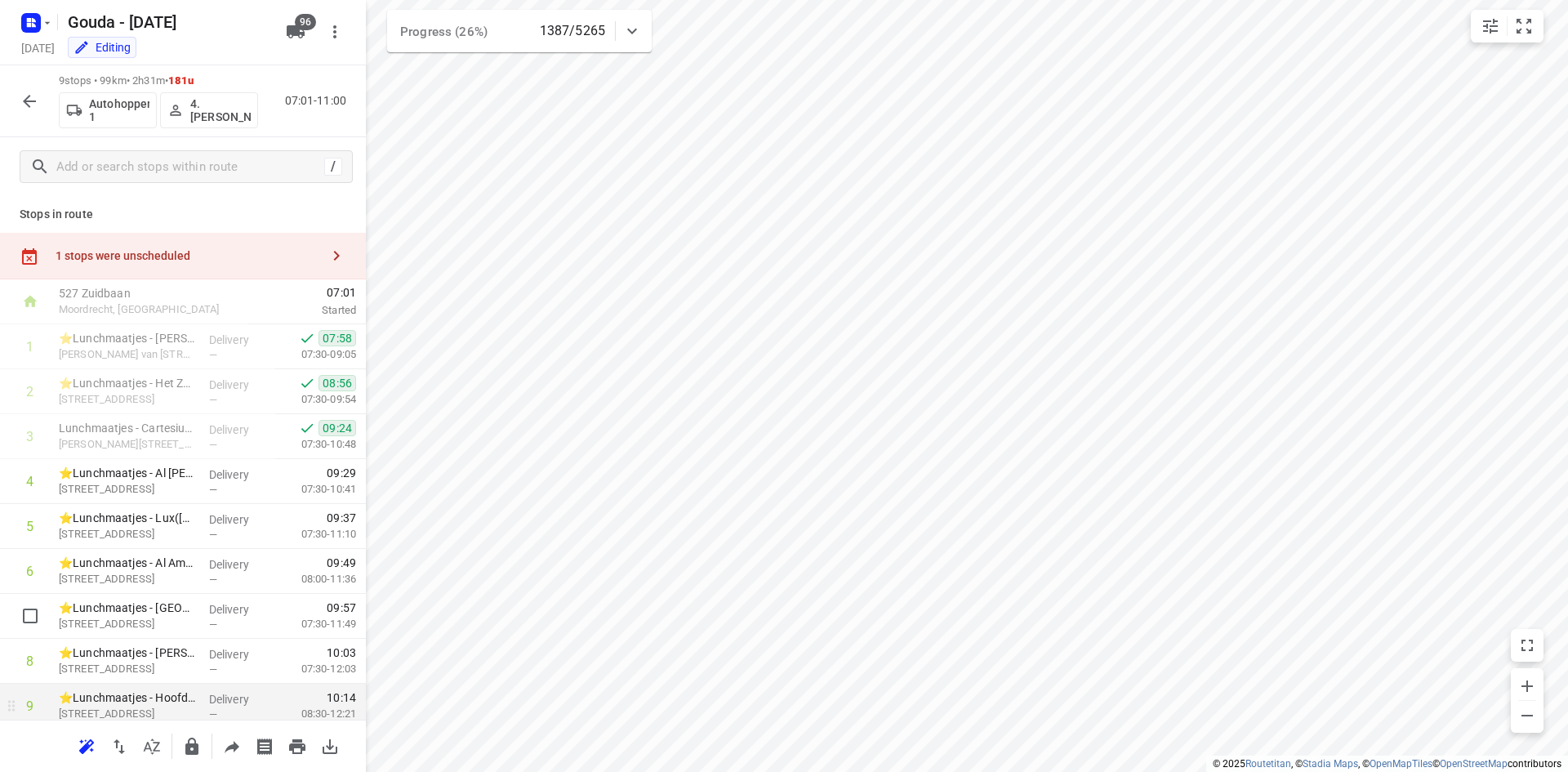
scroll to position [54, 0]
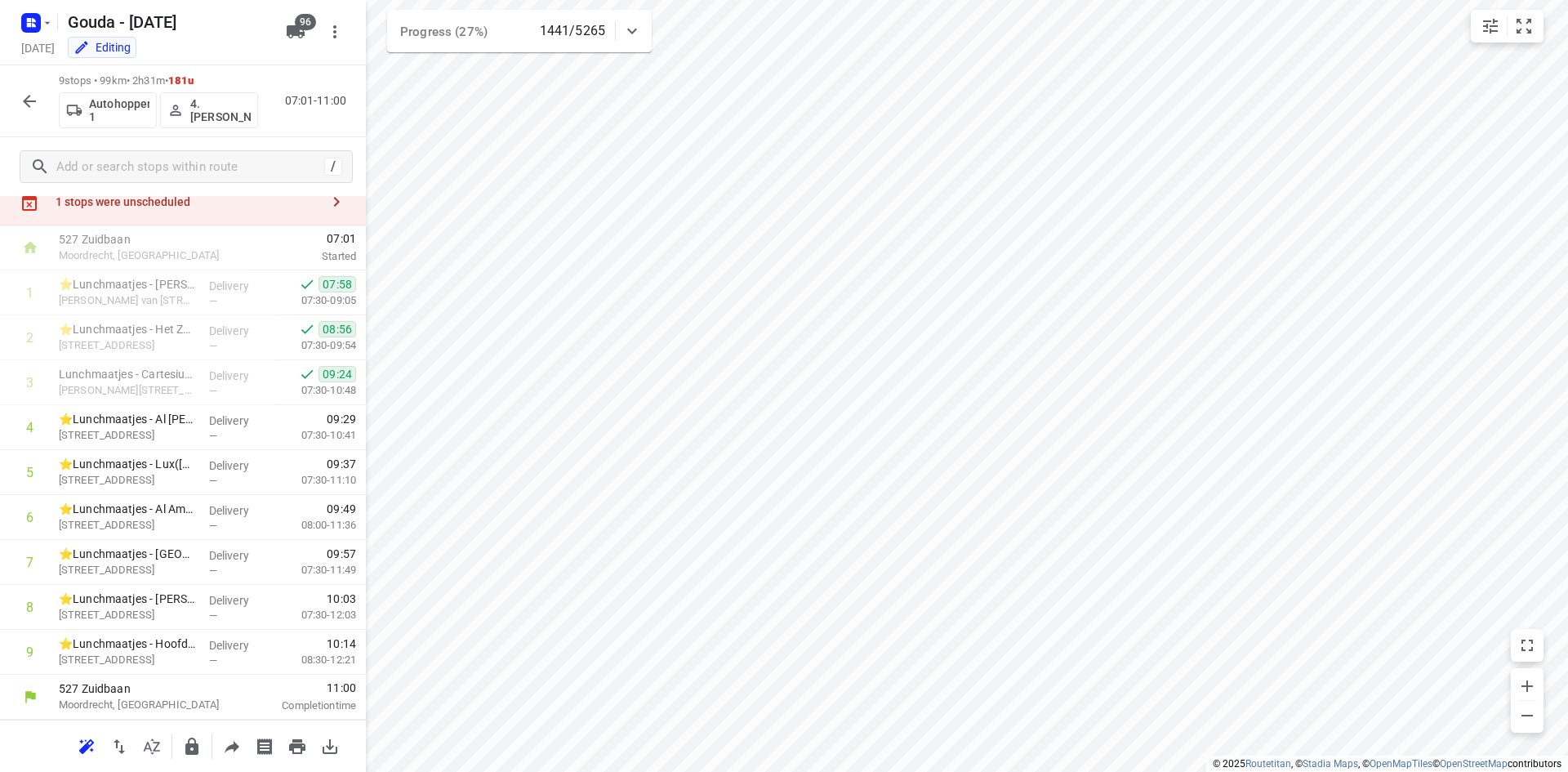
click at [35, 94] on icon "button" at bounding box center [29, 101] width 20 height 20
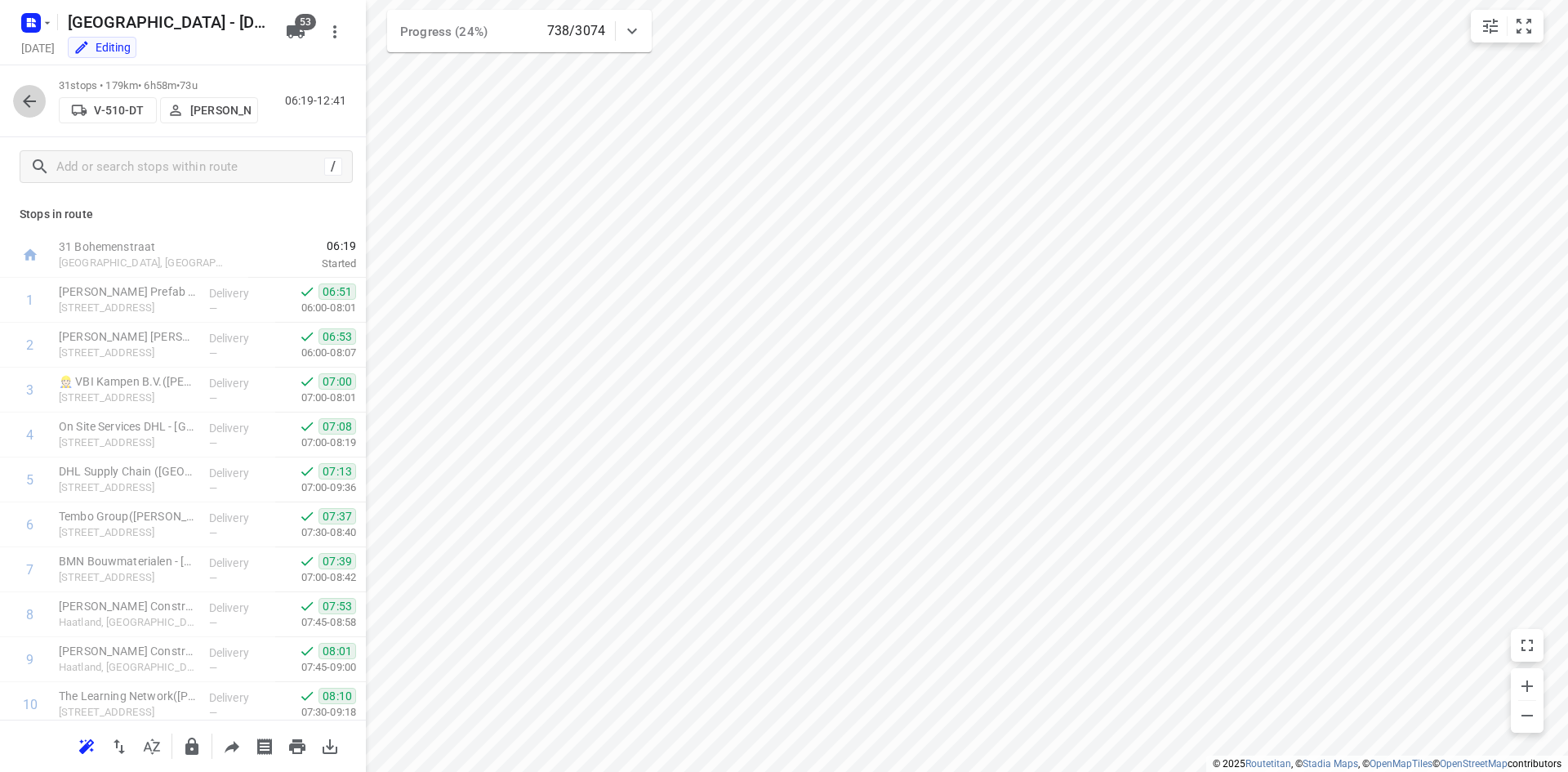
click at [22, 97] on icon "button" at bounding box center [29, 101] width 20 height 20
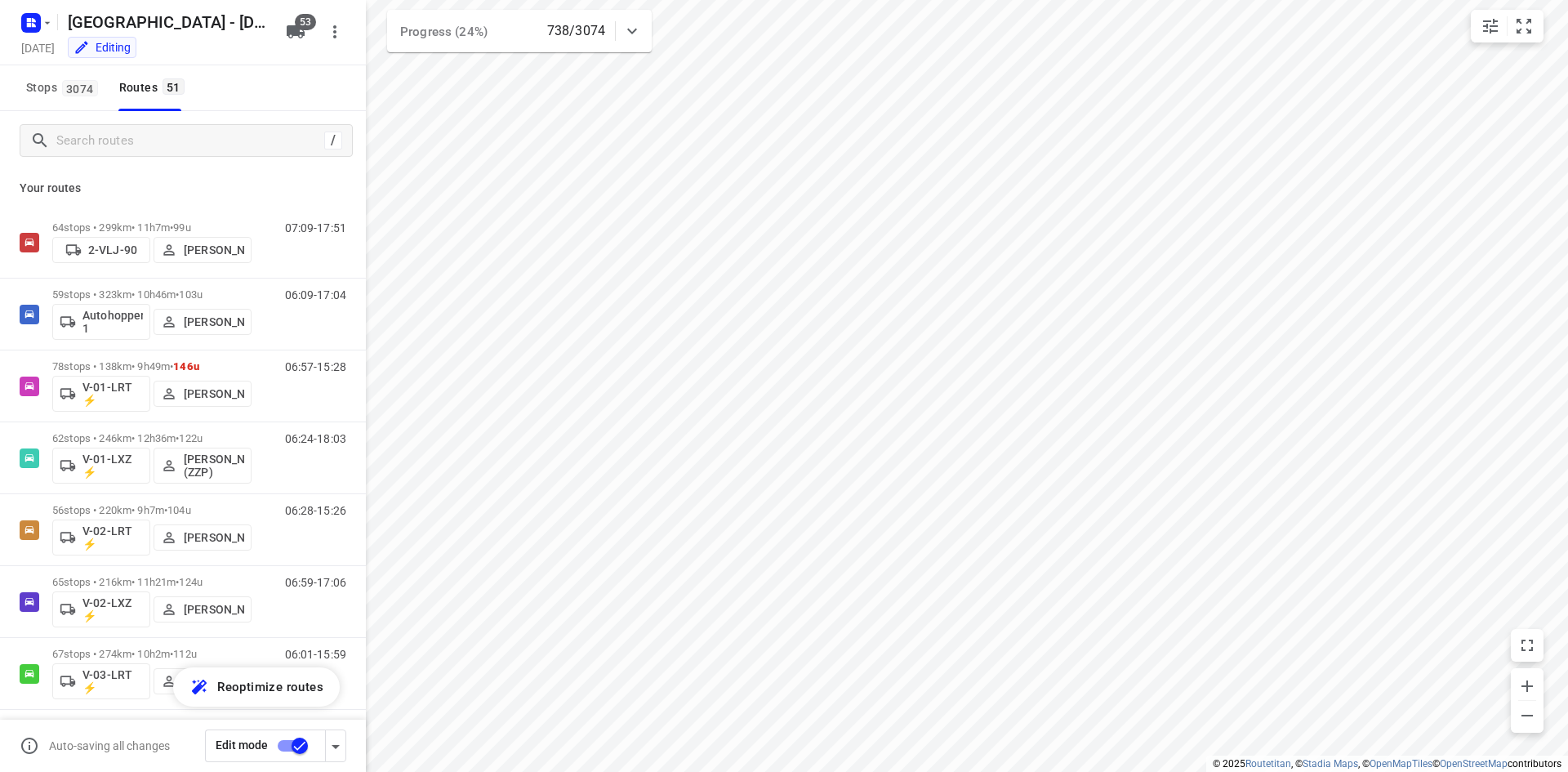
click at [105, 172] on div "Your routes 64 stops • 299km • 11h7m • 99u 2-VLJ-90 Fikri Mizaz 07:09-17:51 59 …" at bounding box center [182, 494] width 365 height 648
click at [113, 146] on input "Search routes" at bounding box center [190, 141] width 267 height 26
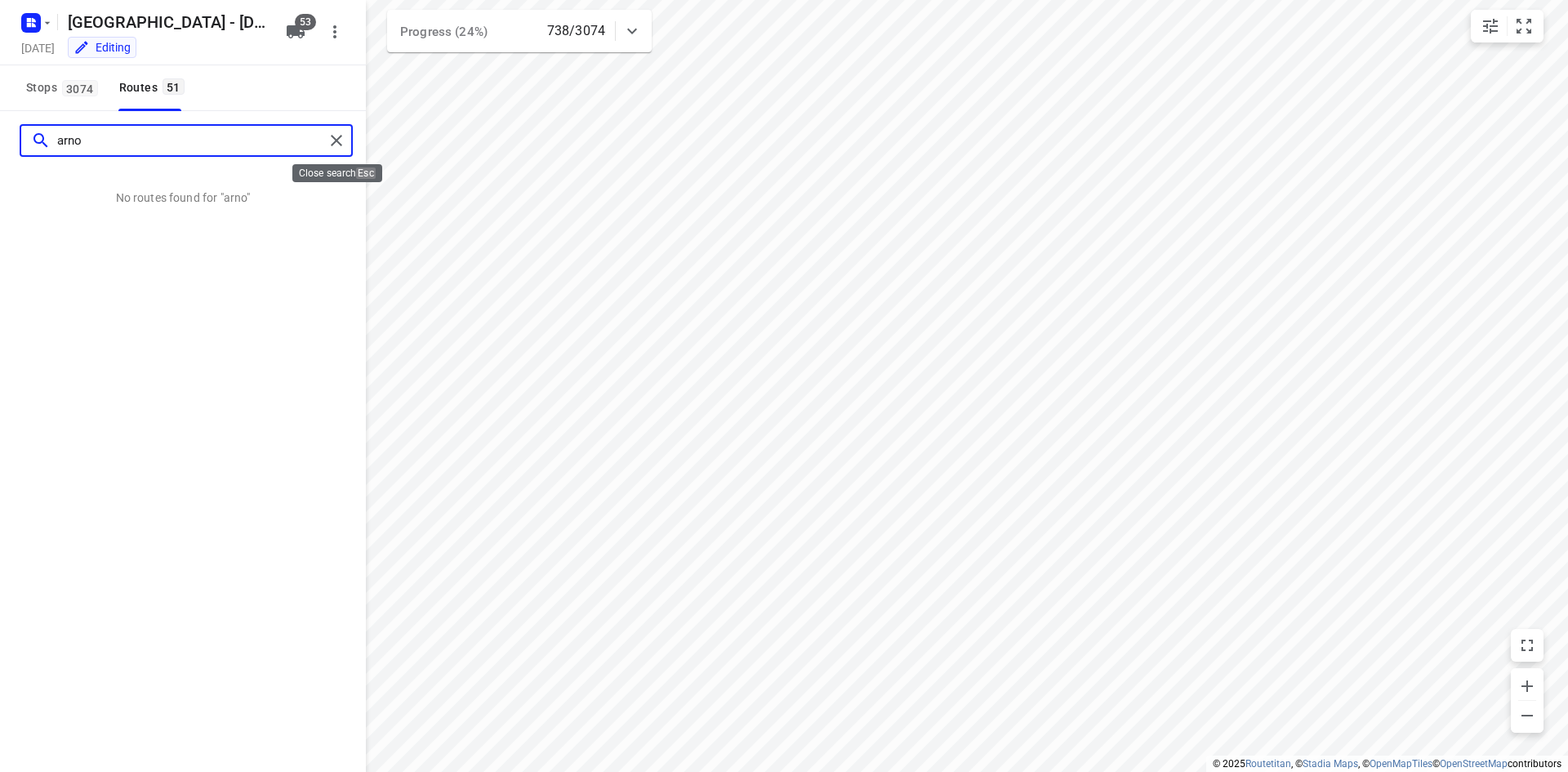
type input "arno"
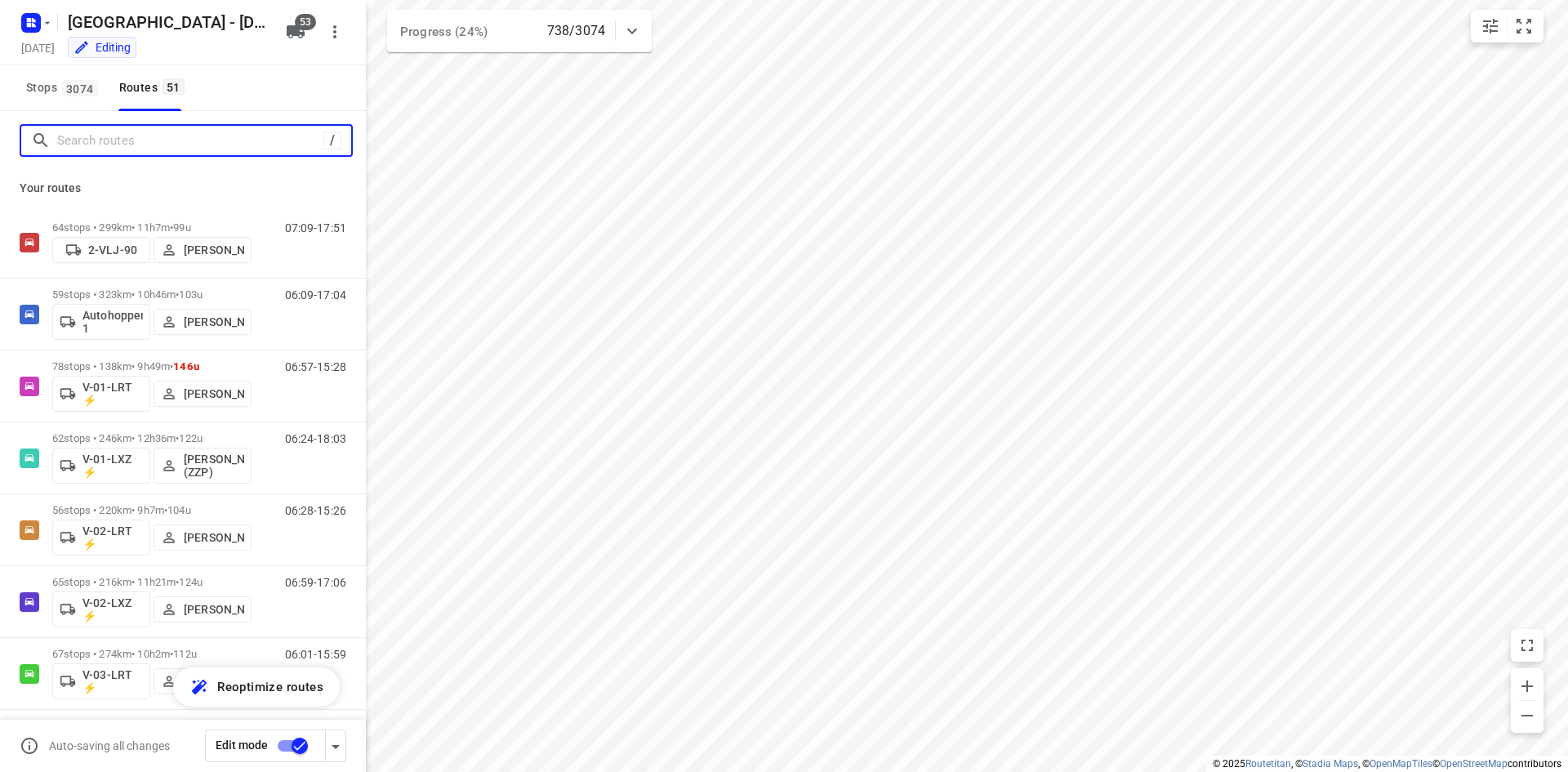
click at [207, 138] on input "Search routes" at bounding box center [190, 141] width 267 height 26
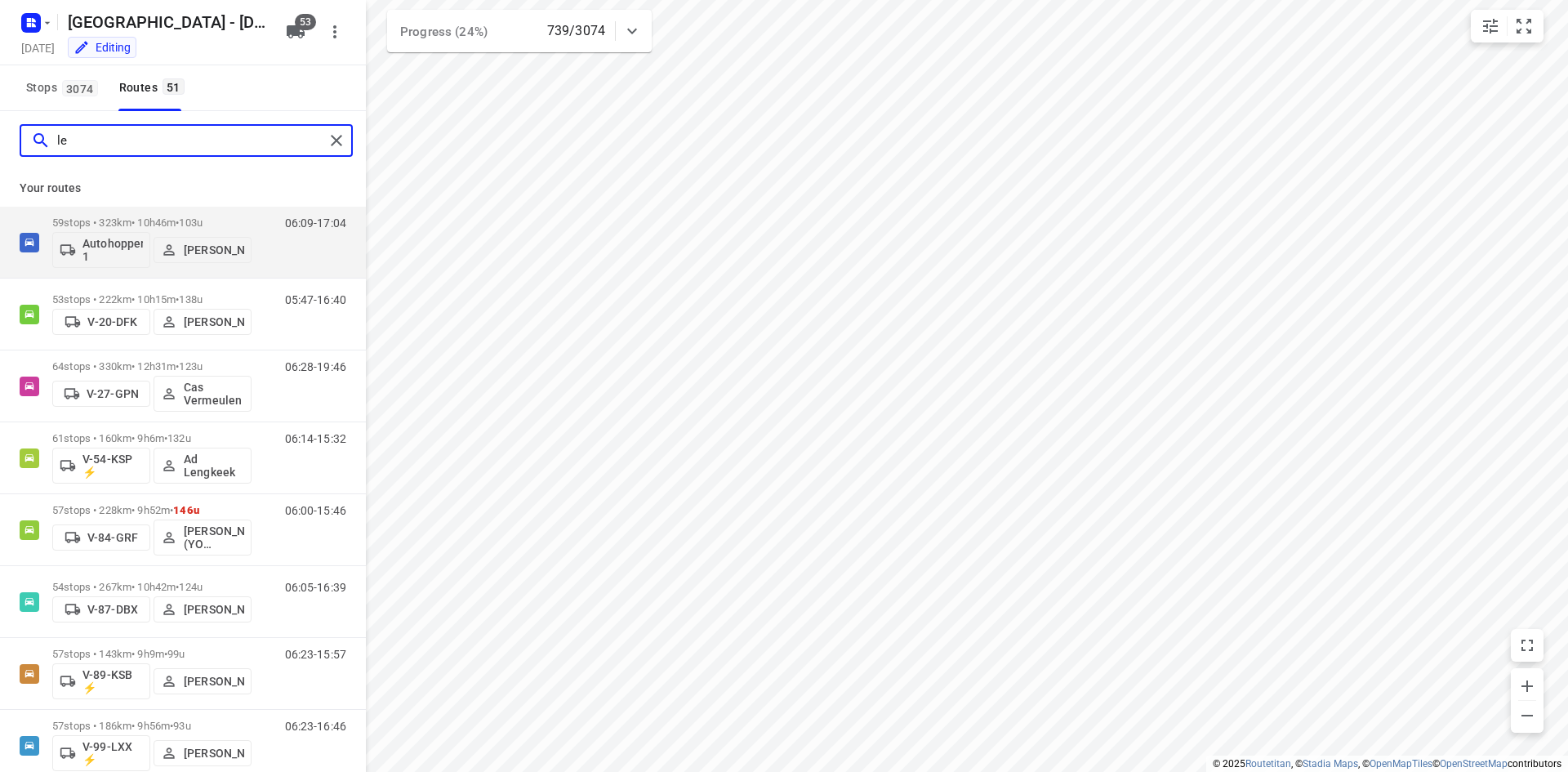
type input "l"
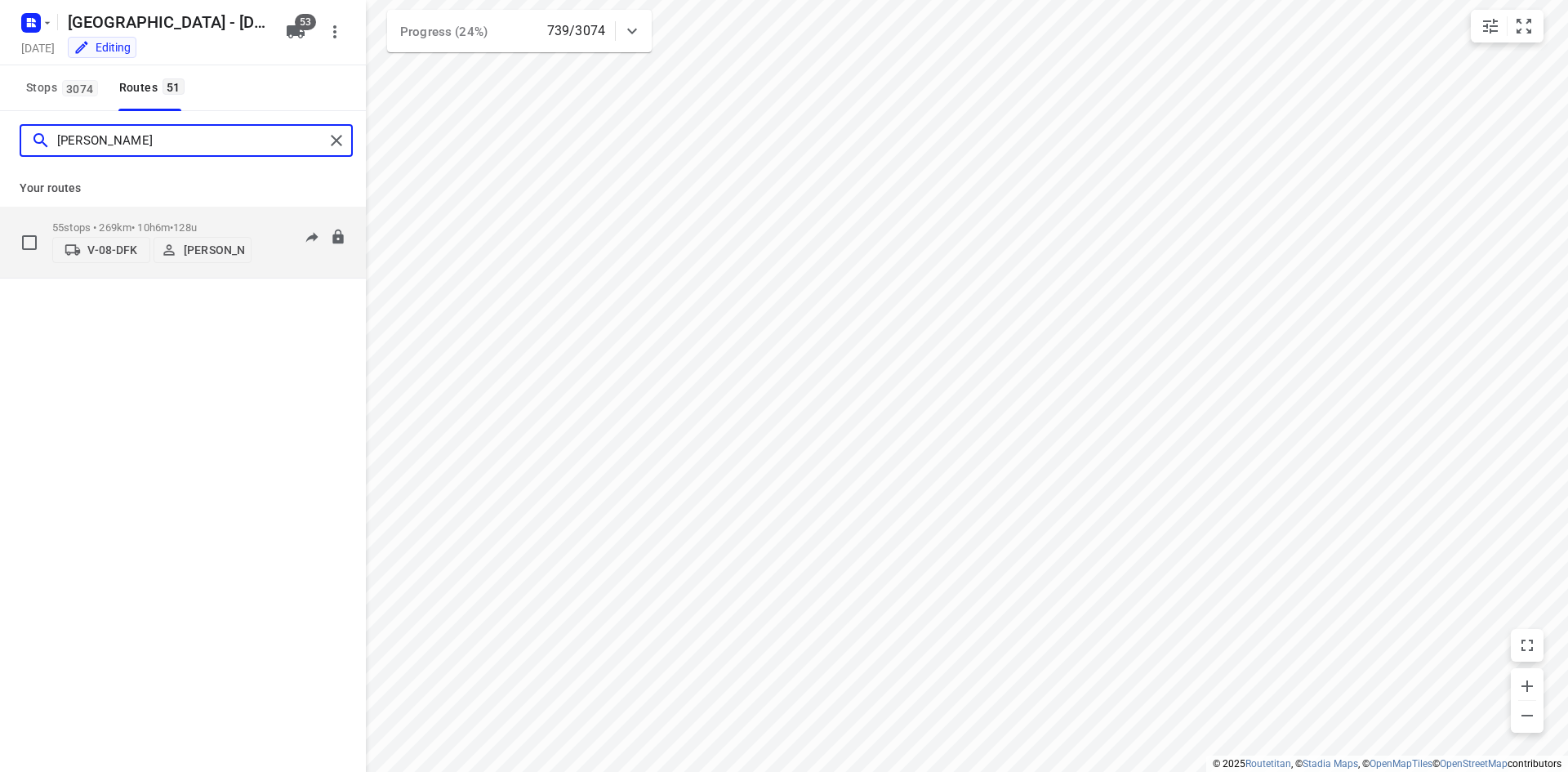
type input "kevin"
click at [196, 221] on span "128u" at bounding box center [184, 227] width 24 height 12
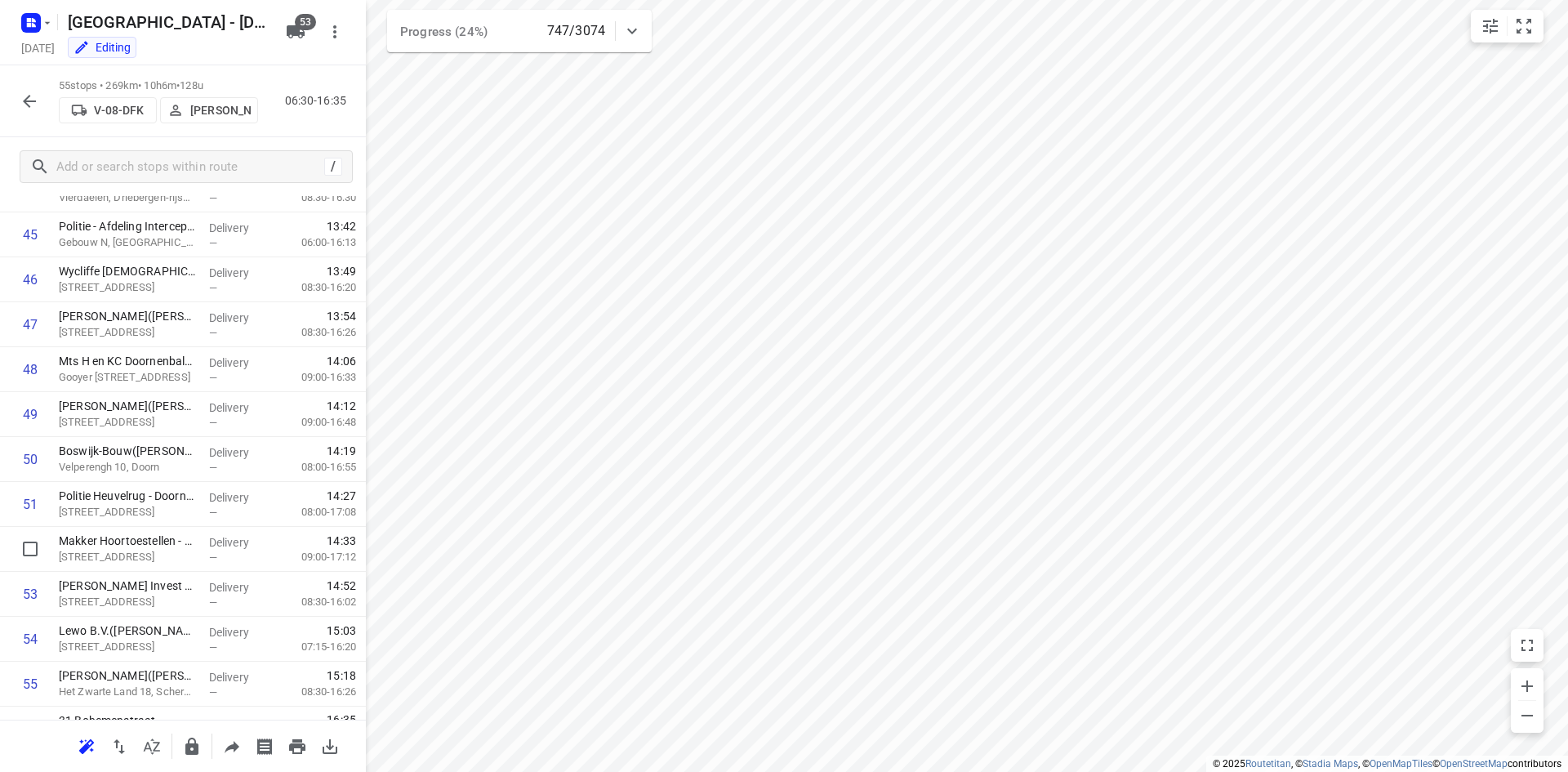
scroll to position [2075, 0]
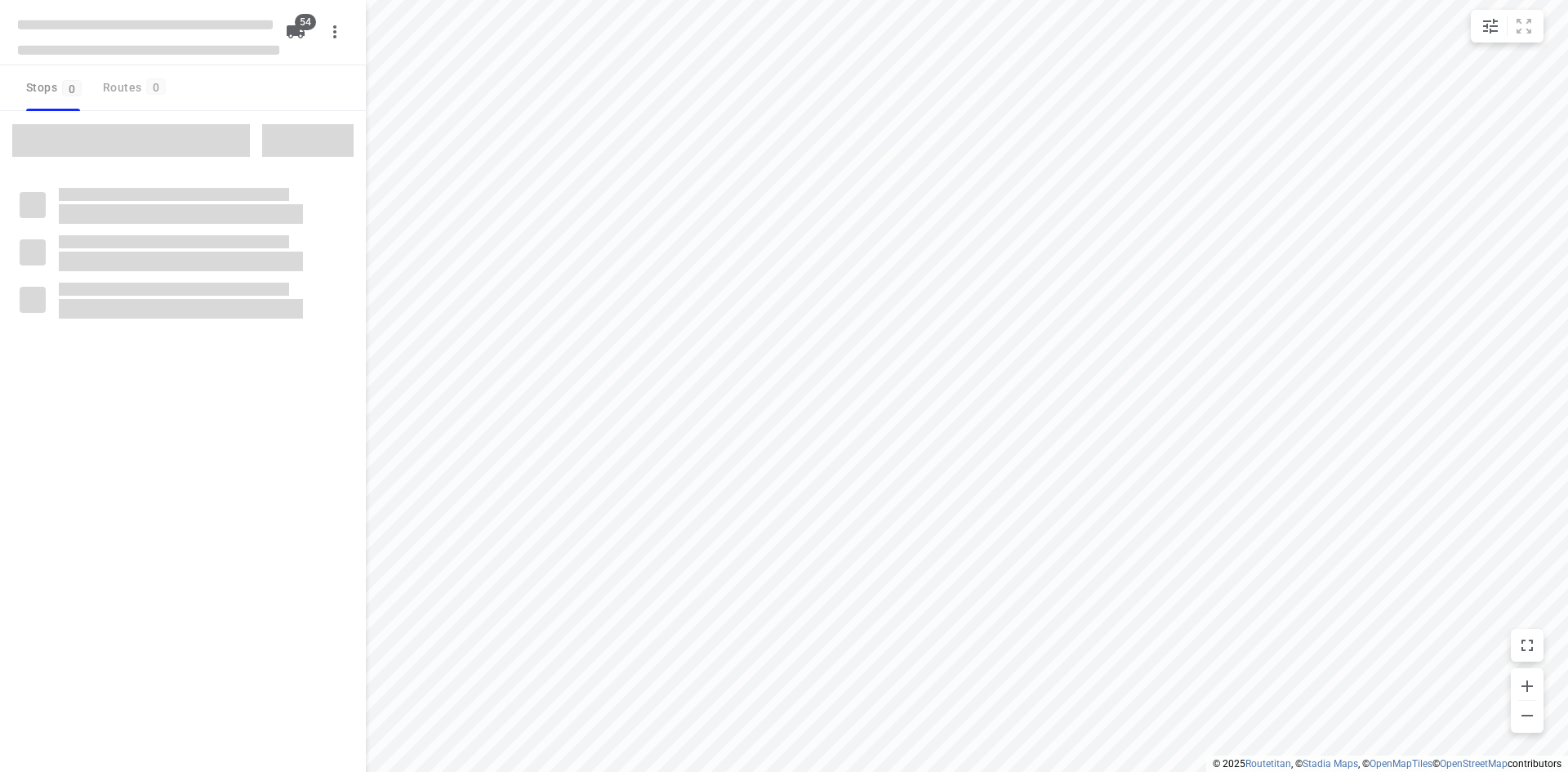
checkbox input "true"
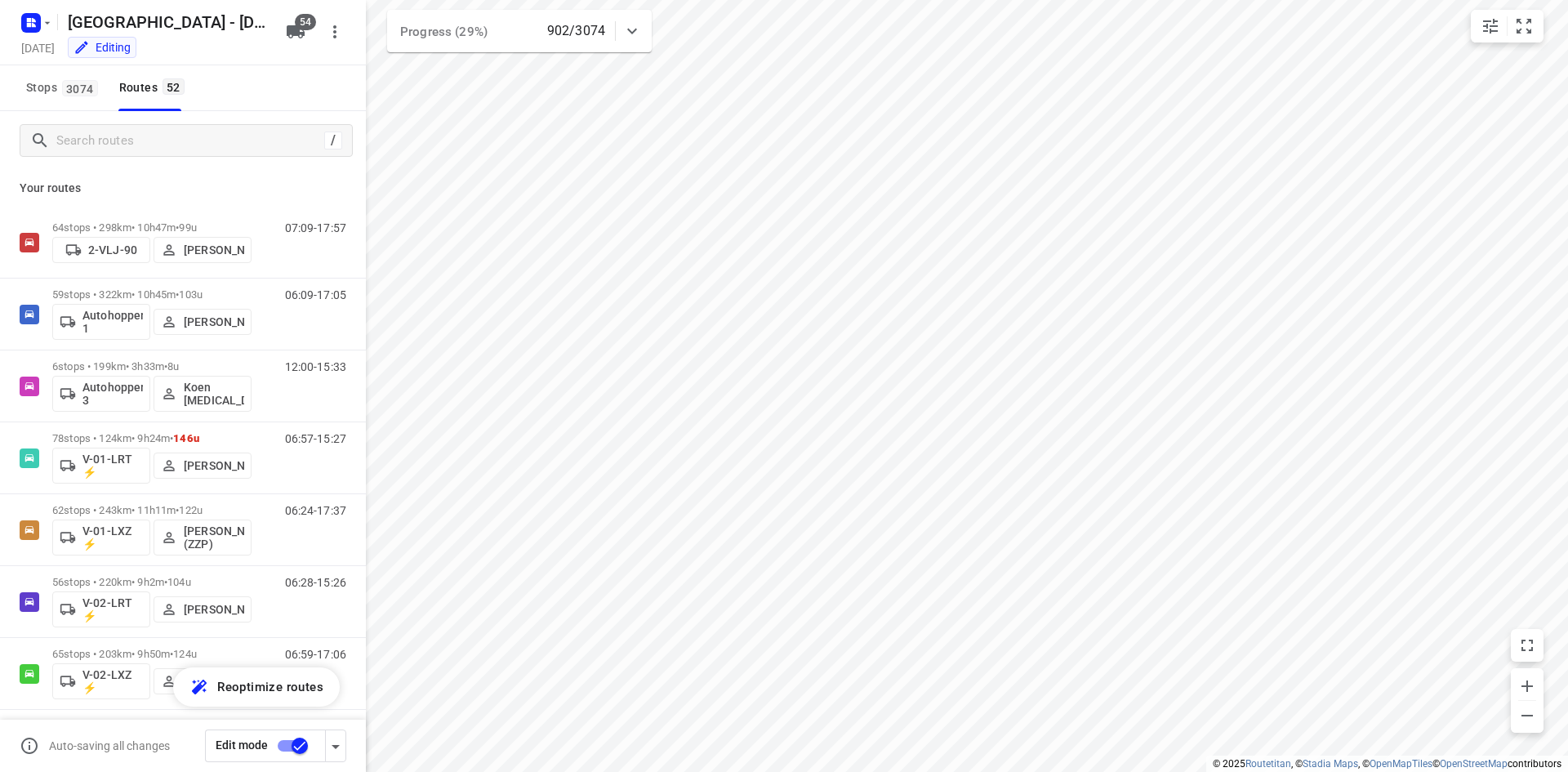
click at [240, 105] on div "Stops 3074 Routes 52" at bounding box center [182, 88] width 365 height 46
